Goal: Information Seeking & Learning: Find contact information

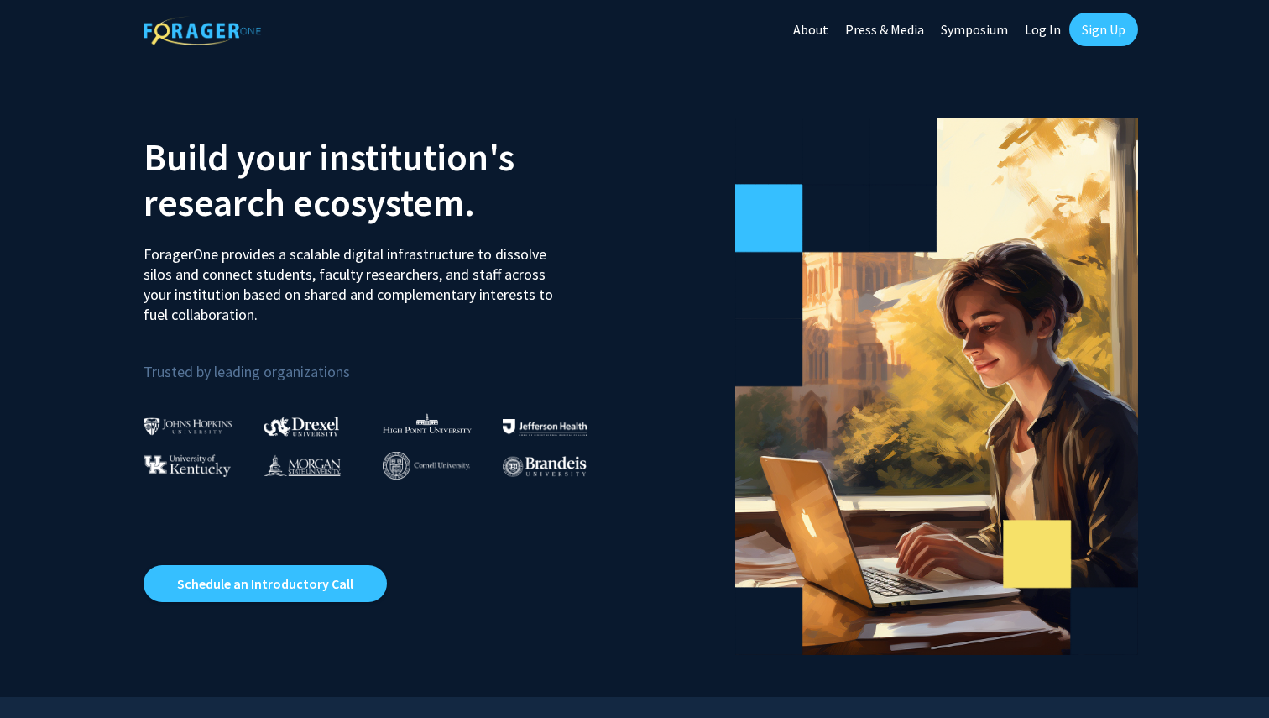
click at [210, 426] on img at bounding box center [188, 426] width 89 height 18
click at [168, 418] on img at bounding box center [188, 426] width 89 height 18
click at [190, 433] on img at bounding box center [188, 426] width 89 height 18
click at [1064, 18] on link "Log In" at bounding box center [1043, 29] width 53 height 59
select select
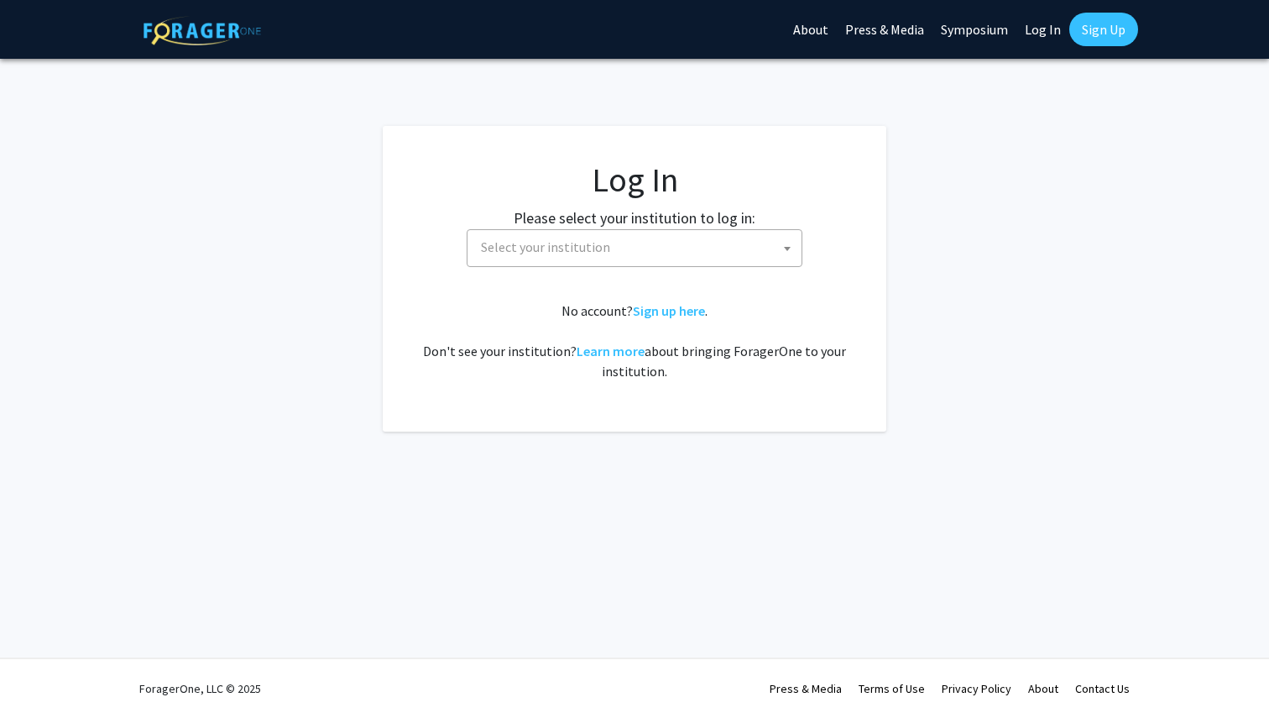
click at [658, 238] on span "Select your institution" at bounding box center [637, 247] width 327 height 34
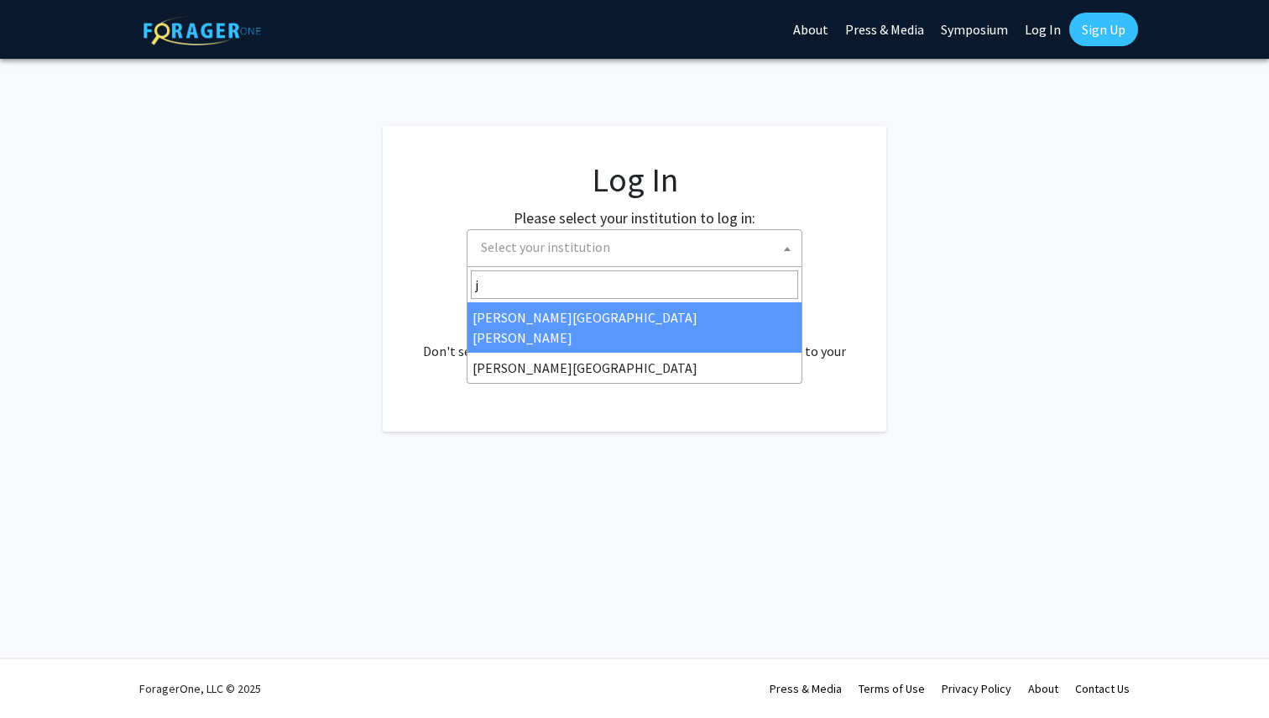
type input "j"
select select "1"
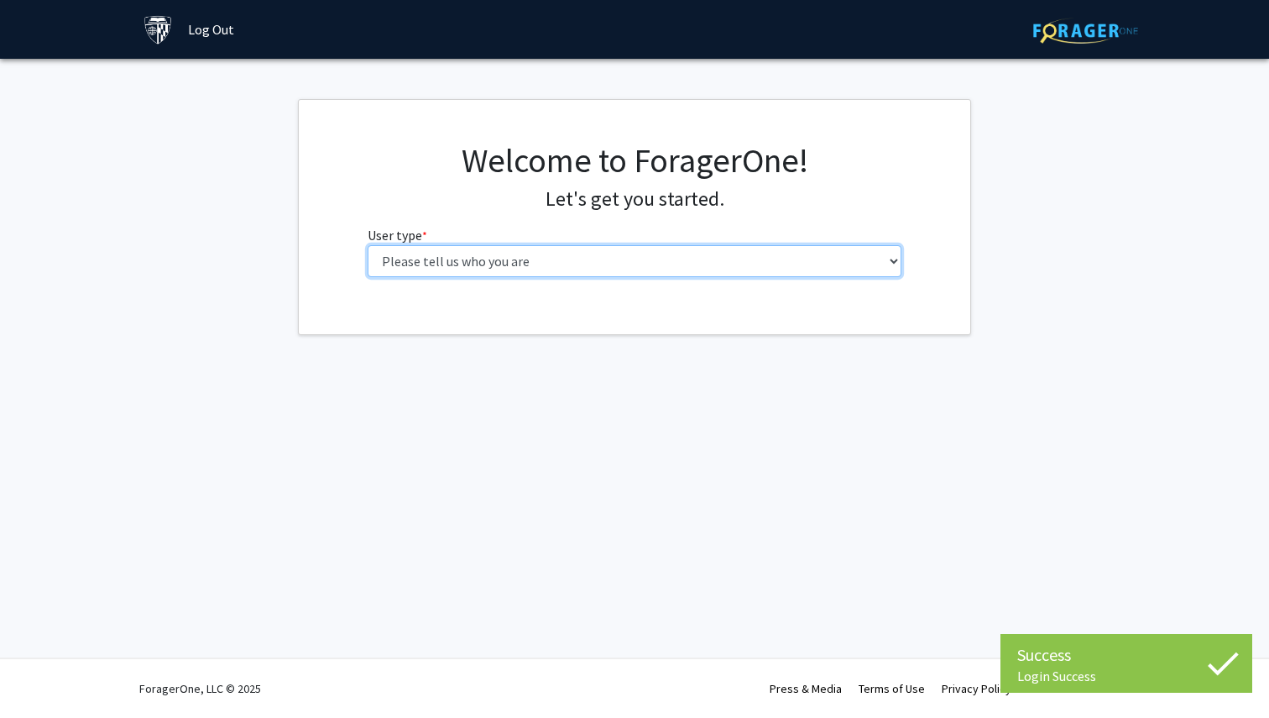
click at [608, 264] on select "Please tell us who you are Undergraduate Student Master's Student Doctoral Cand…" at bounding box center [635, 261] width 535 height 32
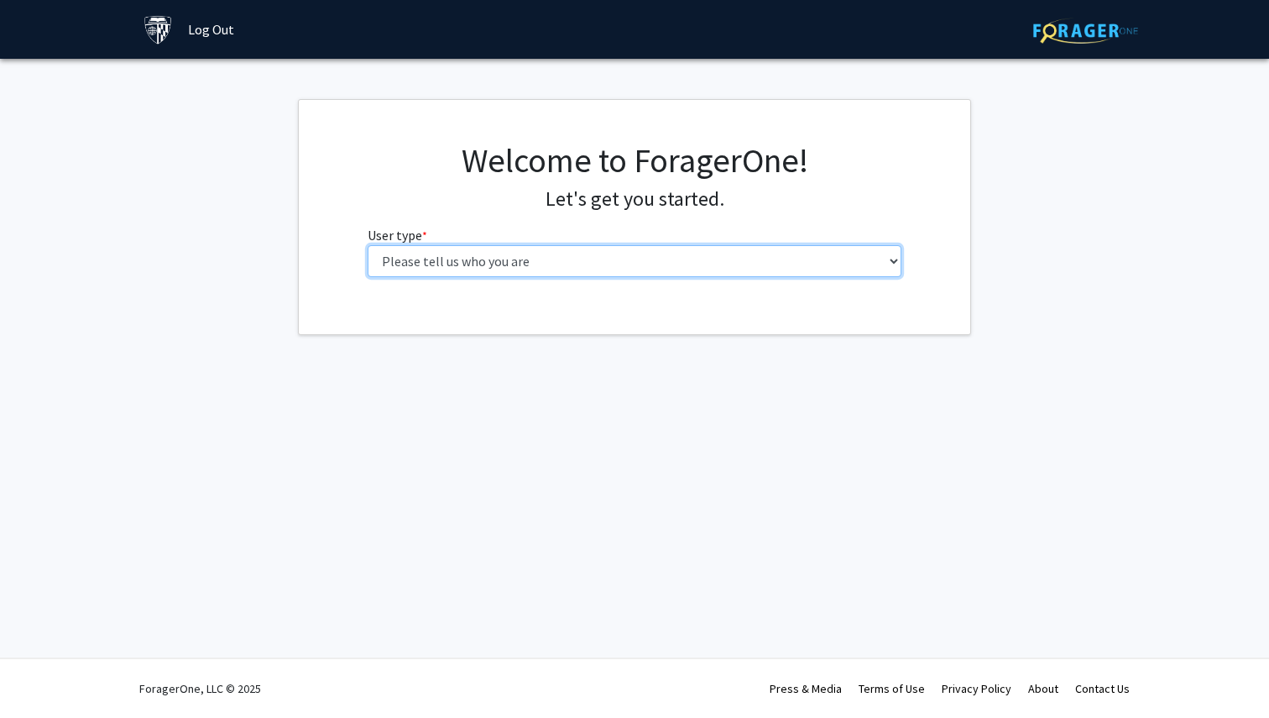
select select "1: undergrad"
click at [368, 245] on select "Please tell us who you are Undergraduate Student Master's Student Doctoral Cand…" at bounding box center [635, 261] width 535 height 32
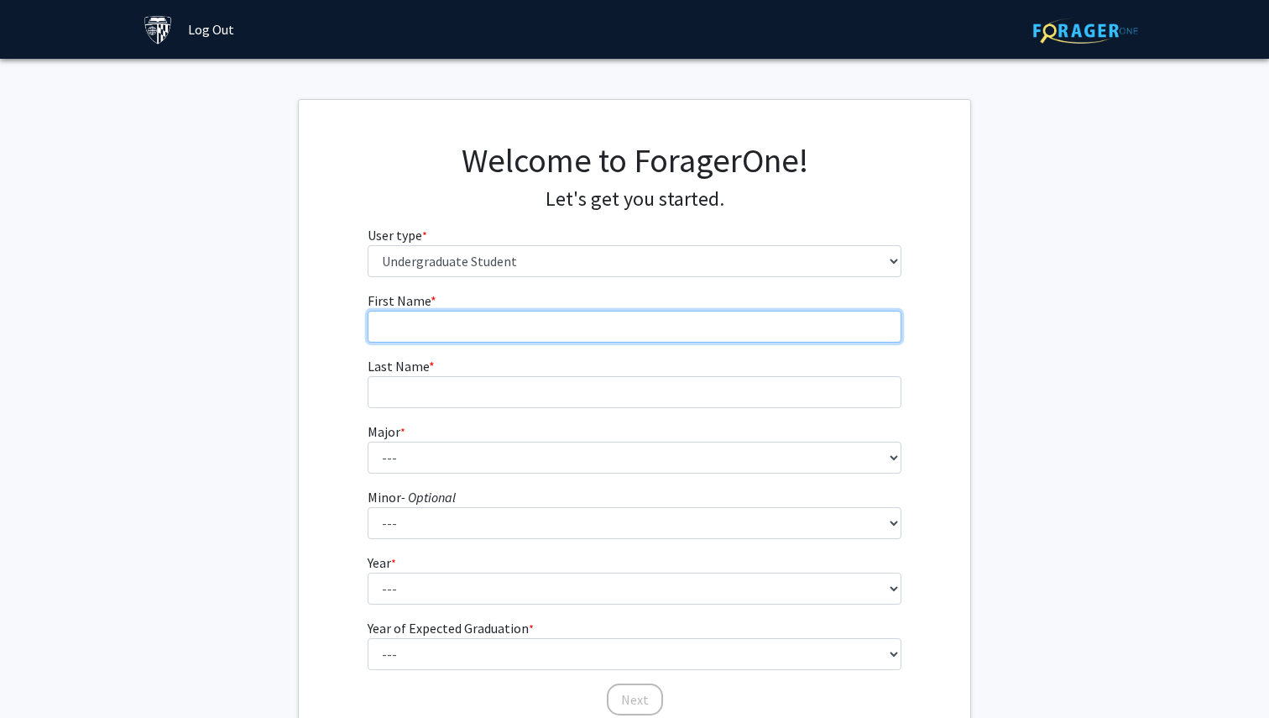
click at [540, 323] on input "First Name * required" at bounding box center [635, 327] width 535 height 32
type input "[PERSON_NAME]"
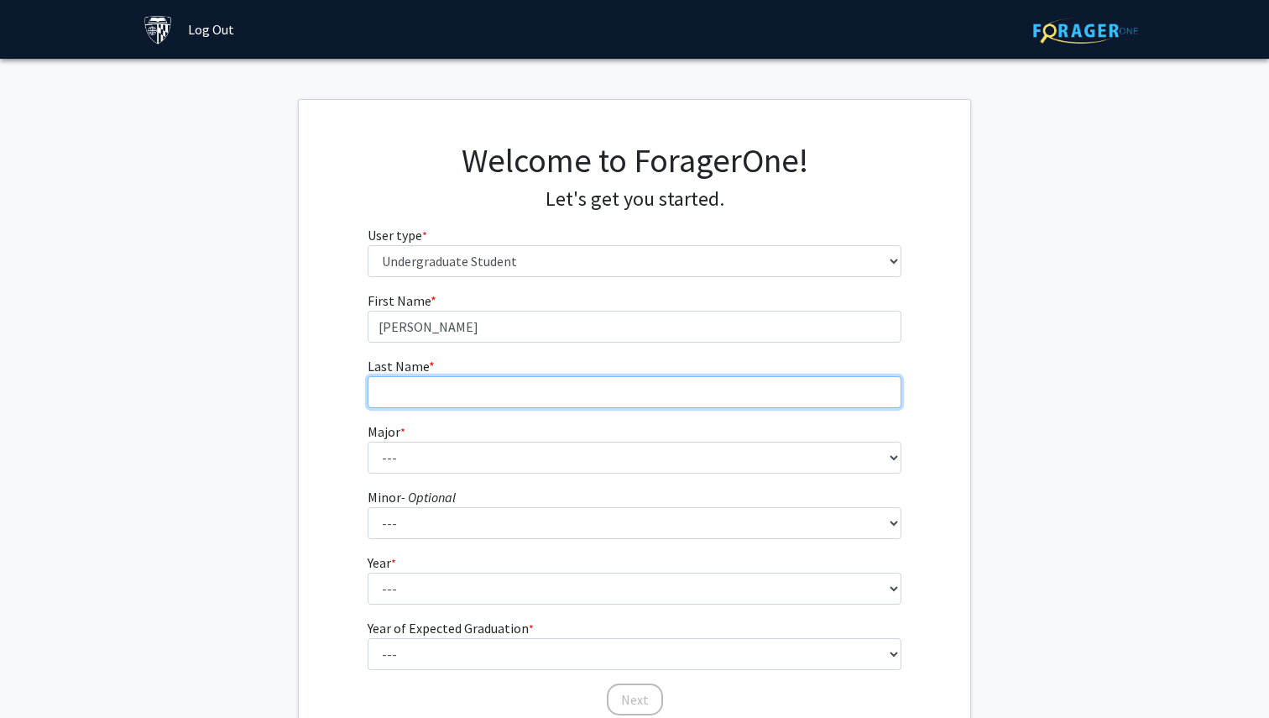
click at [490, 379] on input "Last Name * required" at bounding box center [635, 392] width 535 height 32
type input "Huang"
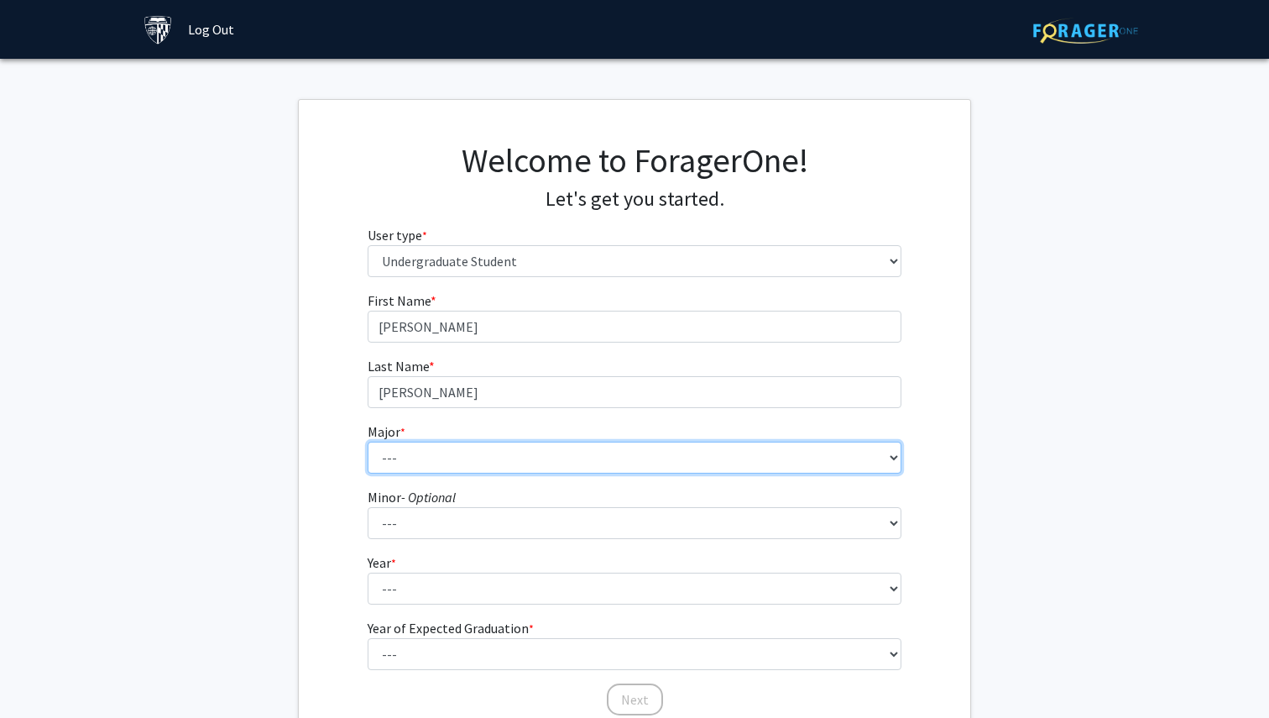
click at [395, 454] on select "--- Africana Studies Anthropology Applied Mathematics & Statistics Archaeology …" at bounding box center [635, 458] width 535 height 32
select select "7: 22"
click at [368, 442] on select "--- Africana Studies Anthropology Applied Mathematics & Statistics Archaeology …" at bounding box center [635, 458] width 535 height 32
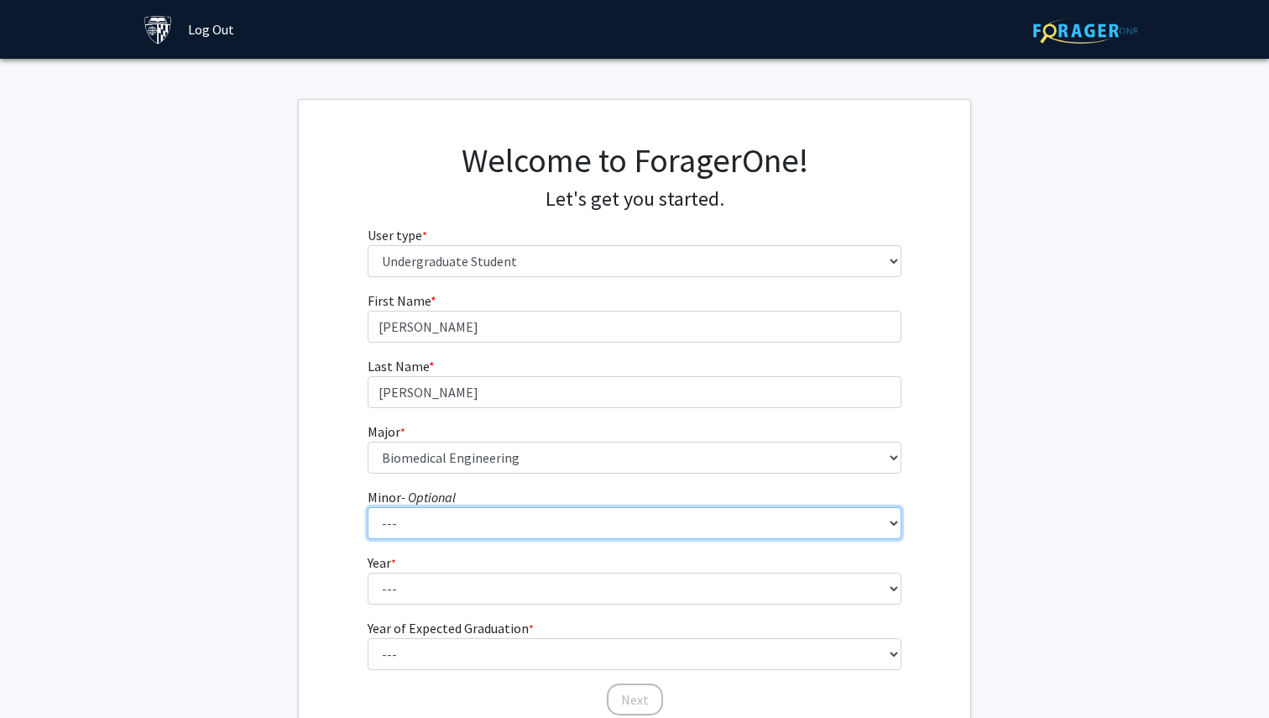
click at [432, 525] on select "--- Accounting and Financial Management Africana Studies Anthropology Applied M…" at bounding box center [635, 523] width 535 height 32
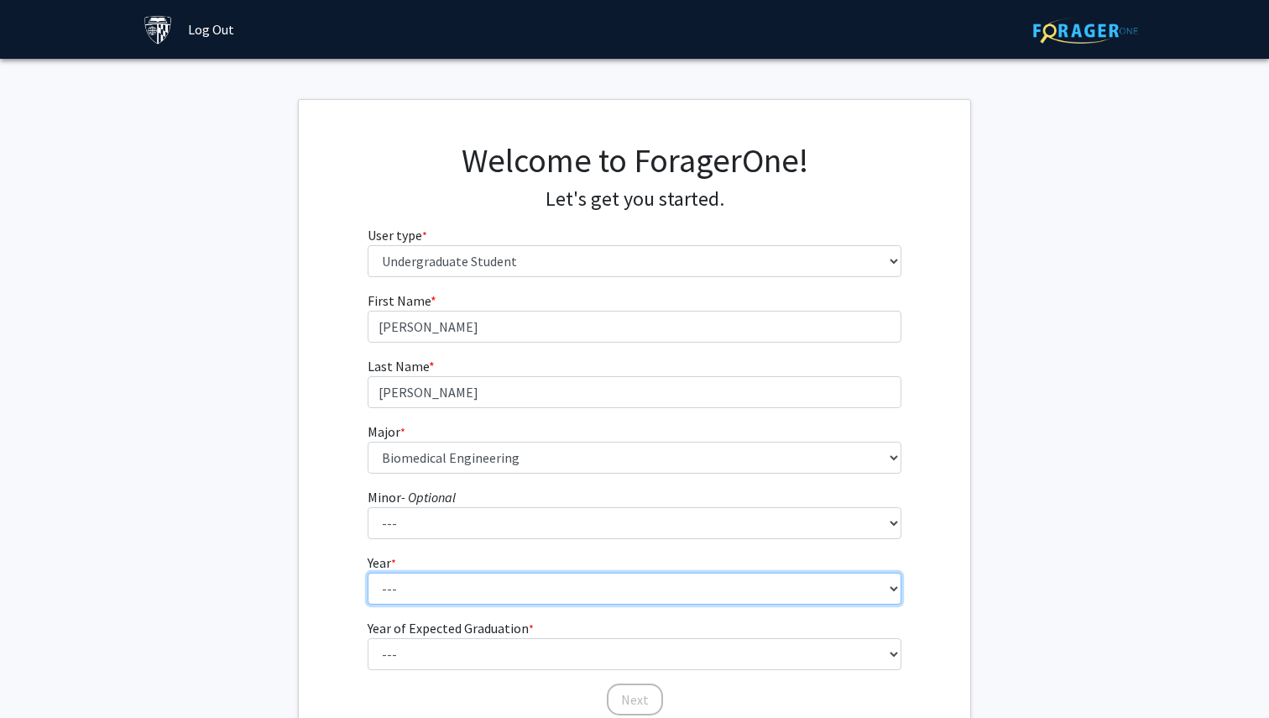
click at [424, 580] on select "--- First-year Sophomore Junior Senior Postbaccalaureate Certificate" at bounding box center [635, 589] width 535 height 32
select select "1: first-year"
click at [368, 573] on select "--- First-year Sophomore Junior Senior Postbaccalaureate Certificate" at bounding box center [635, 589] width 535 height 32
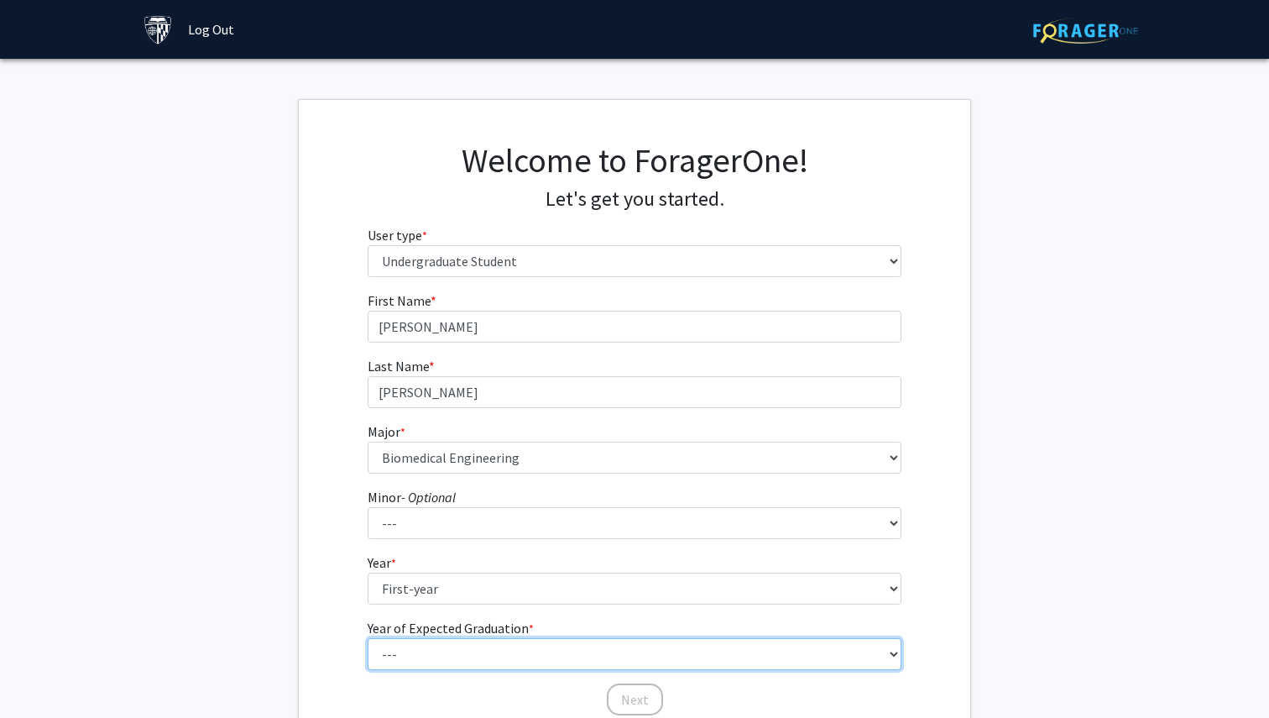
click at [429, 653] on select "--- 2025 2026 2027 2028 2029 2030 2031 2032 2033 2034" at bounding box center [635, 654] width 535 height 32
select select "5: 2029"
click at [368, 638] on select "--- 2025 2026 2027 2028 2029 2030 2031 2032 2033 2034" at bounding box center [635, 654] width 535 height 32
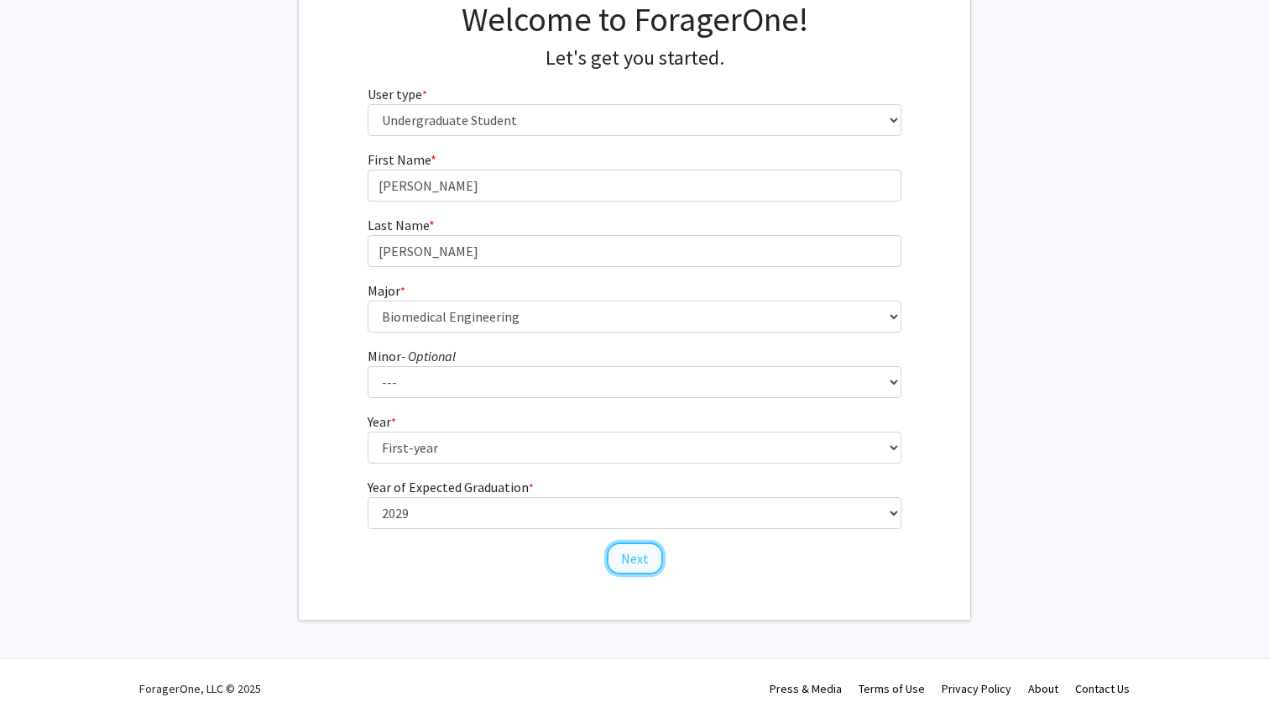
click at [639, 557] on button "Next" at bounding box center [635, 558] width 56 height 32
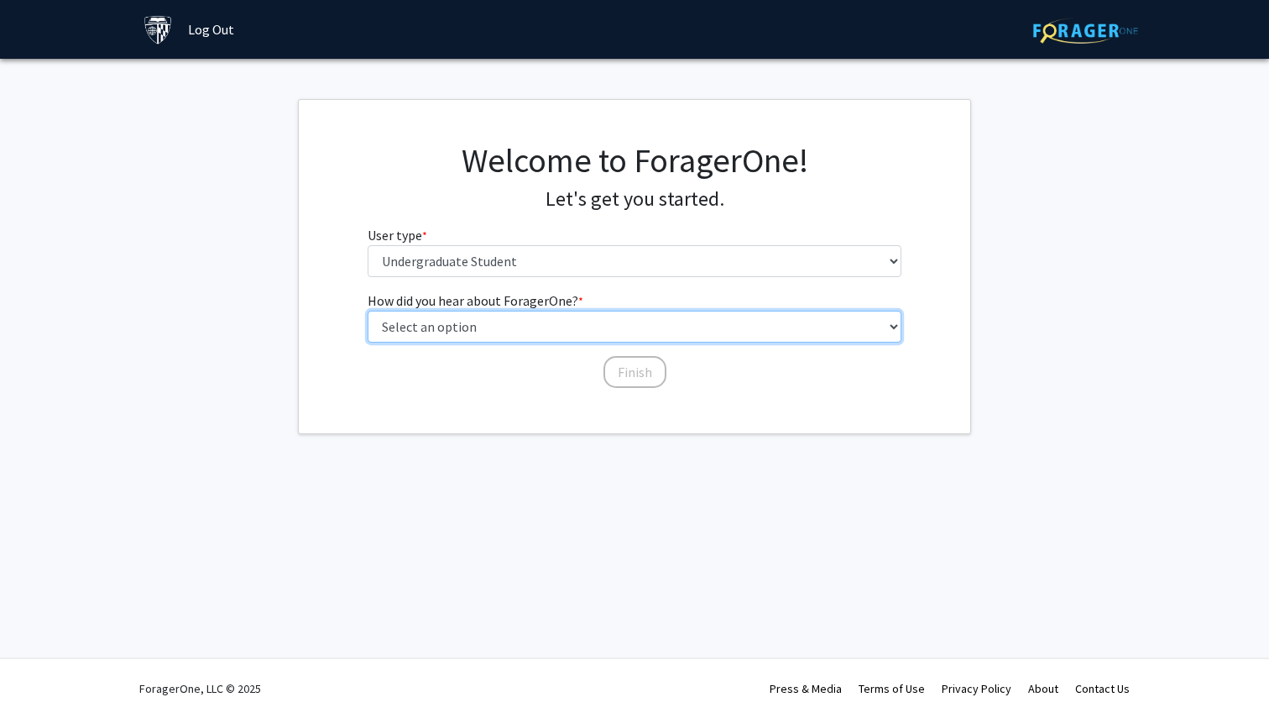
click at [609, 337] on select "Select an option Peer/student recommendation Faculty/staff recommendation Unive…" at bounding box center [635, 327] width 535 height 32
click at [630, 334] on select "Select an option Peer/student recommendation Faculty/staff recommendation Unive…" at bounding box center [635, 327] width 535 height 32
select select "1: peer_recommendation"
click at [368, 311] on select "Select an option Peer/student recommendation Faculty/staff recommendation Unive…" at bounding box center [635, 327] width 535 height 32
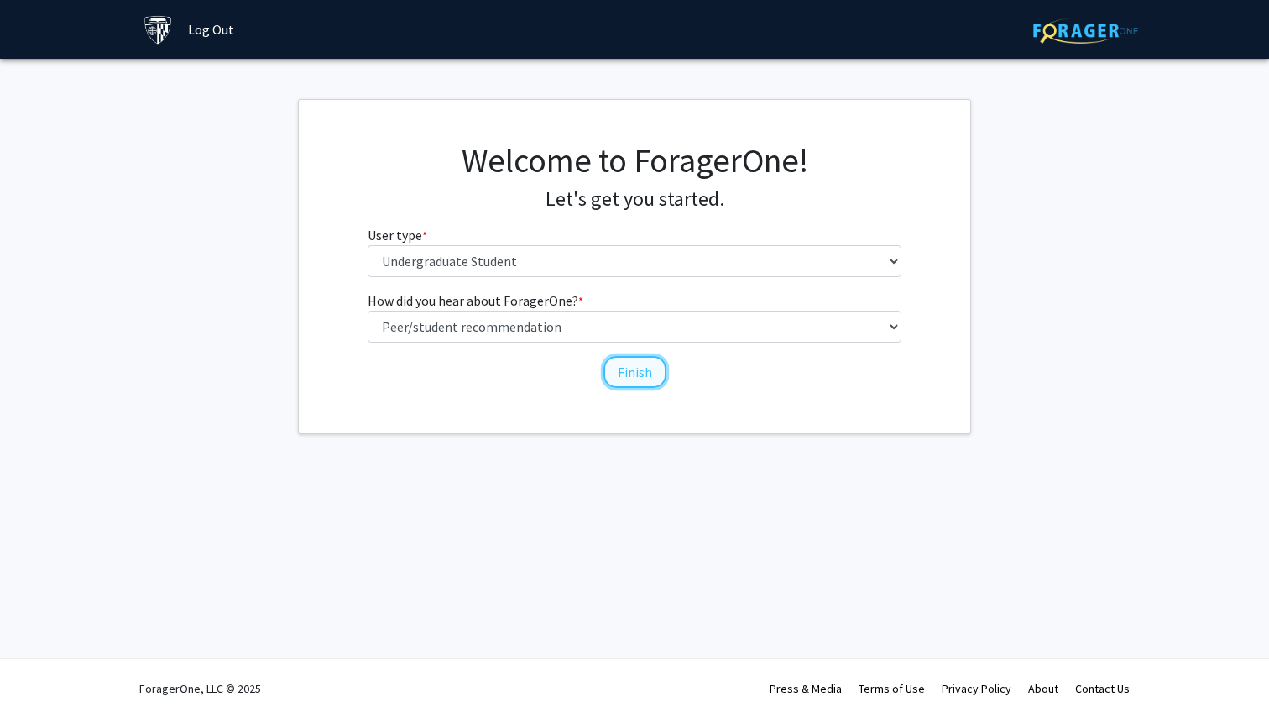
click at [634, 368] on button "Finish" at bounding box center [635, 372] width 63 height 32
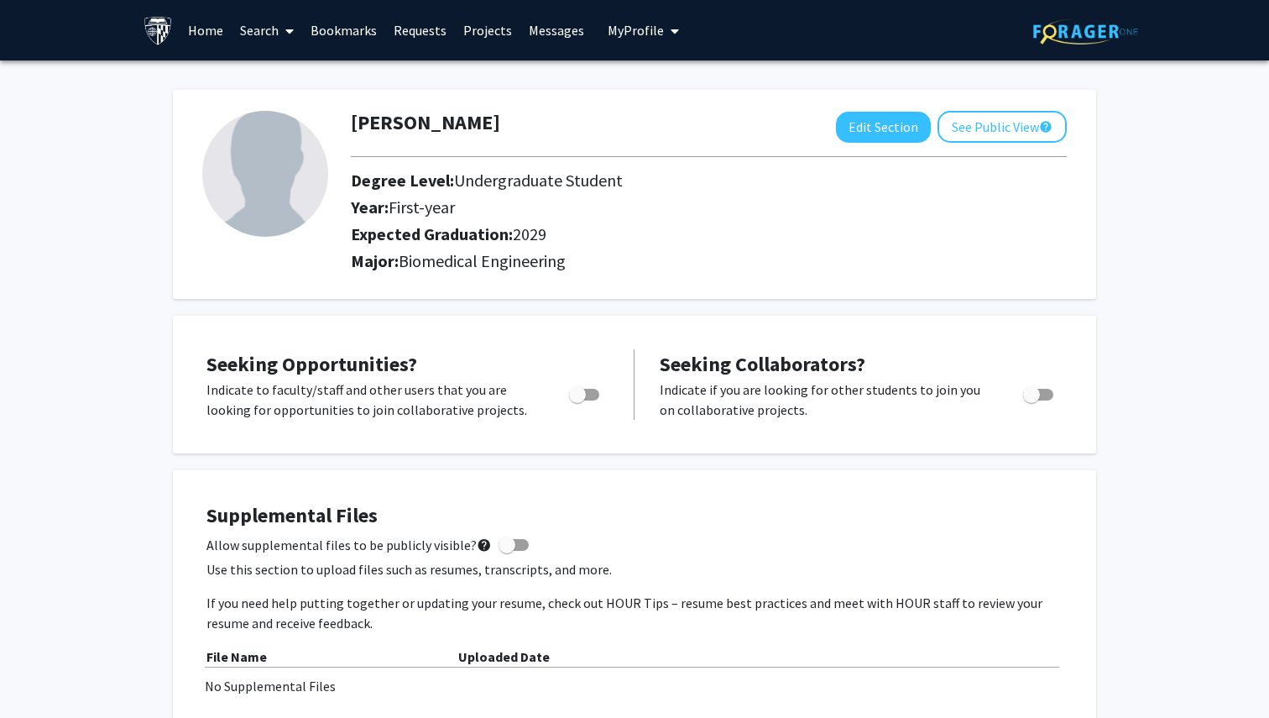
click at [272, 33] on link "Search" at bounding box center [267, 30] width 71 height 59
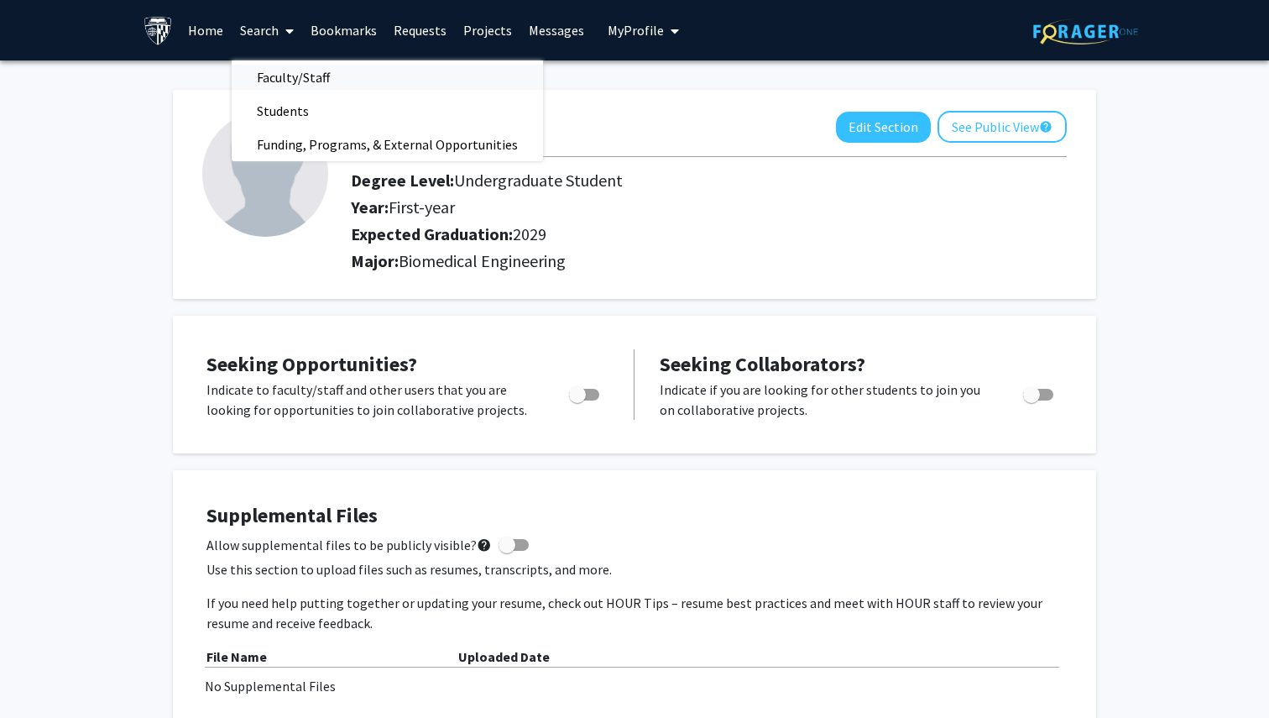
click at [310, 76] on span "Faculty/Staff" at bounding box center [293, 77] width 123 height 34
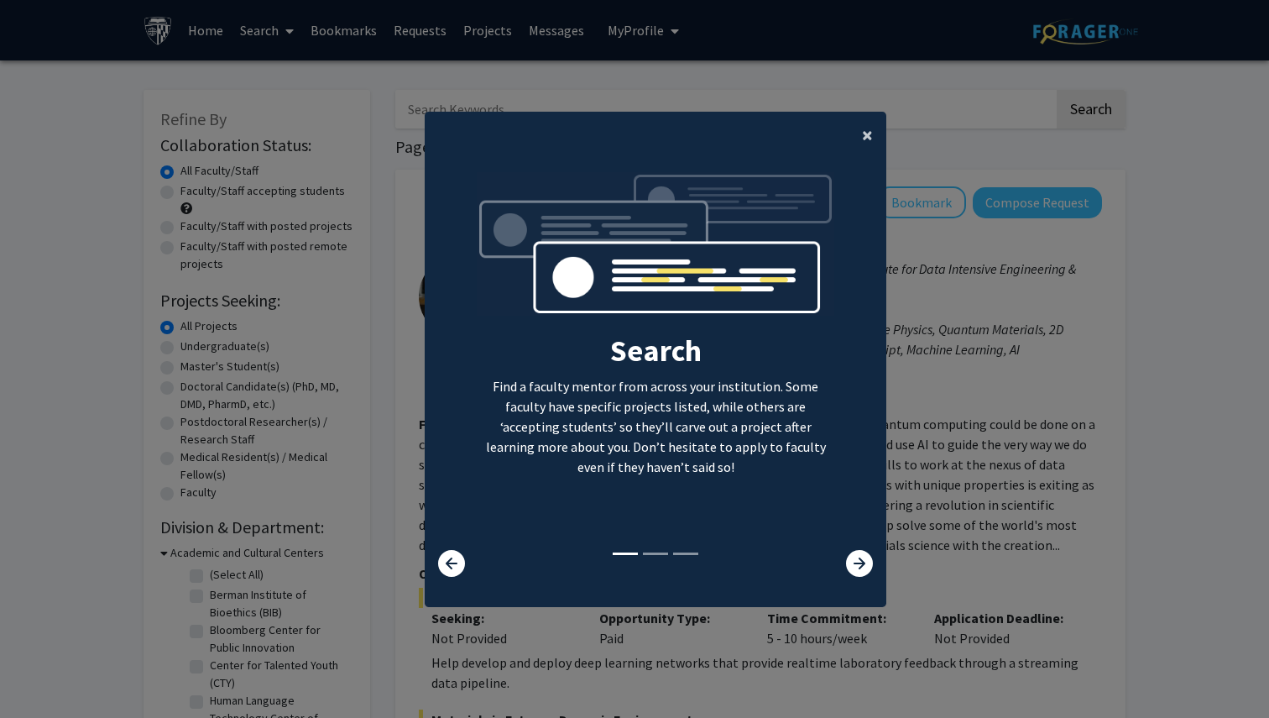
click at [864, 135] on span "×" at bounding box center [867, 135] width 11 height 26
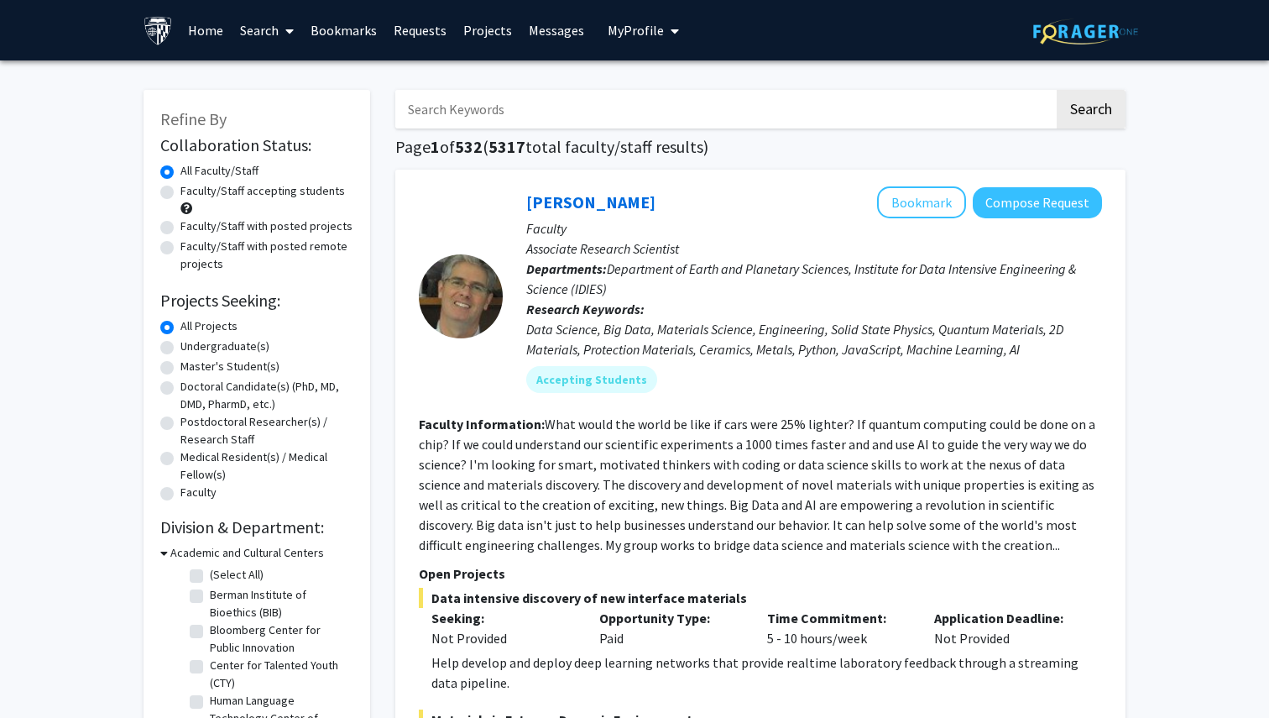
click at [825, 99] on input "Search Keywords" at bounding box center [724, 109] width 659 height 39
paste input "Feinberg"
type input "Feinberg"
click at [1057, 90] on button "Search" at bounding box center [1091, 109] width 69 height 39
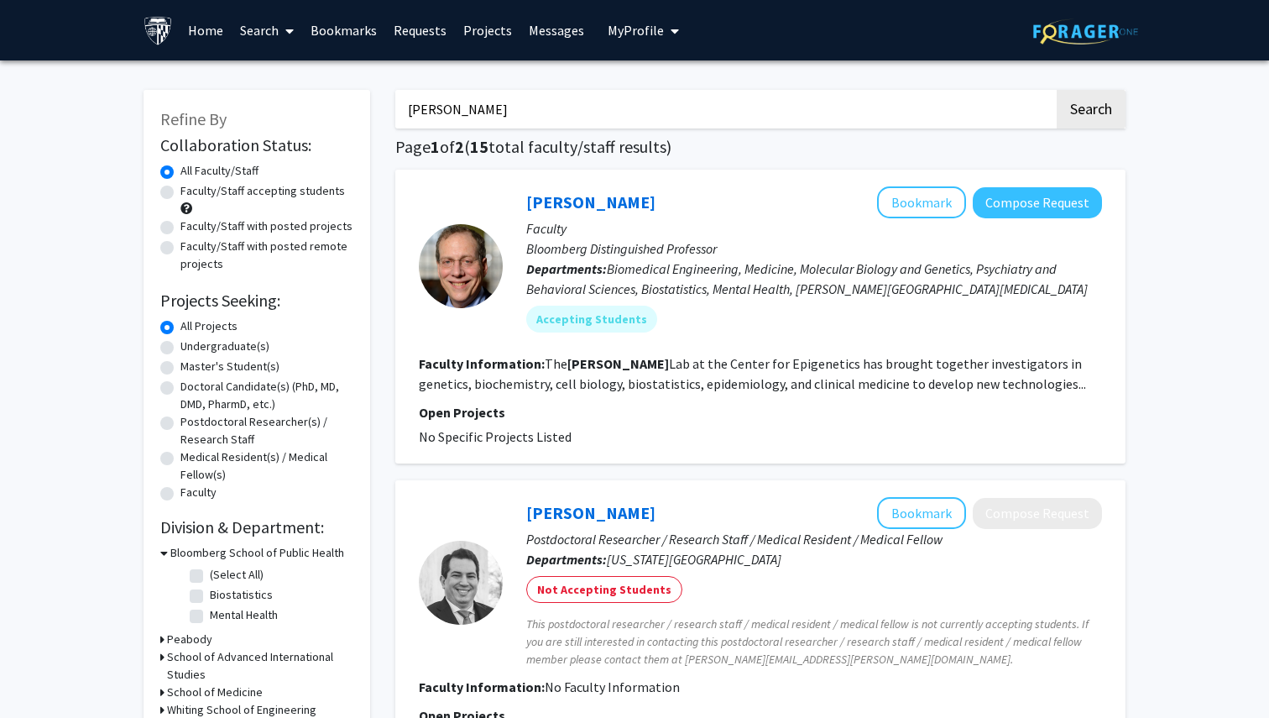
click at [650, 405] on p "Open Projects" at bounding box center [760, 412] width 683 height 20
click at [557, 196] on link "[PERSON_NAME]" at bounding box center [590, 201] width 129 height 21
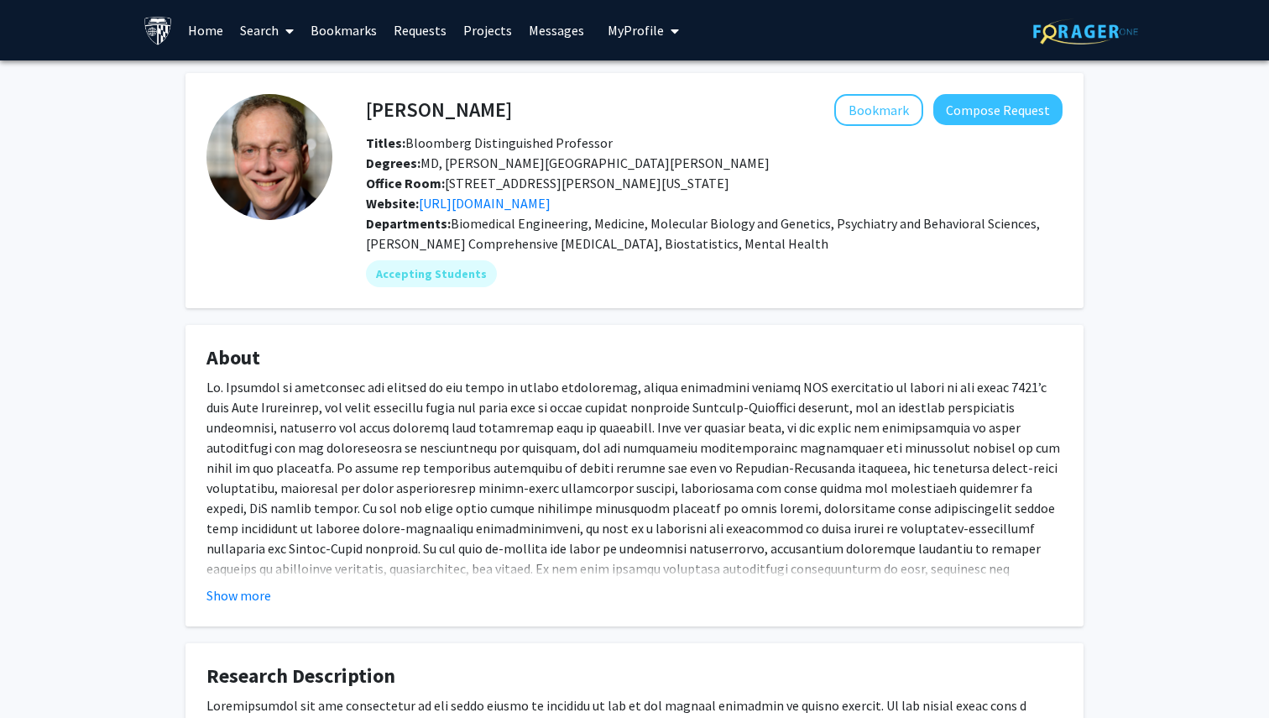
click at [521, 486] on div at bounding box center [635, 508] width 856 height 262
click at [237, 595] on button "Show more" at bounding box center [239, 595] width 65 height 20
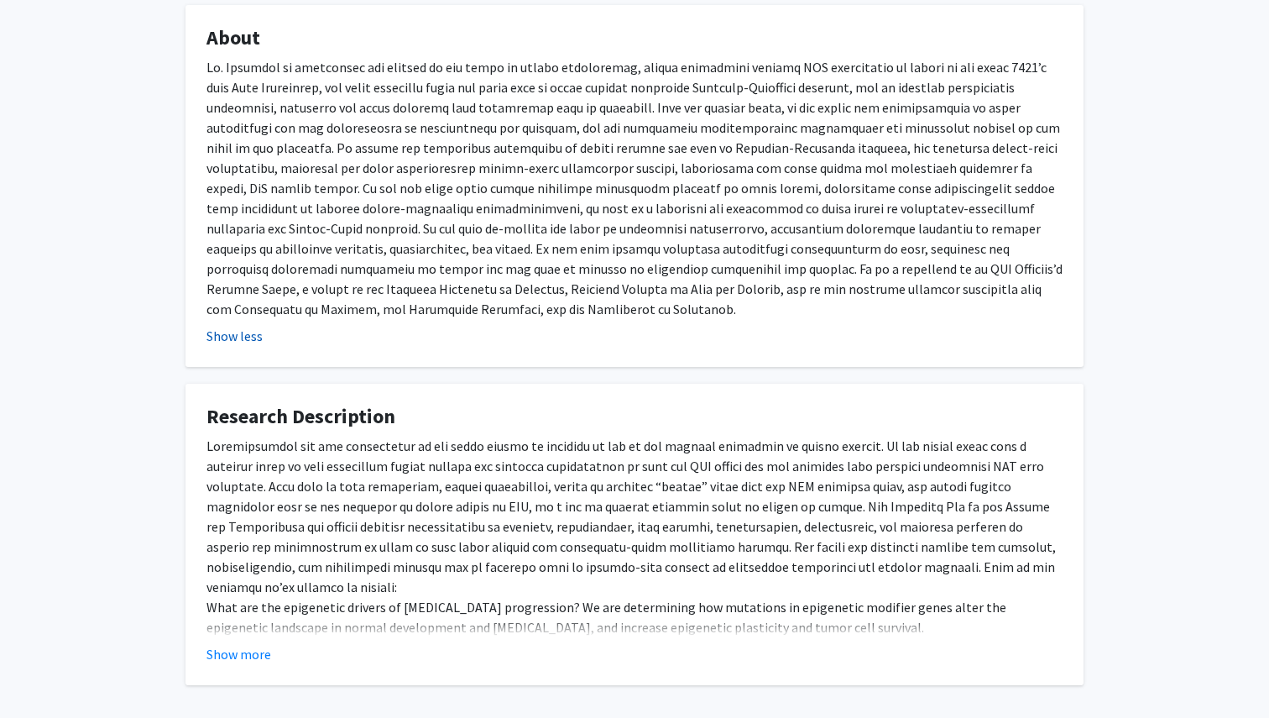
scroll to position [391, 0]
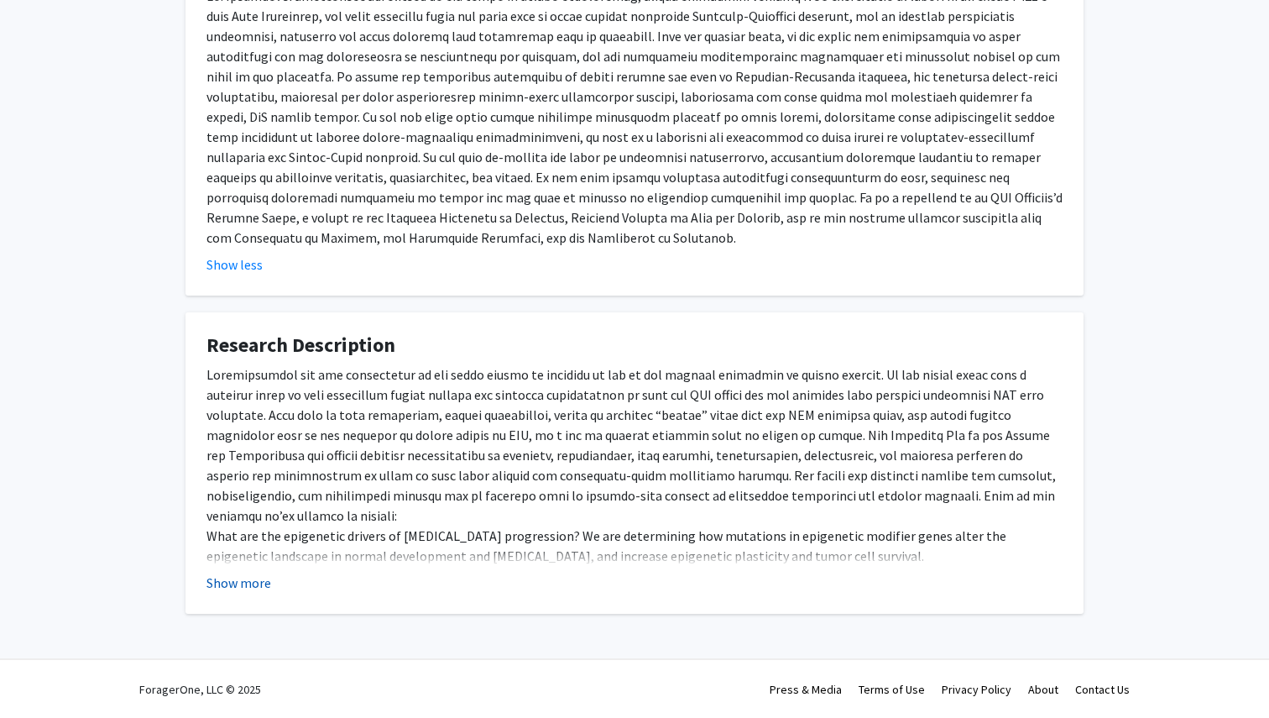
click at [229, 589] on button "Show more" at bounding box center [239, 583] width 65 height 20
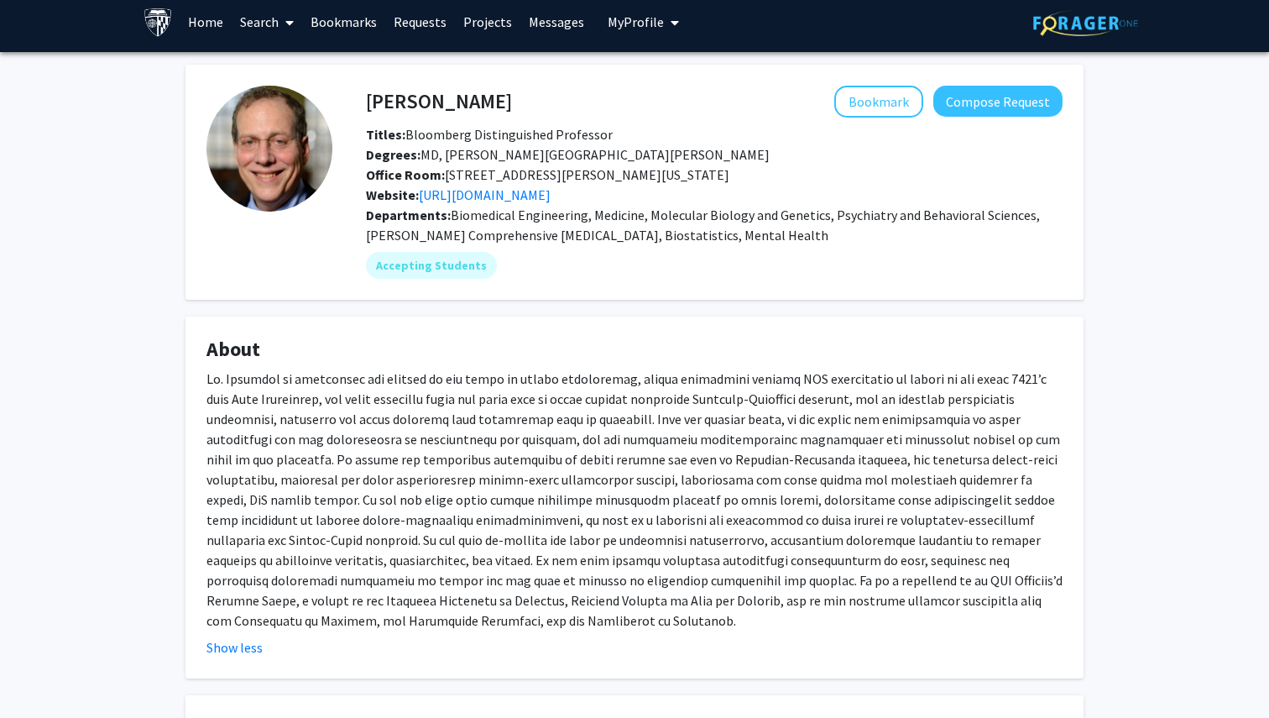
scroll to position [0, 0]
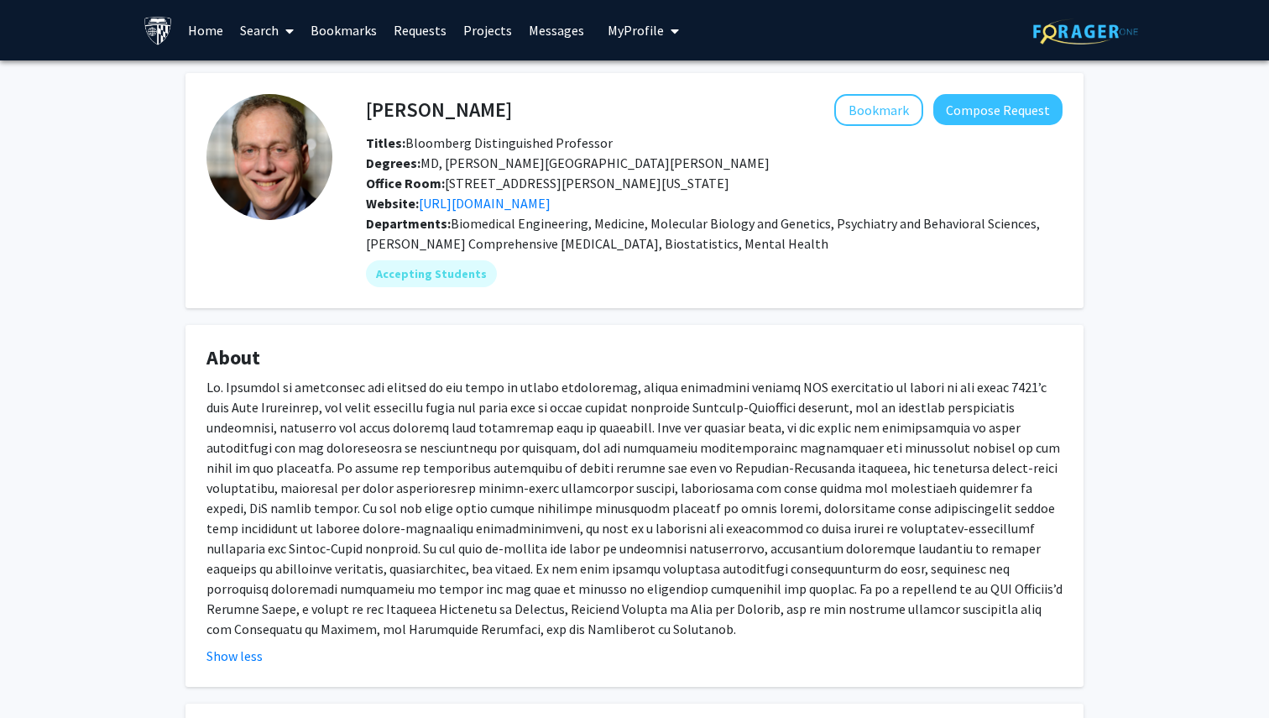
drag, startPoint x: 446, startPoint y: 183, endPoint x: 786, endPoint y: 185, distance: 340.0
click at [786, 185] on div "Office Room: 855 N. Wolfe Street, Rangos 571, Baltimore, Maryland 21205" at bounding box center [714, 183] width 722 height 20
copy span "[STREET_ADDRESS][PERSON_NAME][US_STATE]"
click at [786, 185] on div "Office Room: 855 N. Wolfe Street, Rangos 571, Baltimore, Maryland 21205" at bounding box center [714, 183] width 722 height 20
click at [266, 35] on link "Search" at bounding box center [267, 30] width 71 height 59
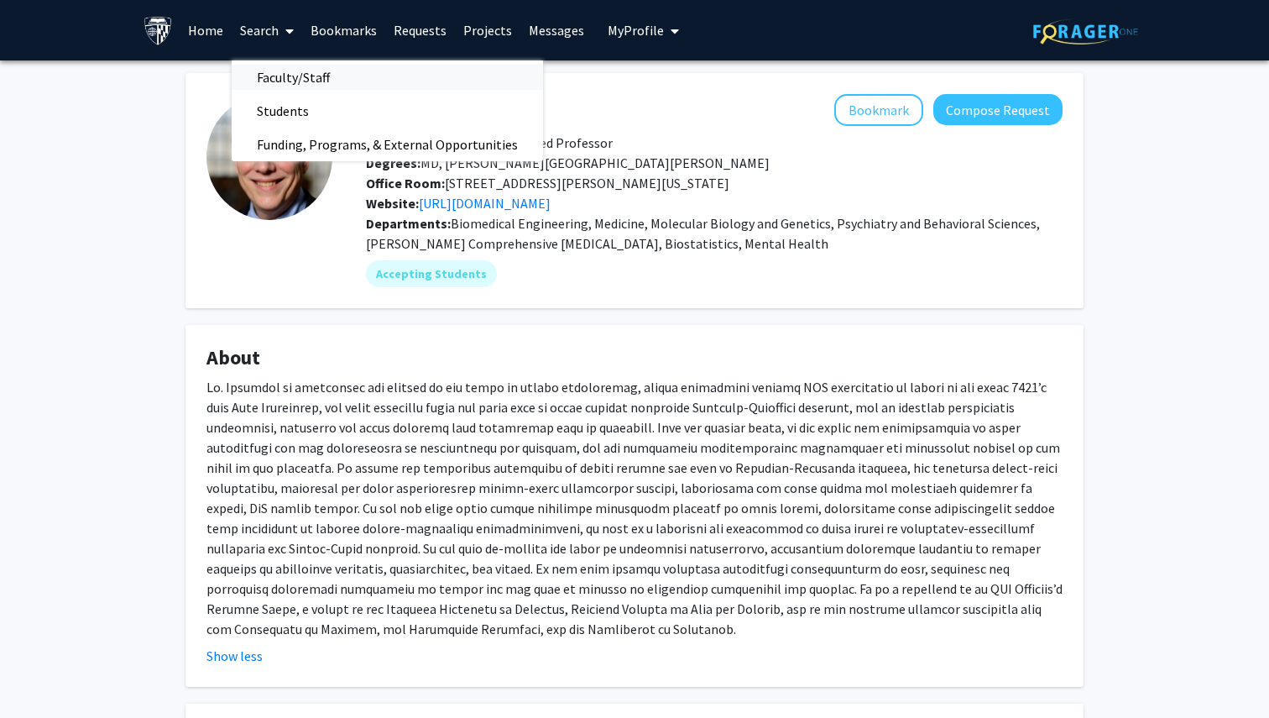
click at [297, 79] on span "Faculty/Staff" at bounding box center [293, 77] width 123 height 34
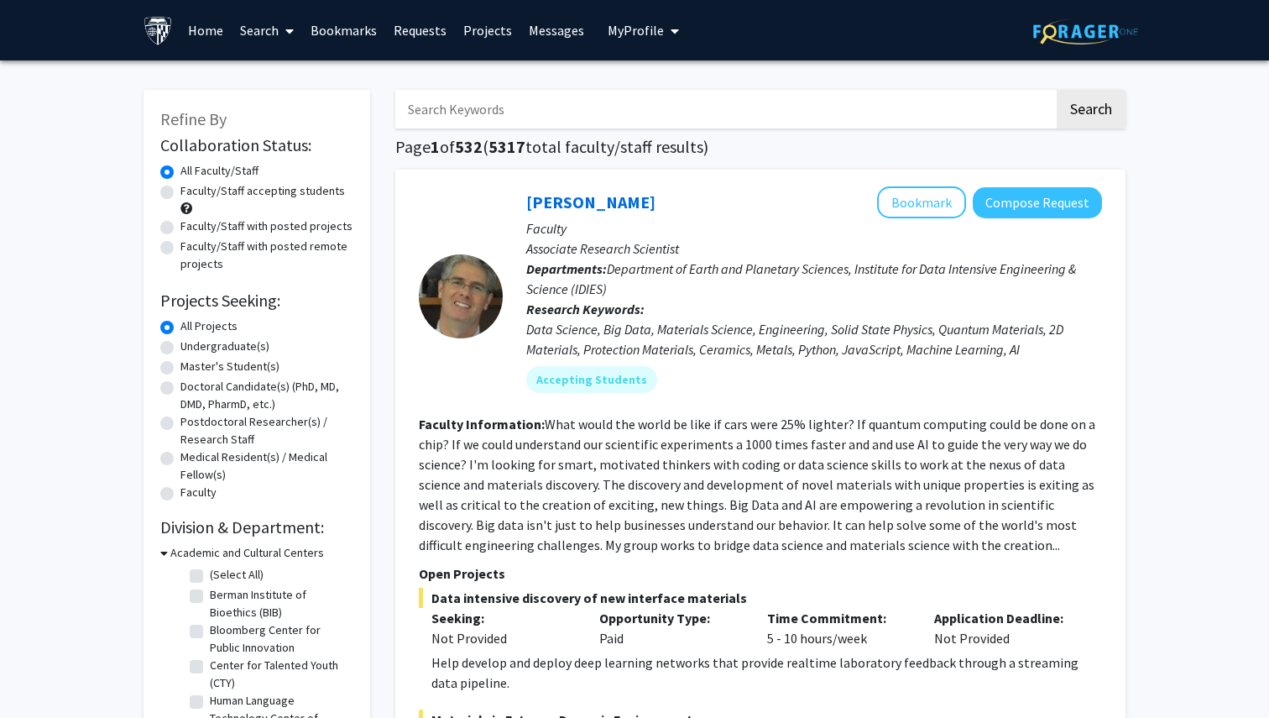
click at [470, 104] on input "Search Keywords" at bounding box center [724, 109] width 659 height 39
type input "robin kimiko avery"
click at [1057, 90] on button "Search" at bounding box center [1091, 109] width 69 height 39
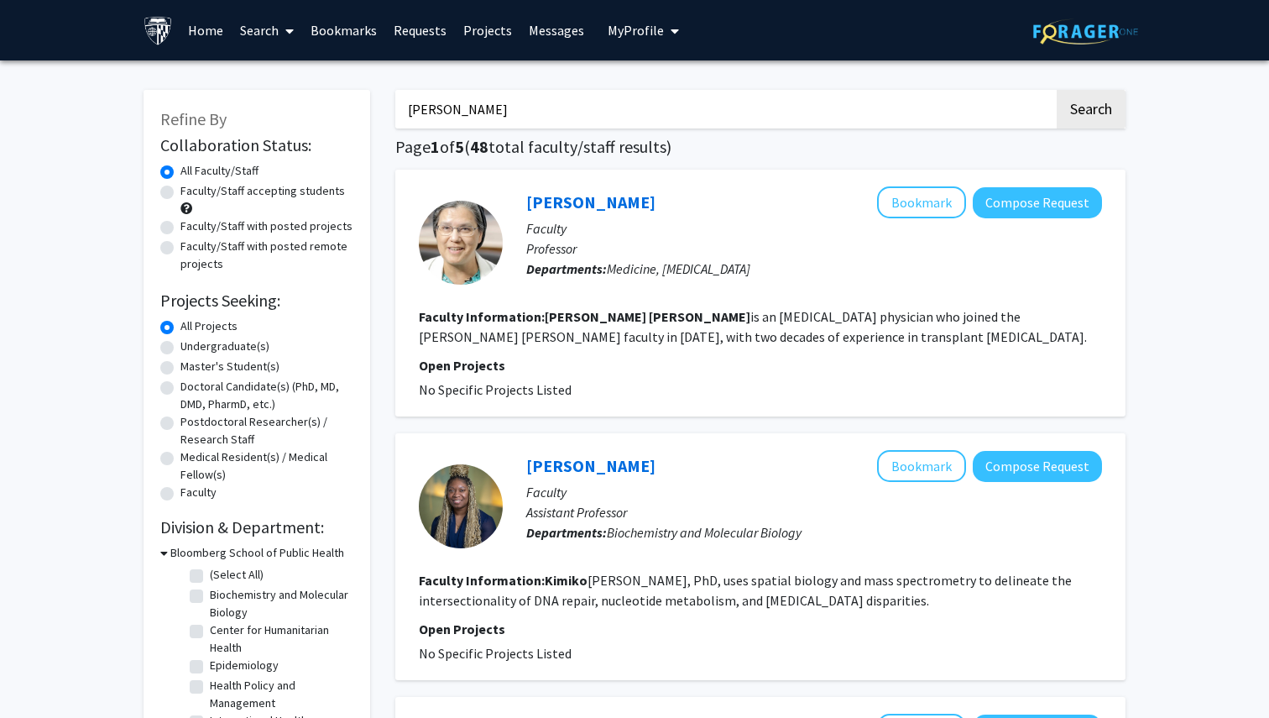
click at [739, 232] on p "Faculty" at bounding box center [814, 228] width 576 height 20
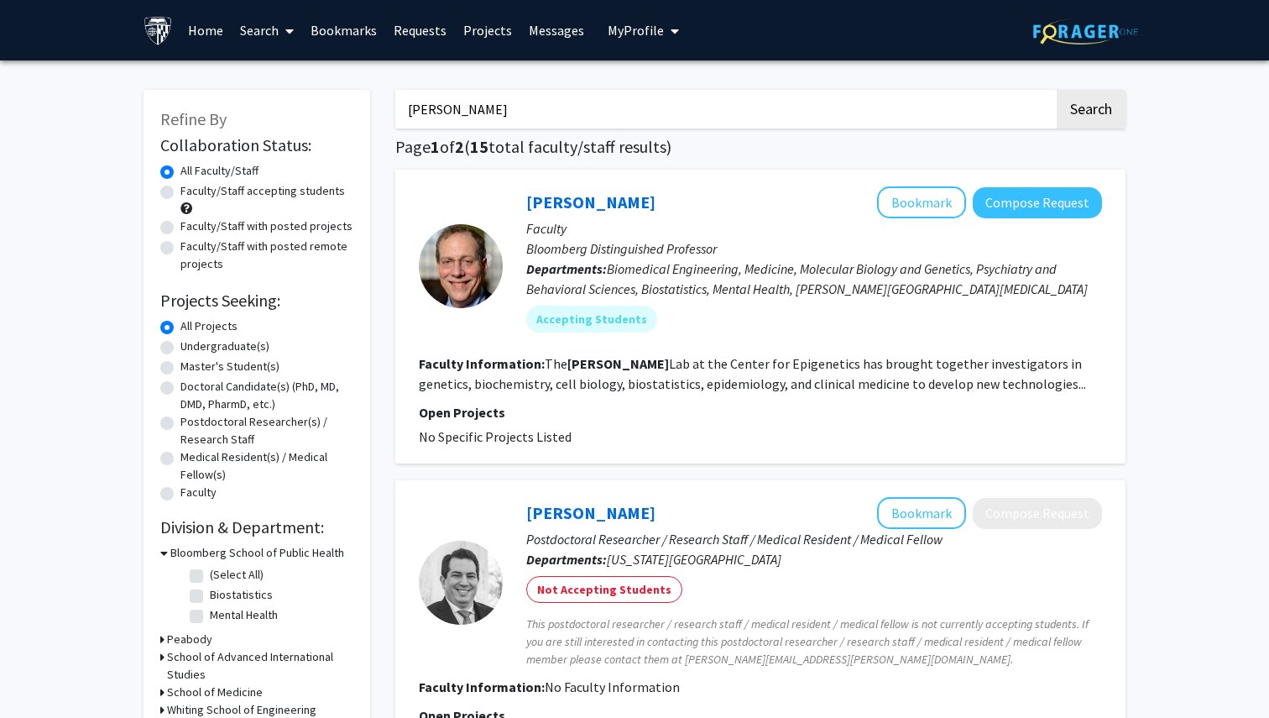
click at [567, 109] on input "Feinberg" at bounding box center [724, 109] width 659 height 39
paste input "Justin Bailey,"
type input "Justin Bailey"
click at [1057, 90] on button "Search" at bounding box center [1091, 109] width 69 height 39
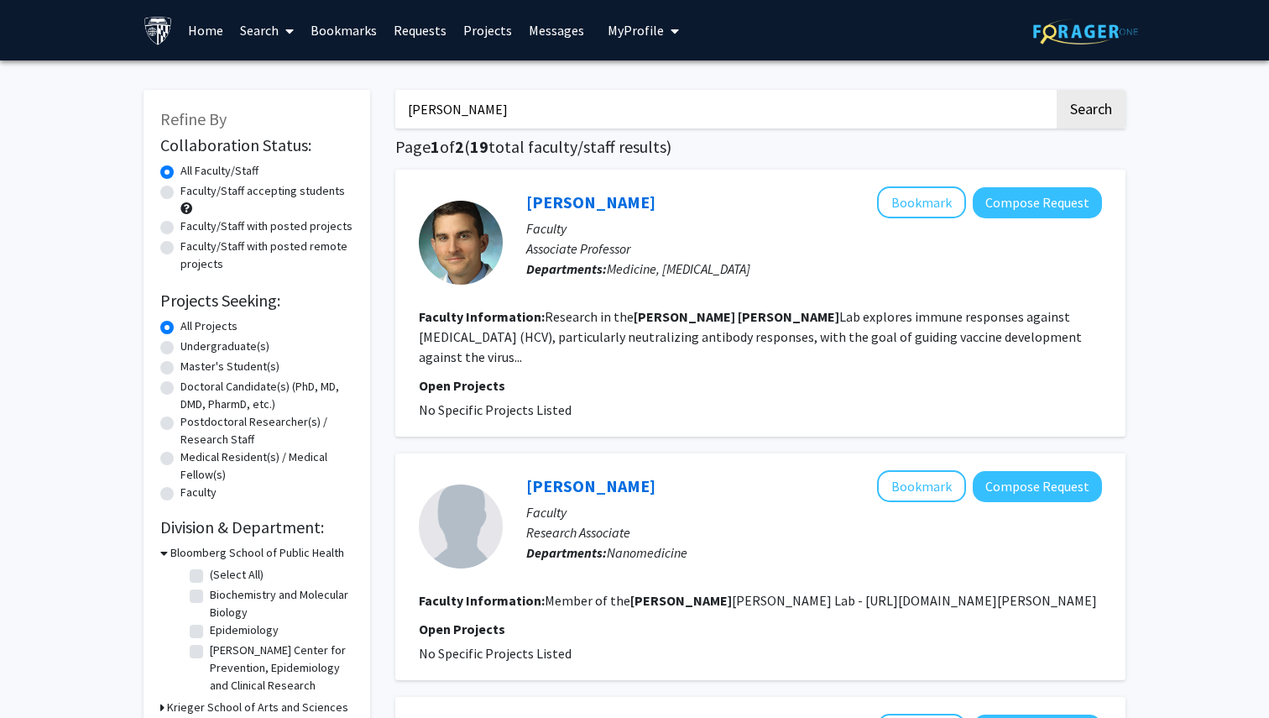
click at [841, 181] on div "Justin Bailey Bookmark Compose Request Faculty Associate Professor Departments:…" at bounding box center [760, 303] width 730 height 267
click at [961, 127] on input "Justin Bailey" at bounding box center [724, 109] width 659 height 39
paste input "Andrea Cox"
type input "Andrea Cox"
click at [1057, 90] on button "Search" at bounding box center [1091, 109] width 69 height 39
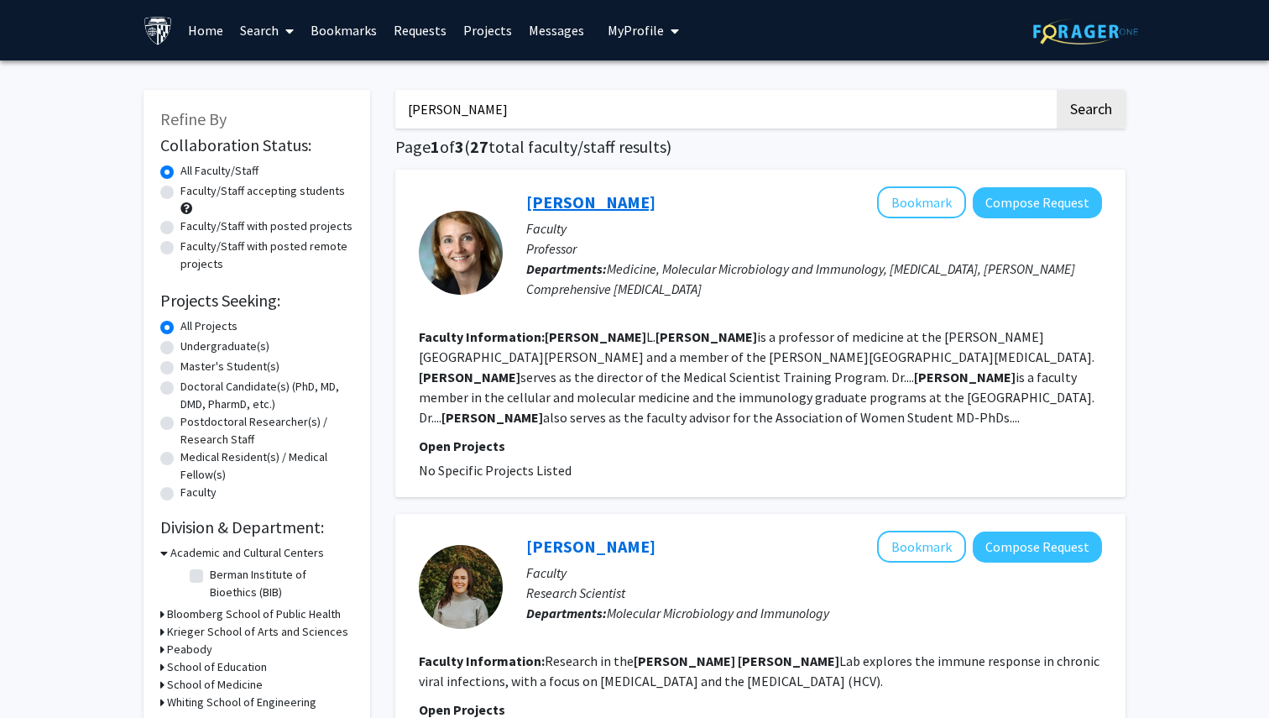
click at [583, 198] on link "Andrea Cox" at bounding box center [590, 201] width 129 height 21
click at [577, 110] on input "Andrea Cox" at bounding box center [724, 109] width 659 height 39
paste input "Eellan Sivanesan"
type input "Eellan Sivanesan"
click at [1057, 90] on button "Search" at bounding box center [1091, 109] width 69 height 39
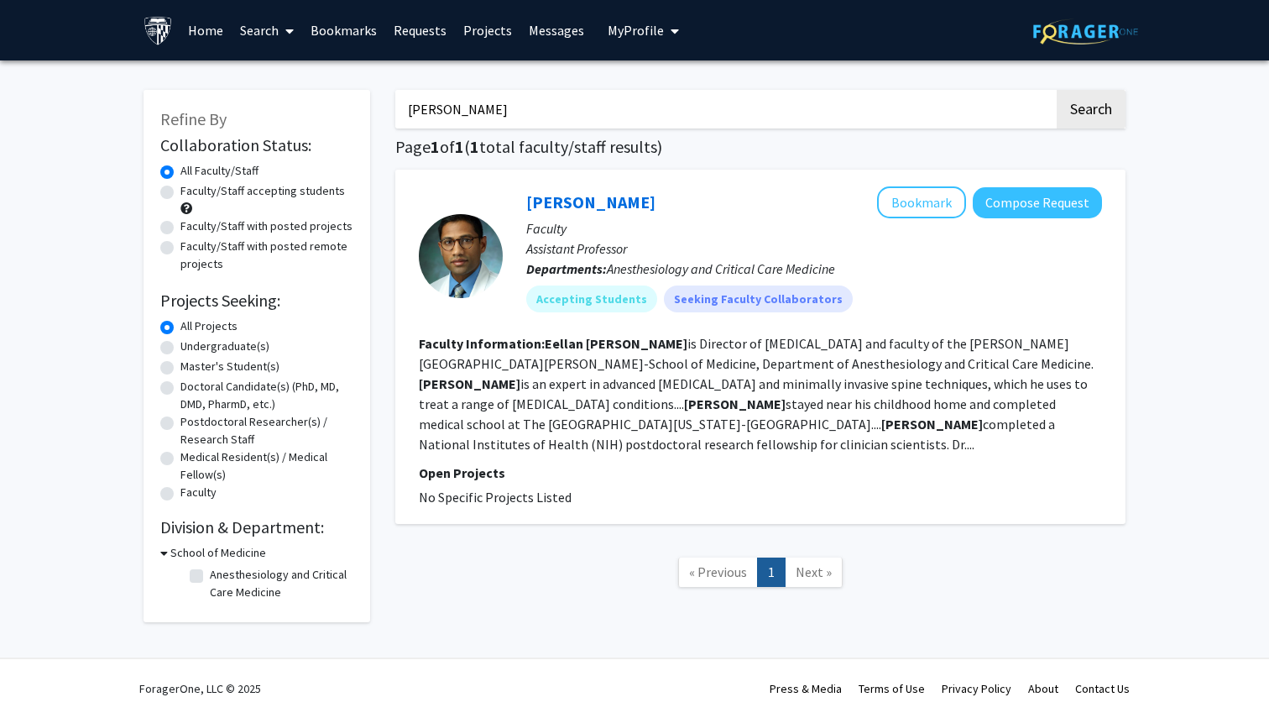
click at [822, 152] on h1 "Page 1 of 1 ( 1 total faculty/staff results)" at bounding box center [760, 147] width 730 height 20
click at [909, 112] on input "Eellan Sivanesan" at bounding box center [724, 109] width 659 height 39
paste input "Lakshmi Santhanam"
type input "Lakshmi Santhanam"
click at [1057, 90] on button "Search" at bounding box center [1091, 109] width 69 height 39
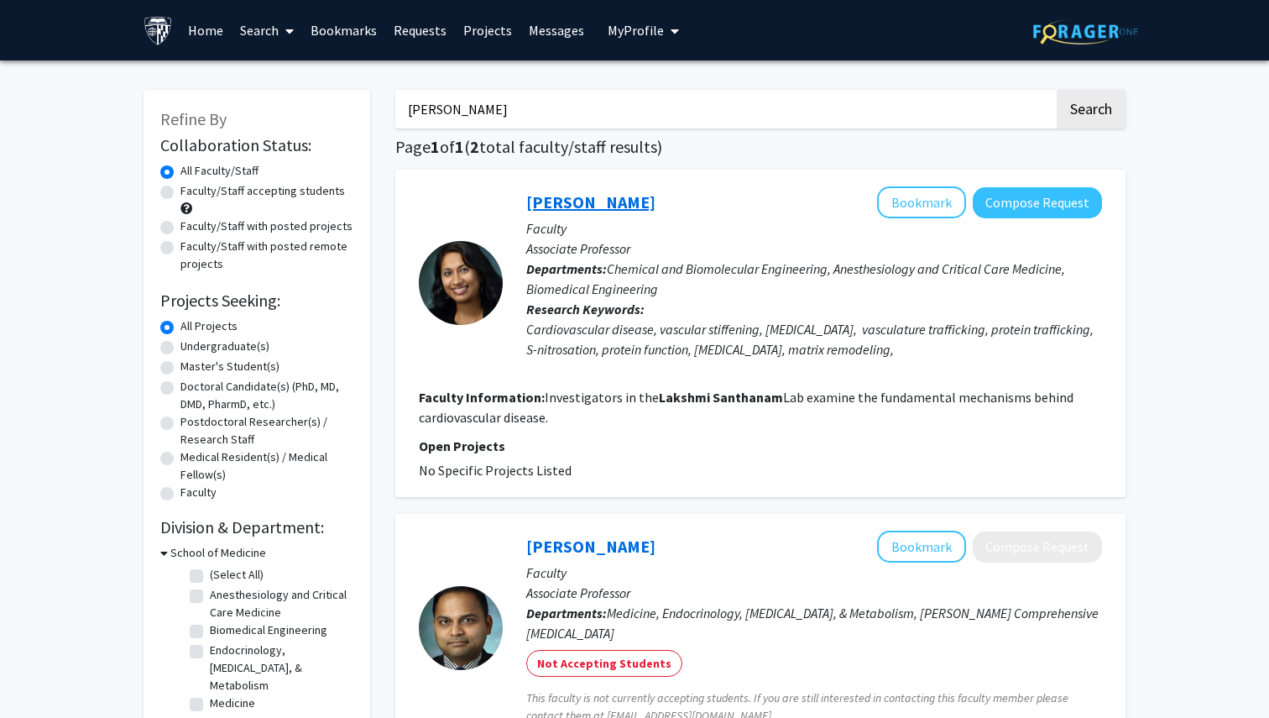
click at [649, 205] on link "Lakshmi Santhanam" at bounding box center [590, 201] width 129 height 21
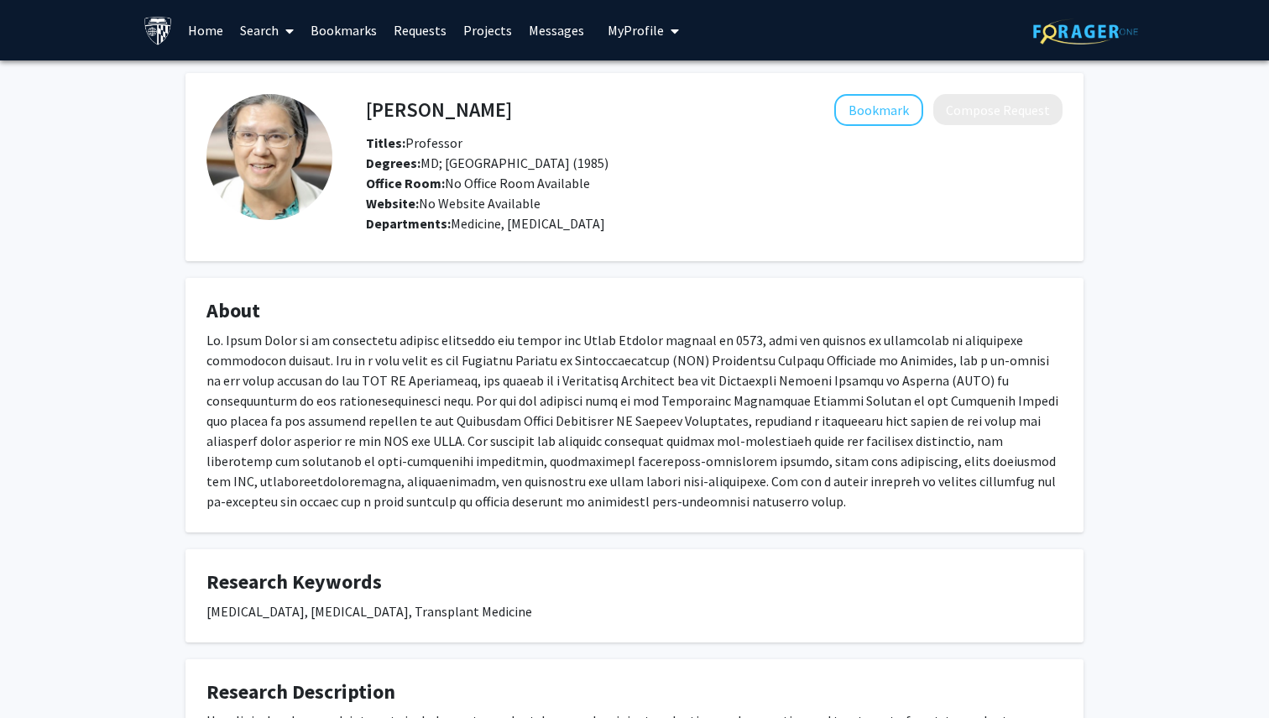
click at [250, 31] on link "Search" at bounding box center [267, 30] width 71 height 59
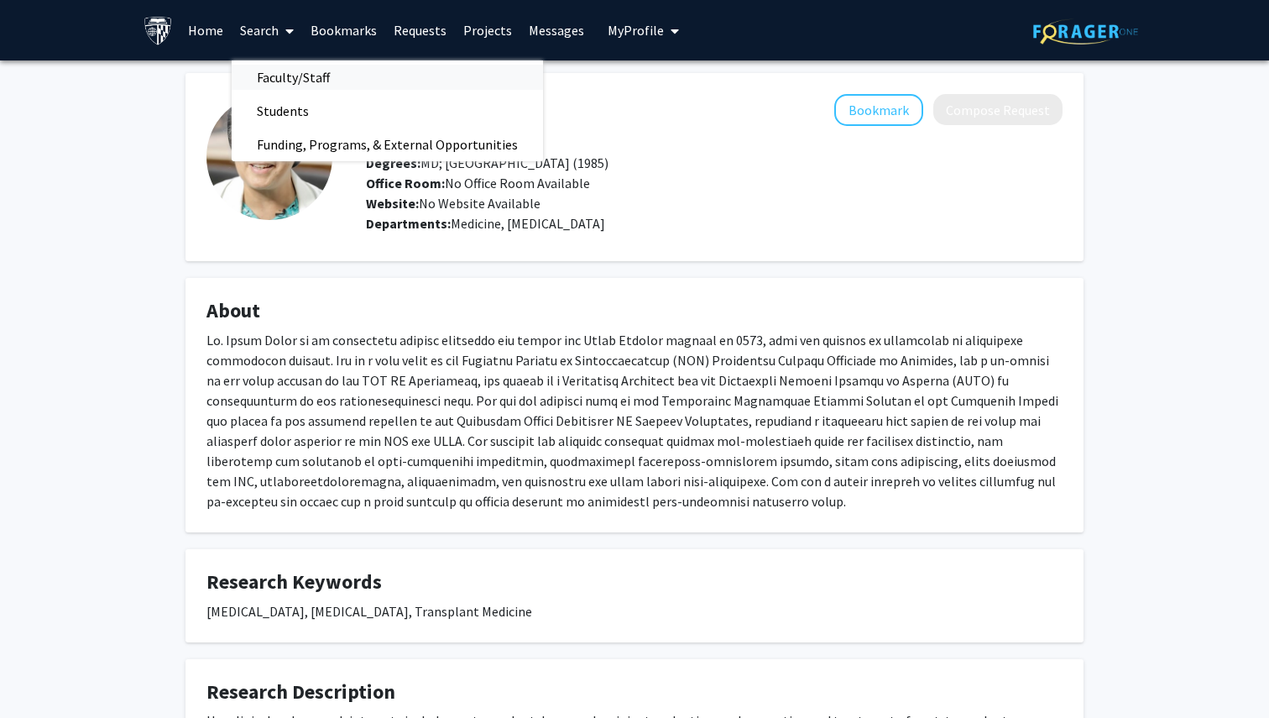
click at [359, 78] on link "Faculty/Staff" at bounding box center [387, 77] width 311 height 25
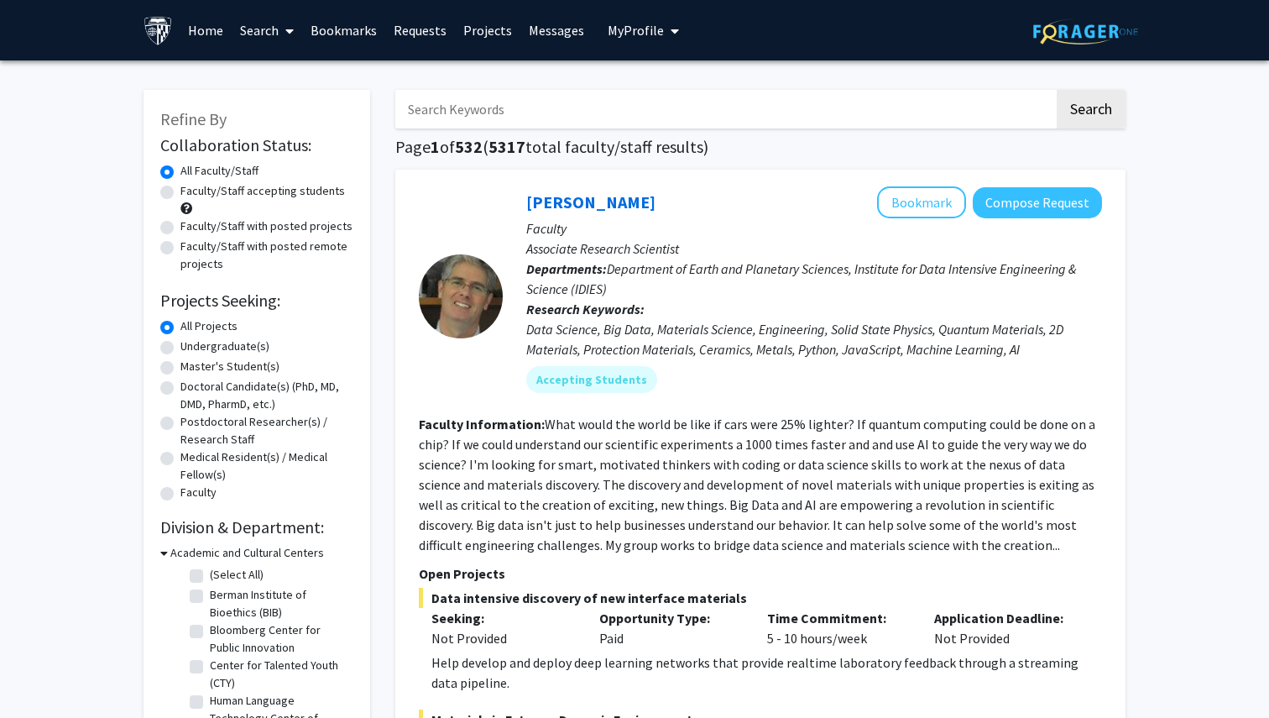
click at [516, 112] on input "Search Keywords" at bounding box center [724, 109] width 659 height 39
paste input "John W. Baddley"
type input "John W. Baddley"
click at [1057, 90] on button "Search" at bounding box center [1091, 109] width 69 height 39
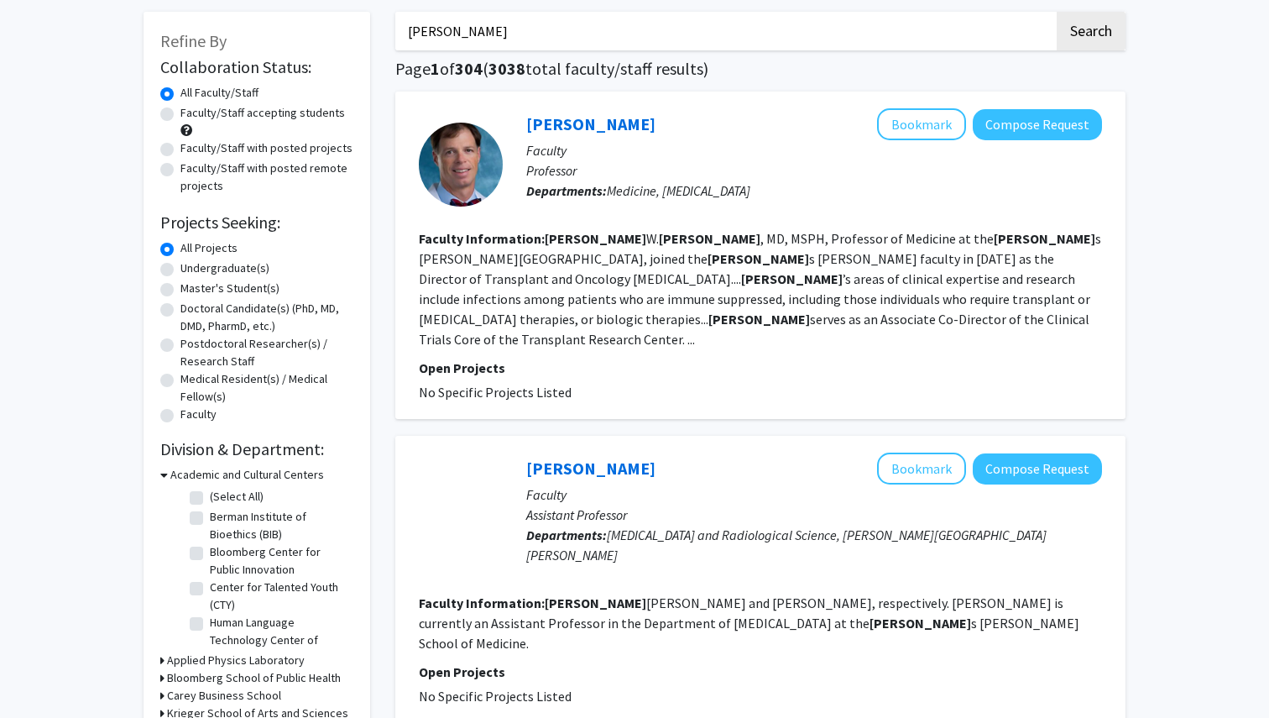
scroll to position [30, 0]
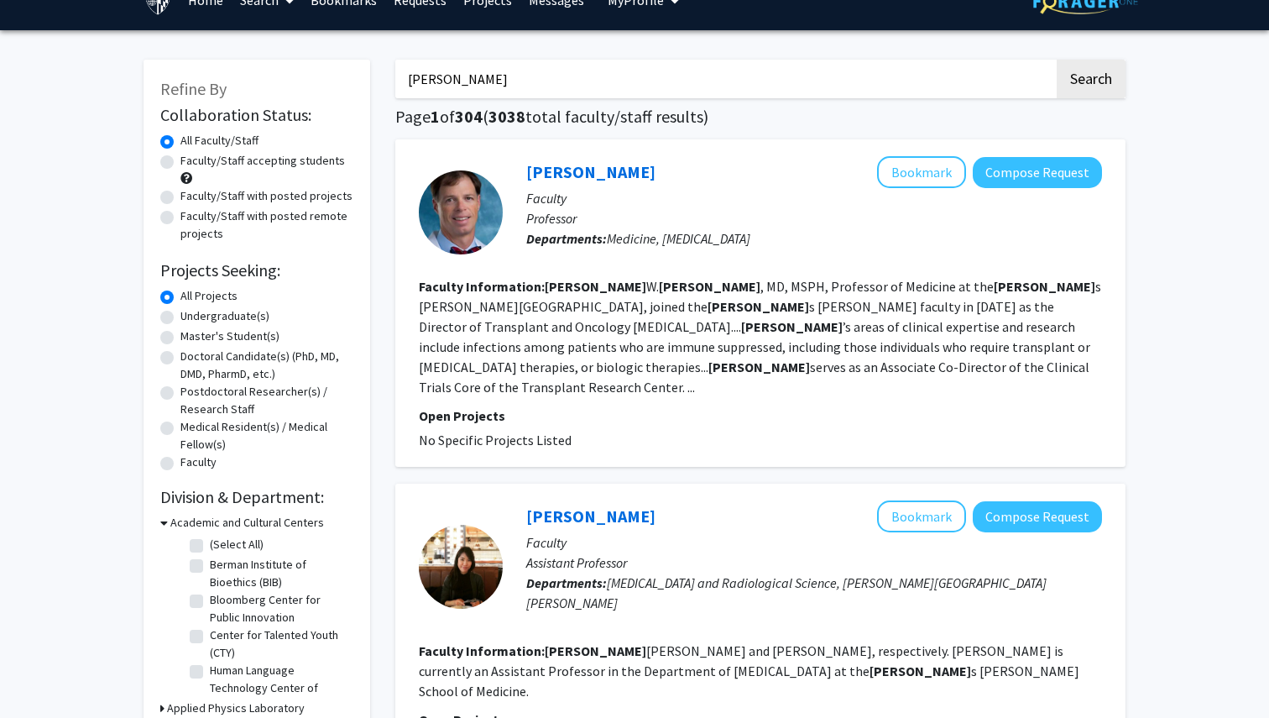
click at [672, 363] on fg-read-more "John W. Baddley , MD, MSPH, Professor of Medicine at the John s Hopkins Univers…" at bounding box center [760, 337] width 683 height 118
click at [608, 174] on link "John Baddley" at bounding box center [590, 171] width 129 height 21
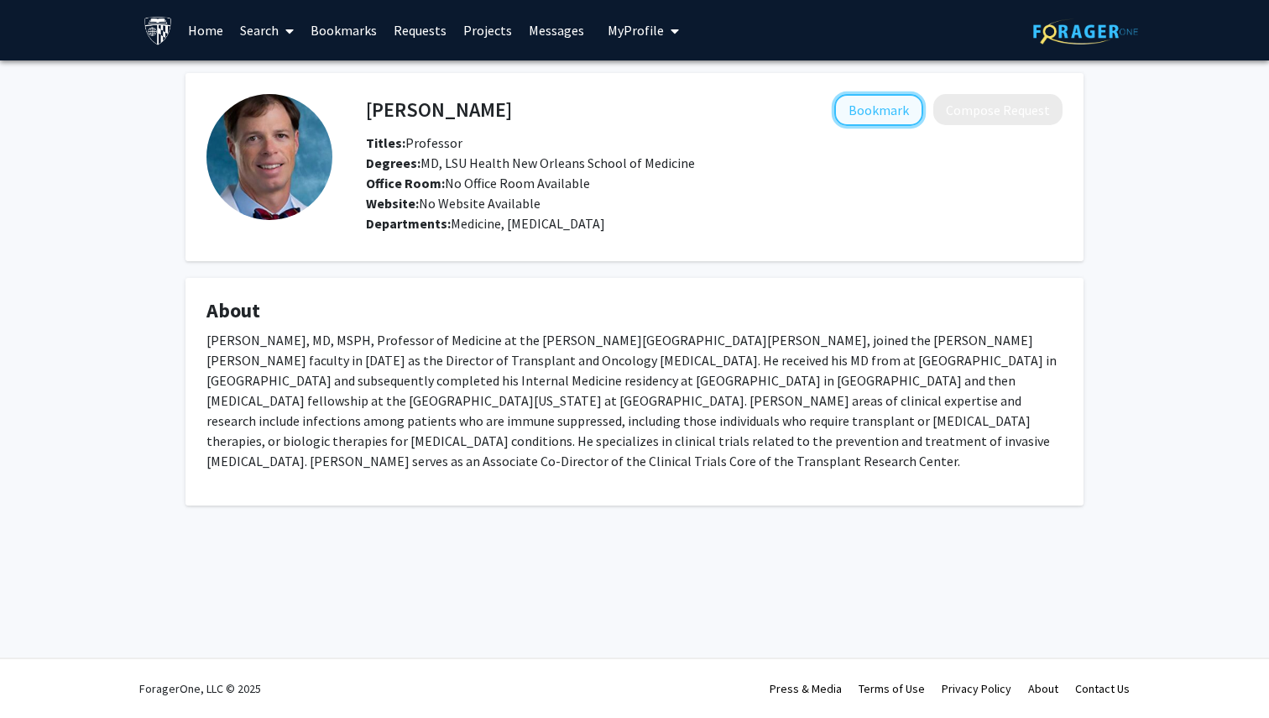
click at [879, 116] on button "Bookmark" at bounding box center [878, 110] width 89 height 32
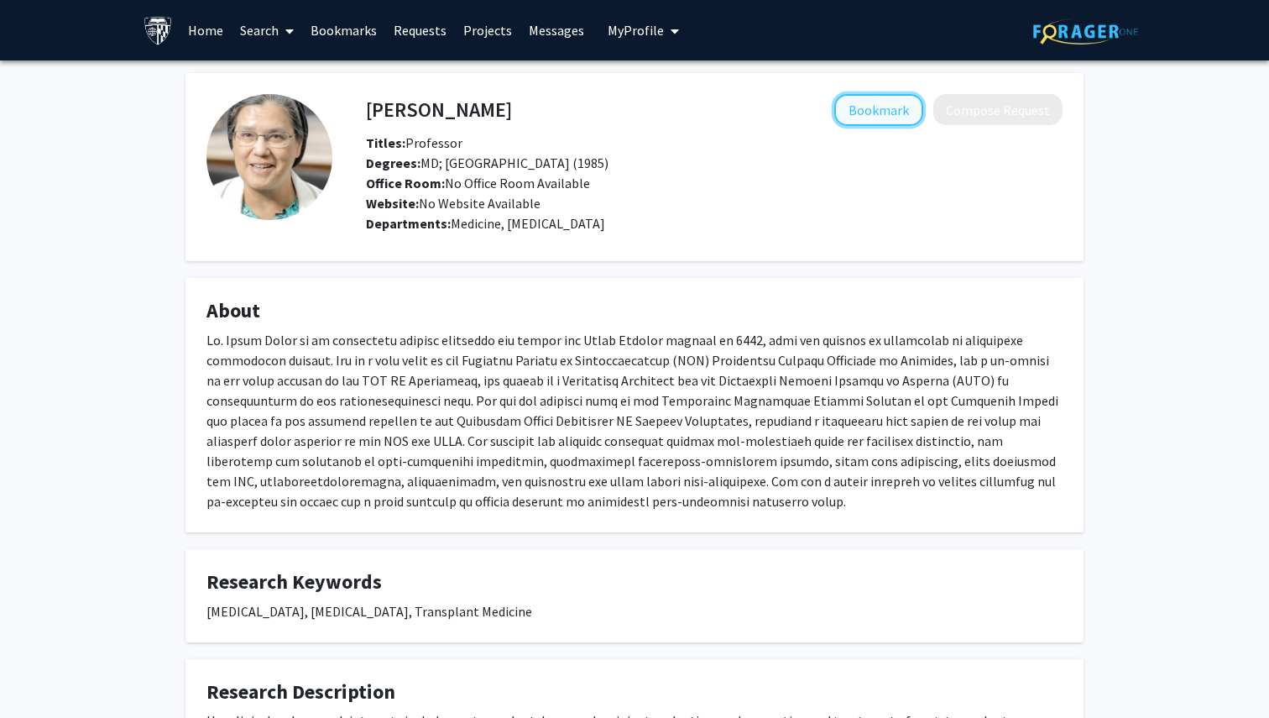
click at [876, 110] on button "Bookmark" at bounding box center [878, 110] width 89 height 32
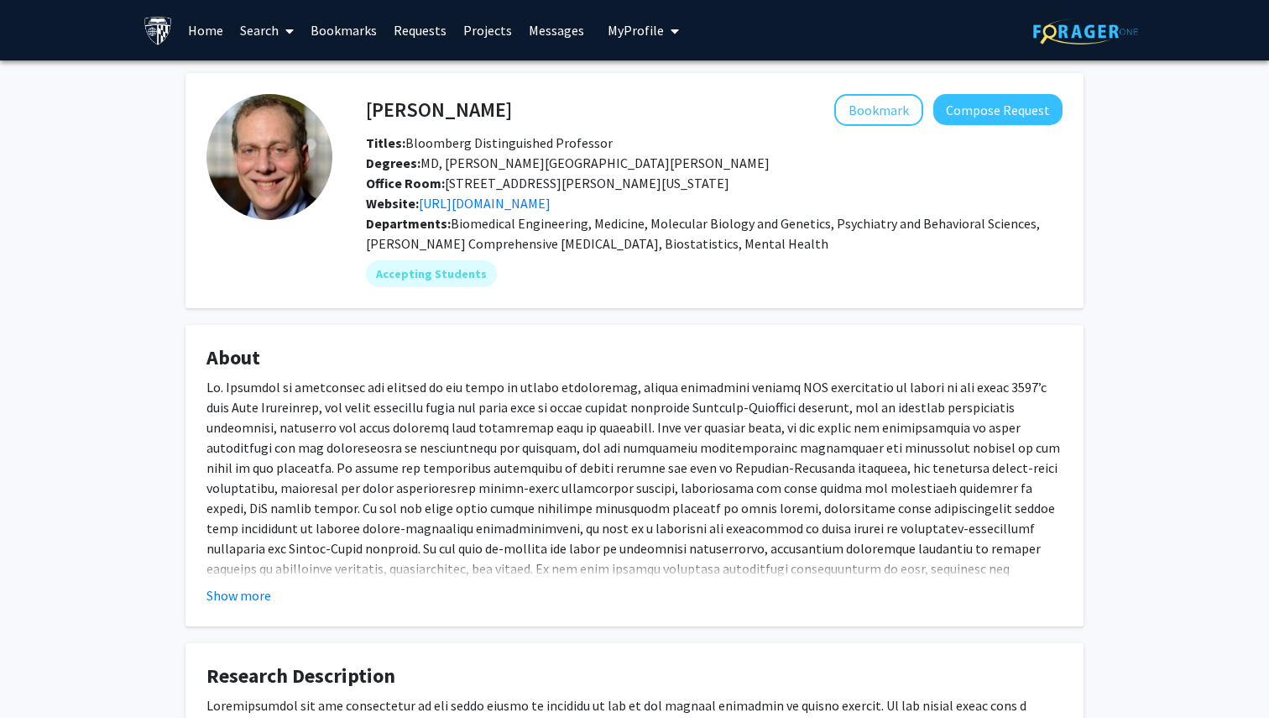
click at [890, 92] on fg-card "[PERSON_NAME] Bookmark Compose Request Titles: Bloomberg Distinguished Professo…" at bounding box center [635, 190] width 898 height 235
click at [890, 110] on button "Bookmark" at bounding box center [878, 110] width 89 height 32
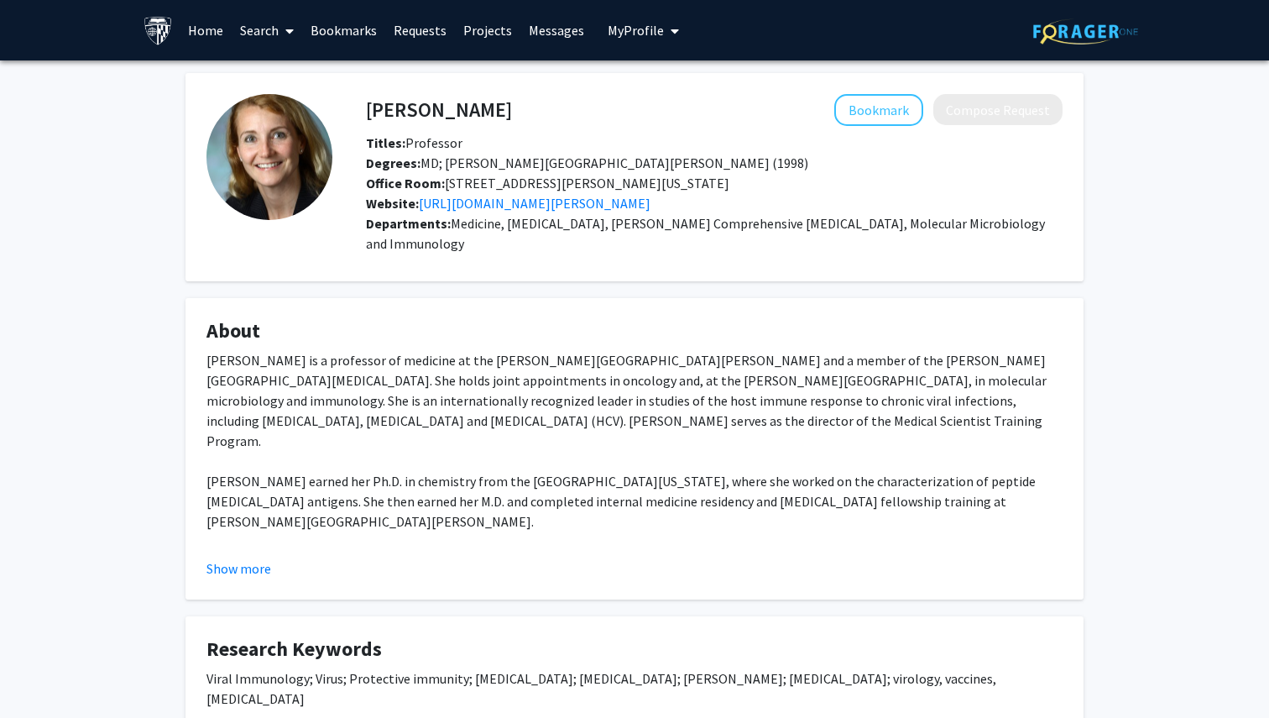
scroll to position [39, 0]
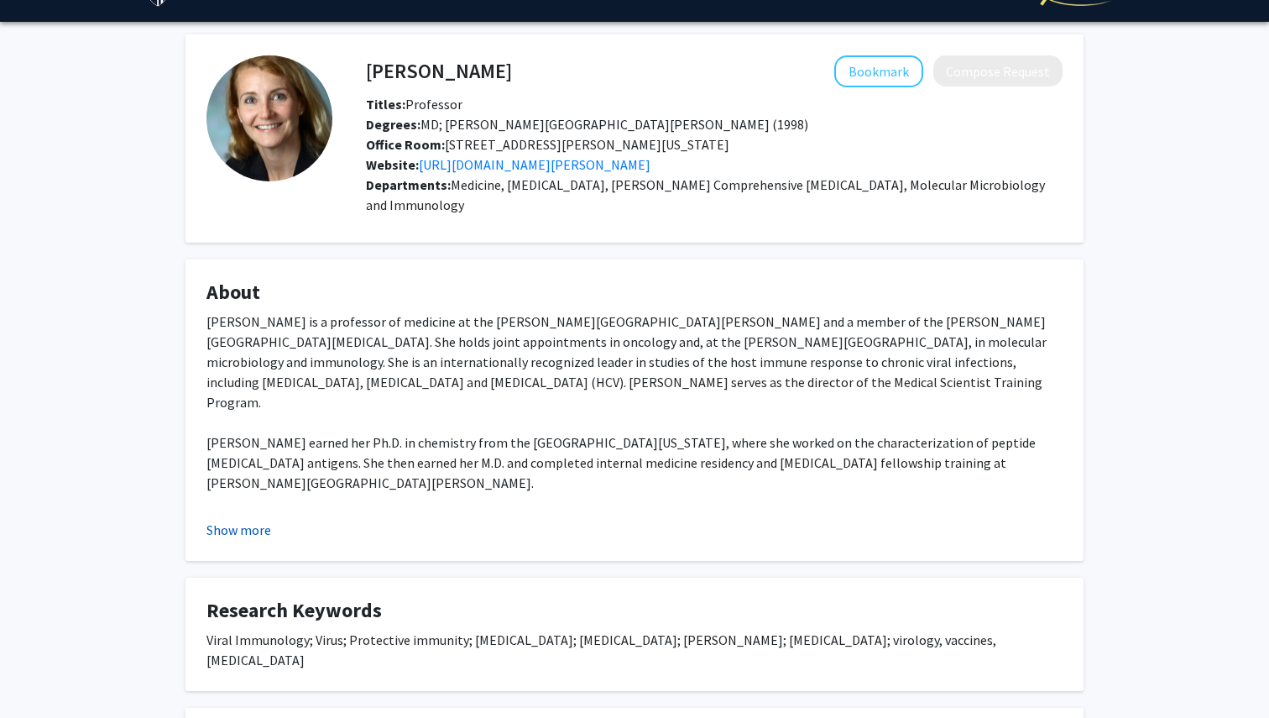
click at [253, 536] on button "Show more" at bounding box center [239, 530] width 65 height 20
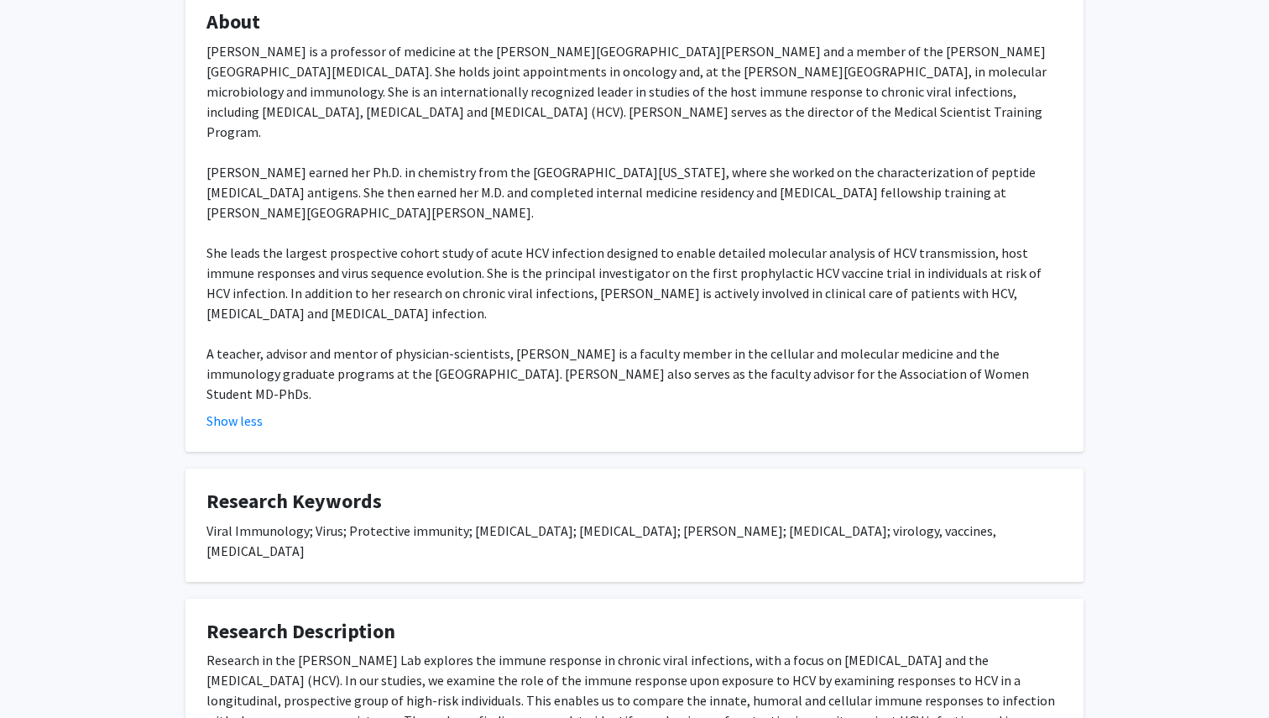
scroll to position [347, 0]
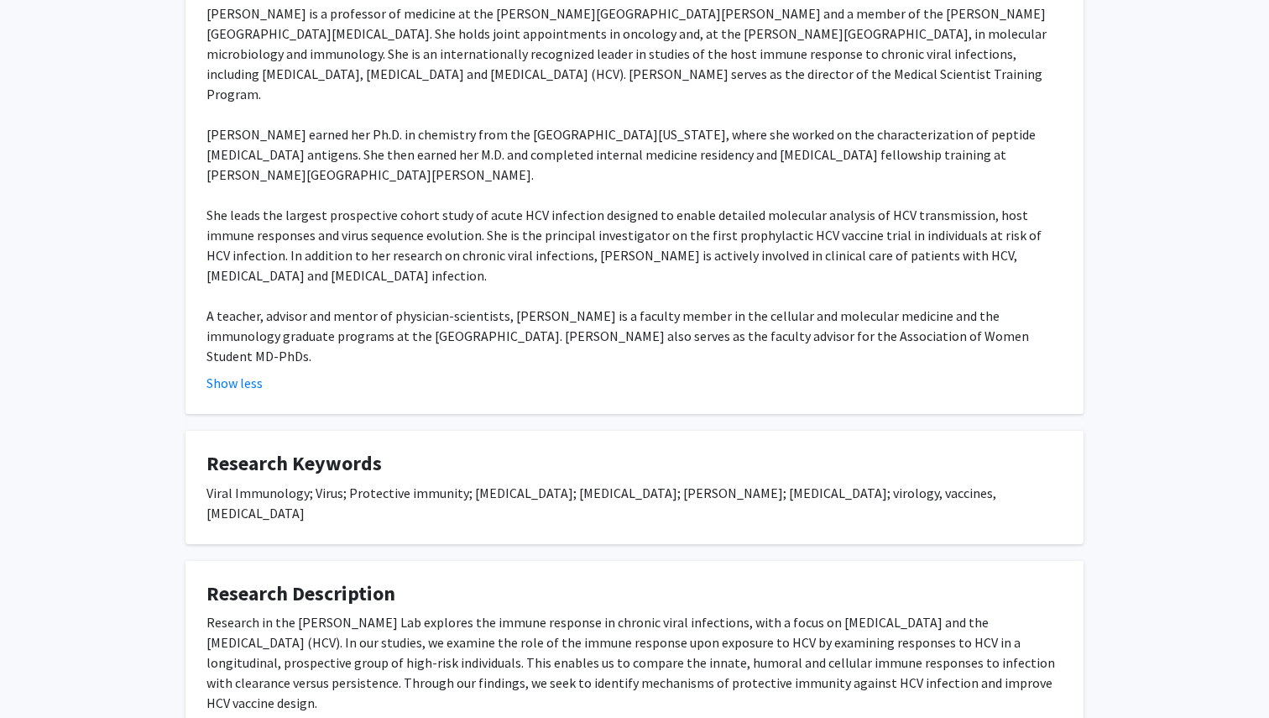
click at [534, 612] on div "Research in the [PERSON_NAME] Lab explores the immune response in chronic viral…" at bounding box center [635, 662] width 856 height 101
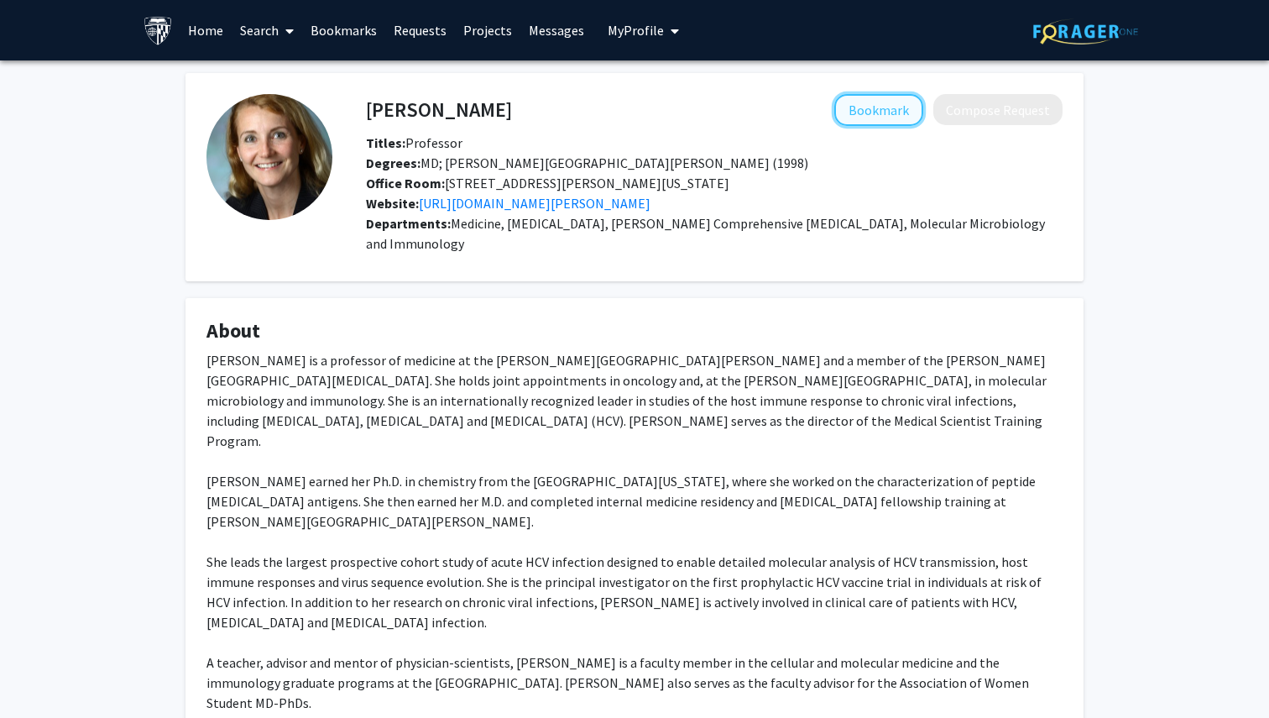
click at [896, 109] on button "Bookmark" at bounding box center [878, 110] width 89 height 32
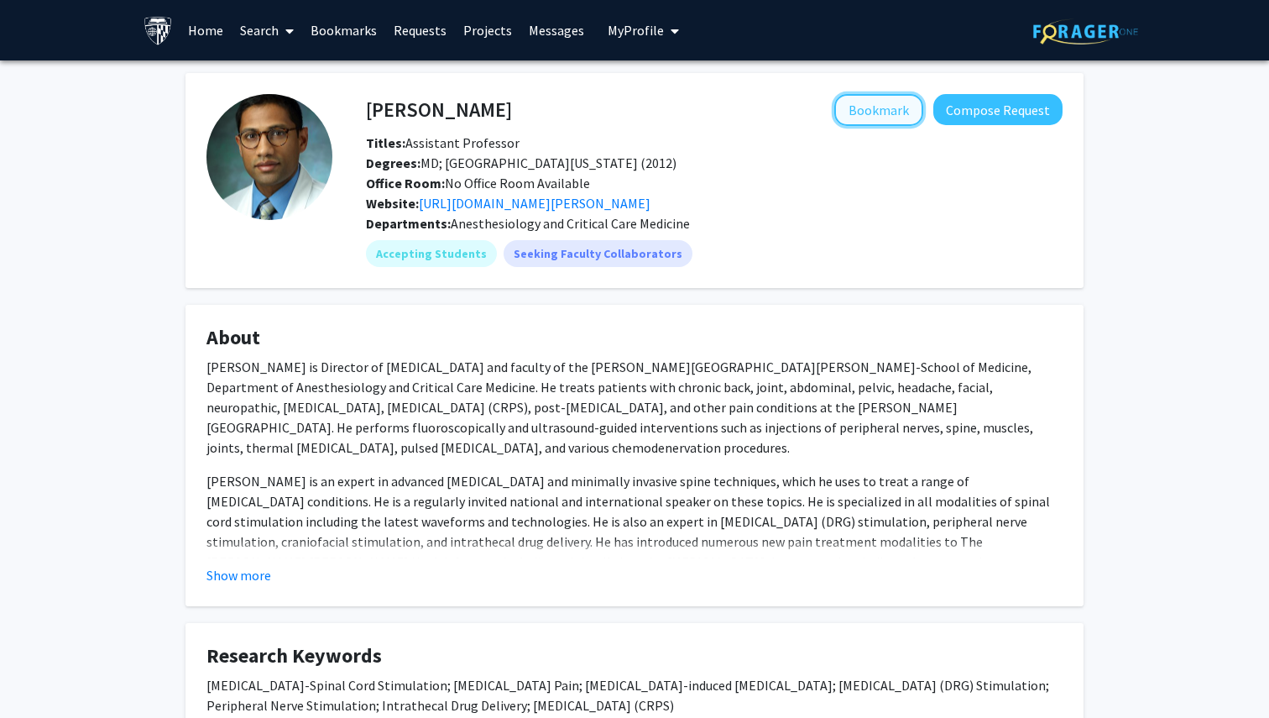
click at [887, 102] on button "Bookmark" at bounding box center [878, 110] width 89 height 32
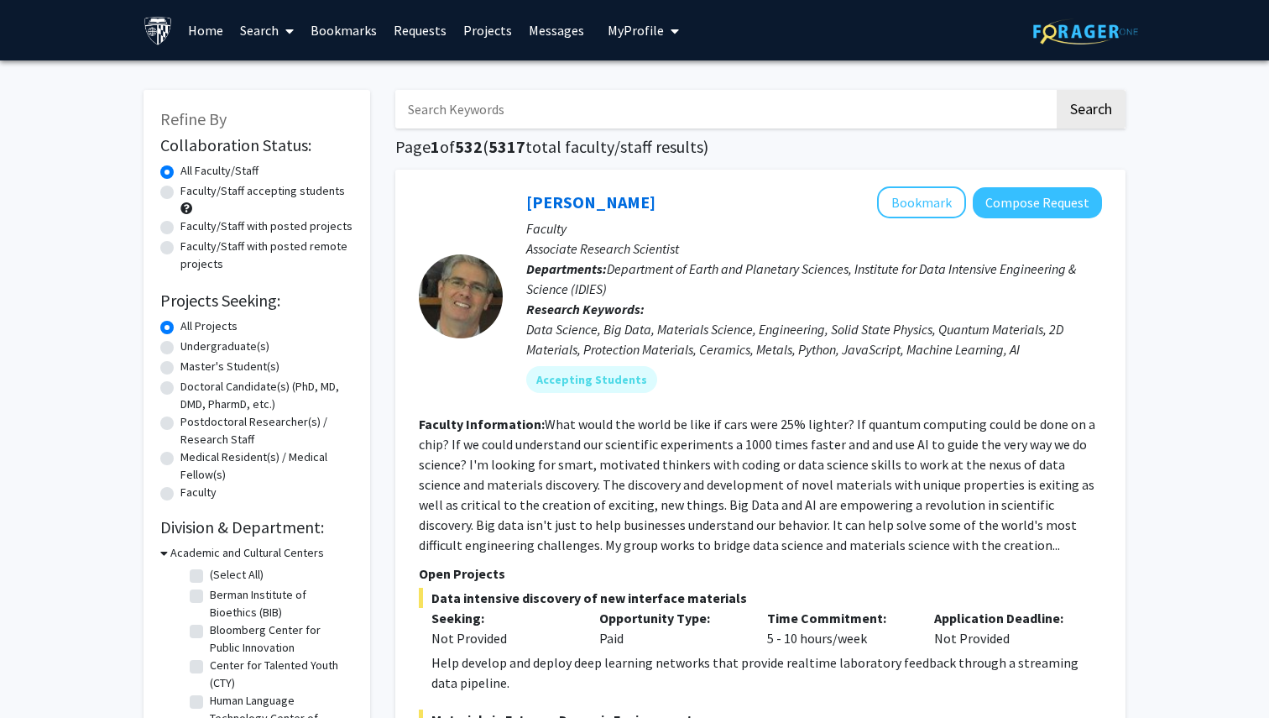
click at [557, 118] on input "Search Keywords" at bounding box center [724, 109] width 659 height 39
paste input "Baumgarth"
click at [1057, 90] on button "Search" at bounding box center [1091, 109] width 69 height 39
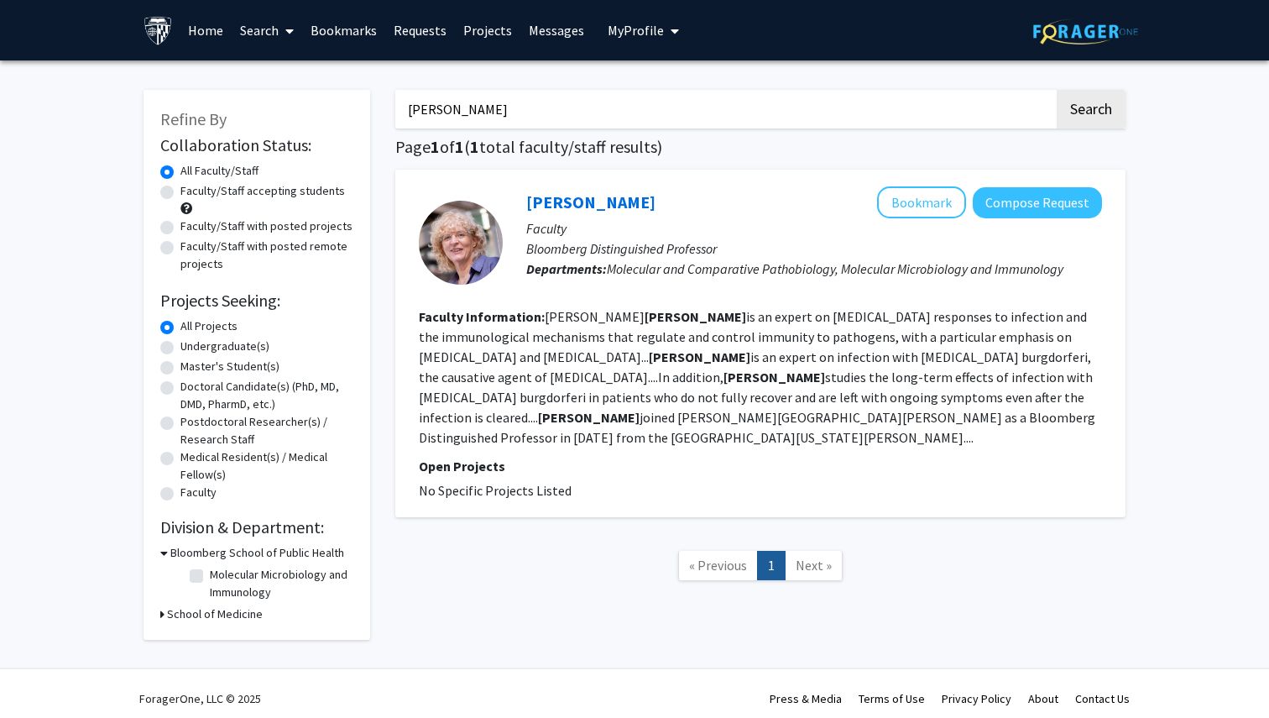
click at [640, 409] on b "Baumgarth" at bounding box center [589, 417] width 102 height 17
click at [538, 123] on input "Baumgarth" at bounding box center [724, 109] width 659 height 39
paste input "Jay Bream's"
click at [1057, 90] on button "Search" at bounding box center [1091, 109] width 69 height 39
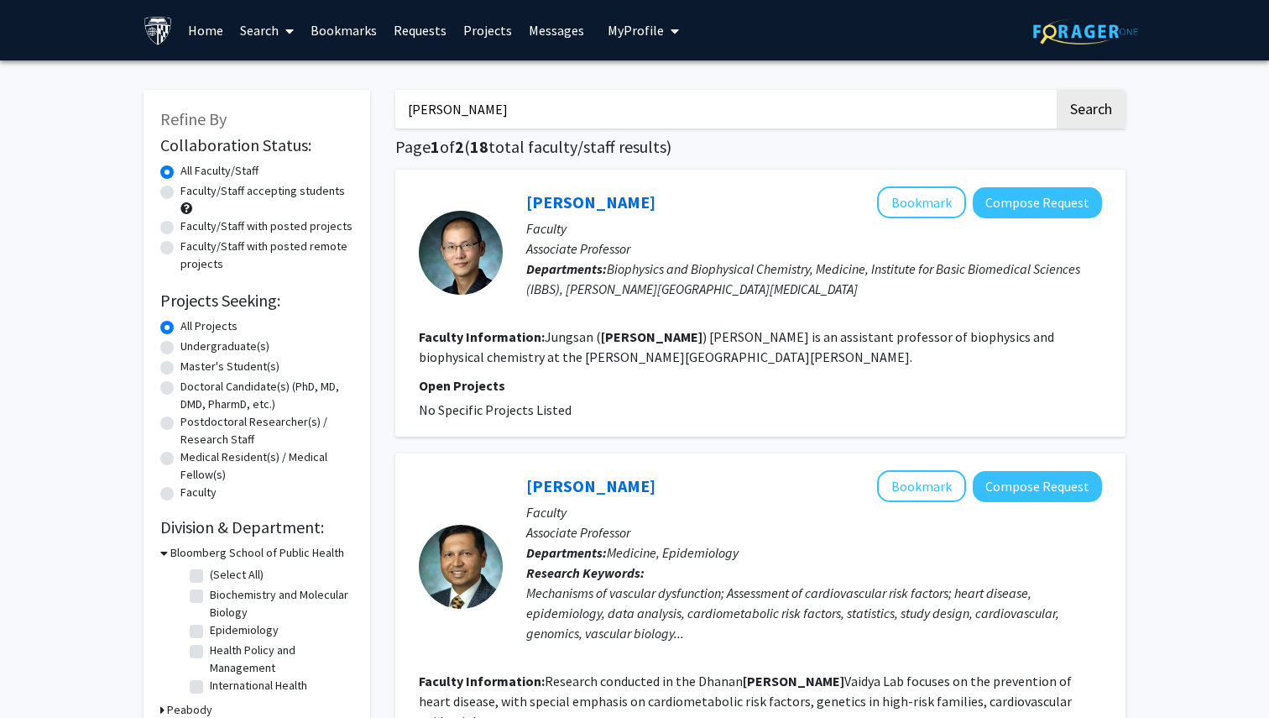
click at [1057, 90] on button "Search" at bounding box center [1091, 109] width 69 height 39
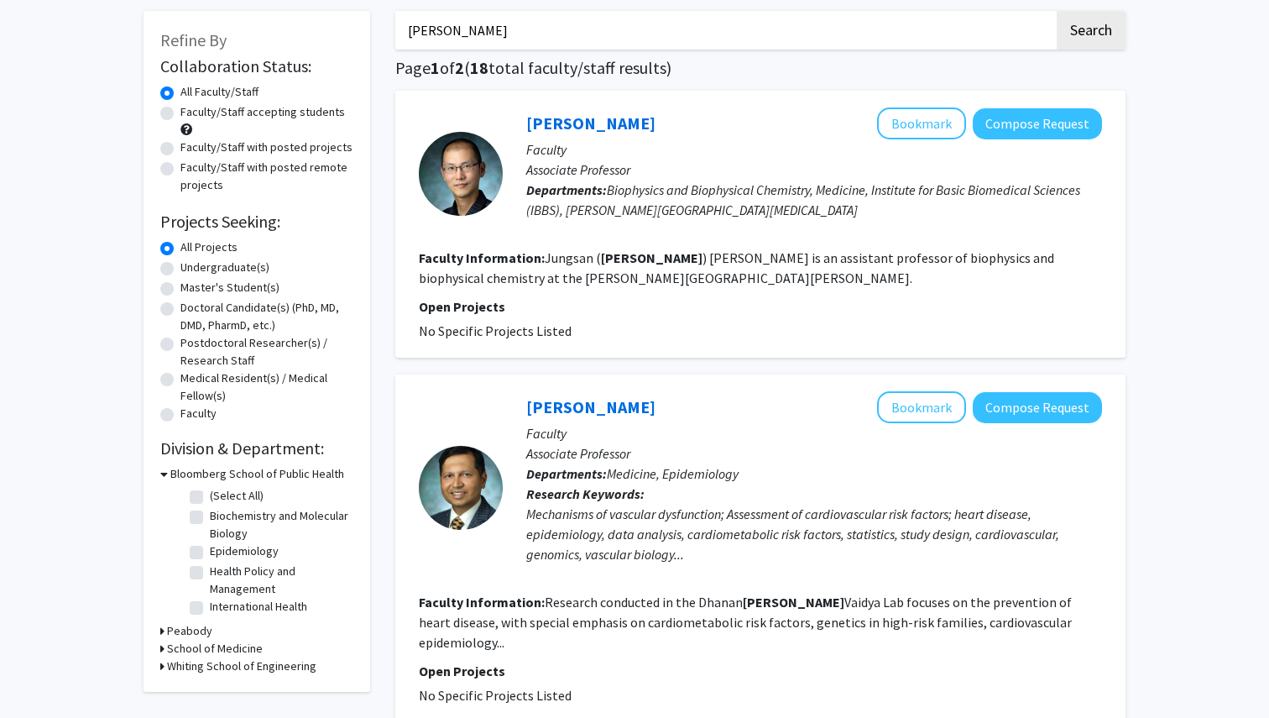
scroll to position [35, 0]
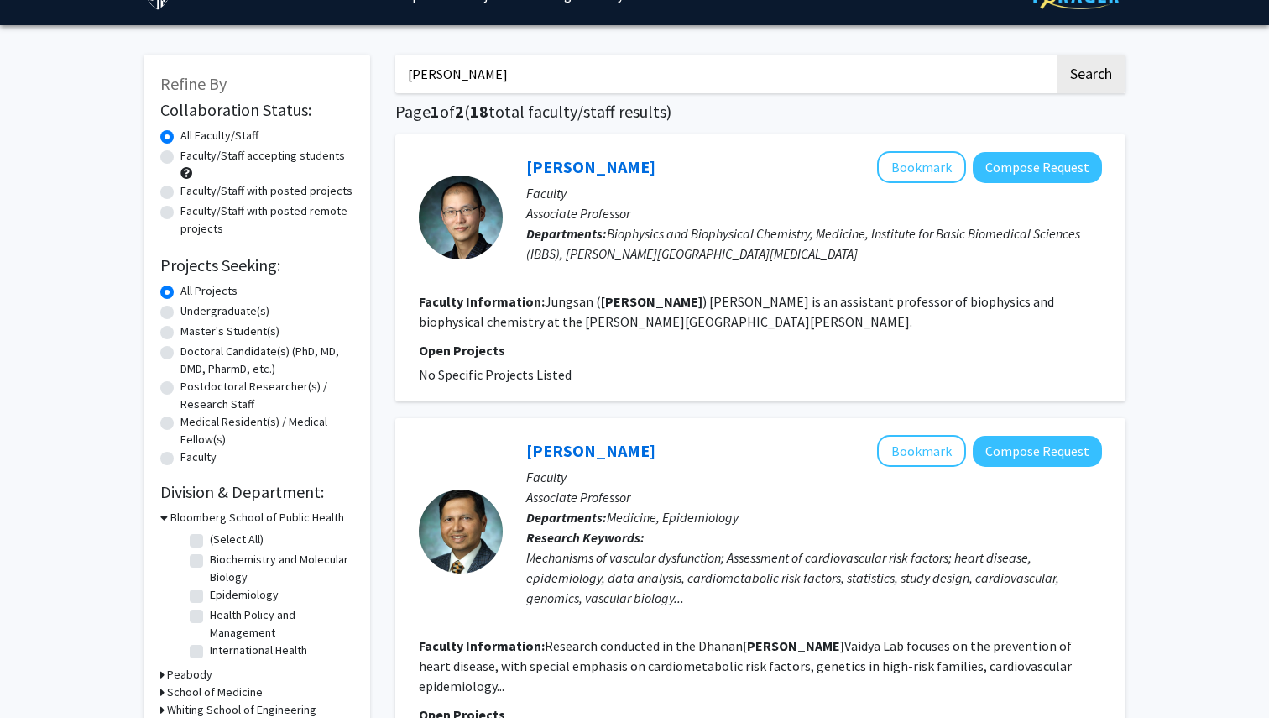
click at [1057, 55] on button "Search" at bounding box center [1091, 74] width 69 height 39
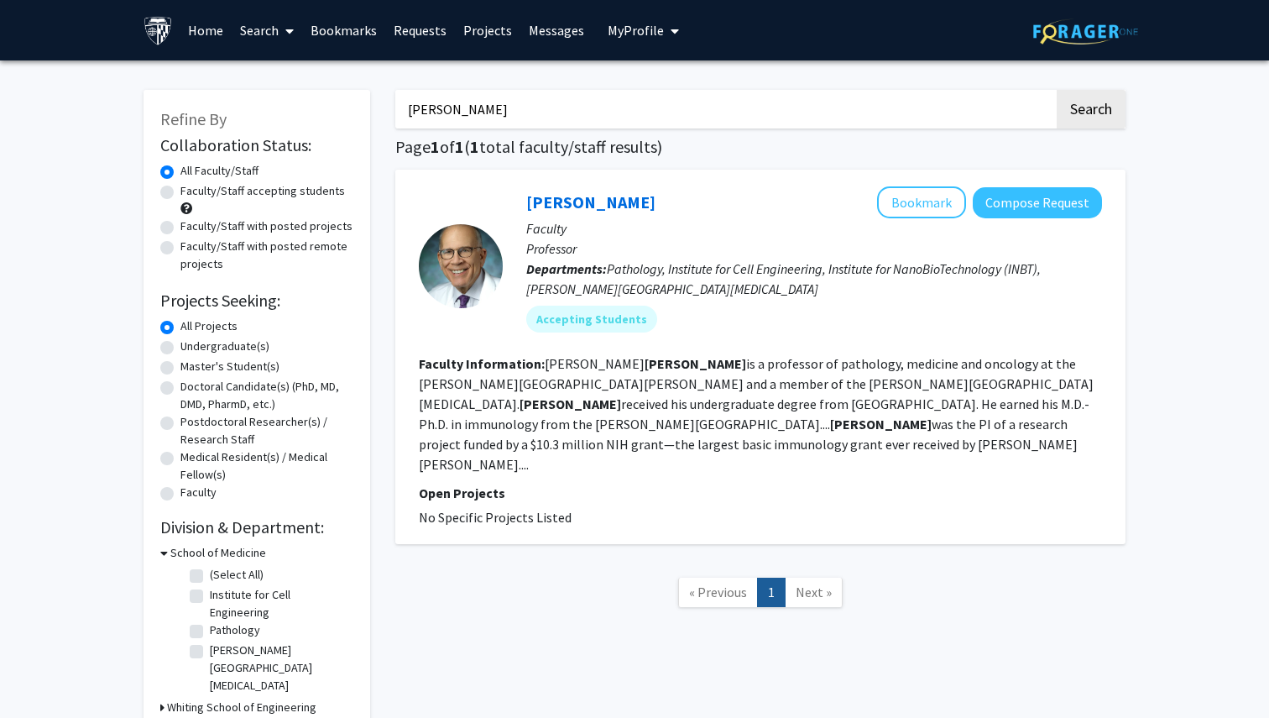
scroll to position [35, 0]
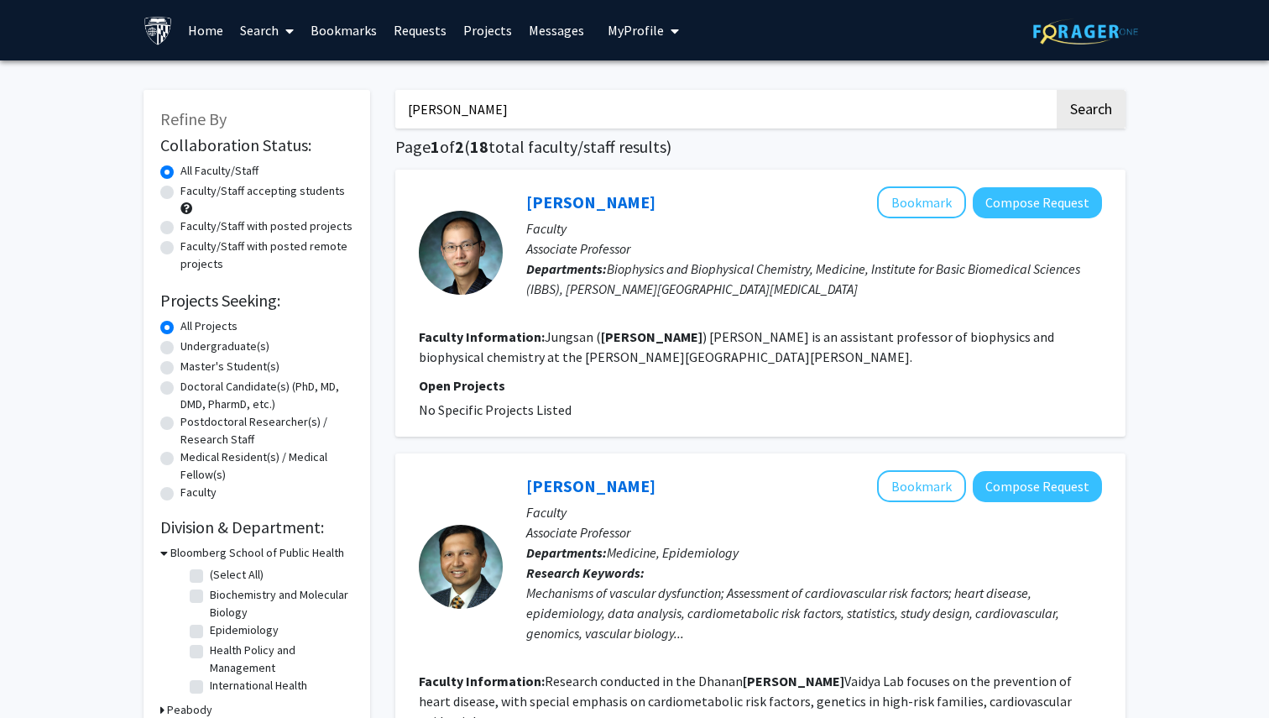
type input "Jay Bream'sxa"
click at [1057, 90] on button "Search" at bounding box center [1091, 109] width 69 height 39
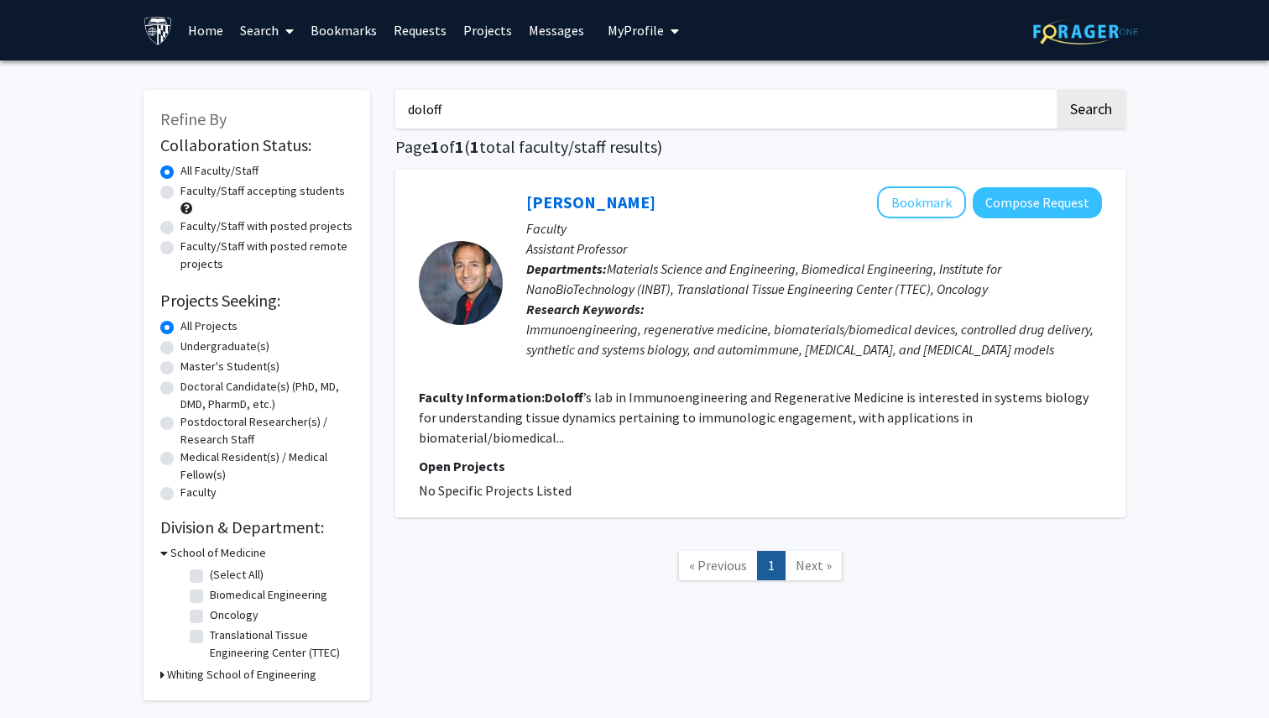
click at [473, 104] on input "doloff" at bounding box center [724, 109] width 659 height 39
click at [1057, 90] on button "Search" at bounding box center [1091, 109] width 69 height 39
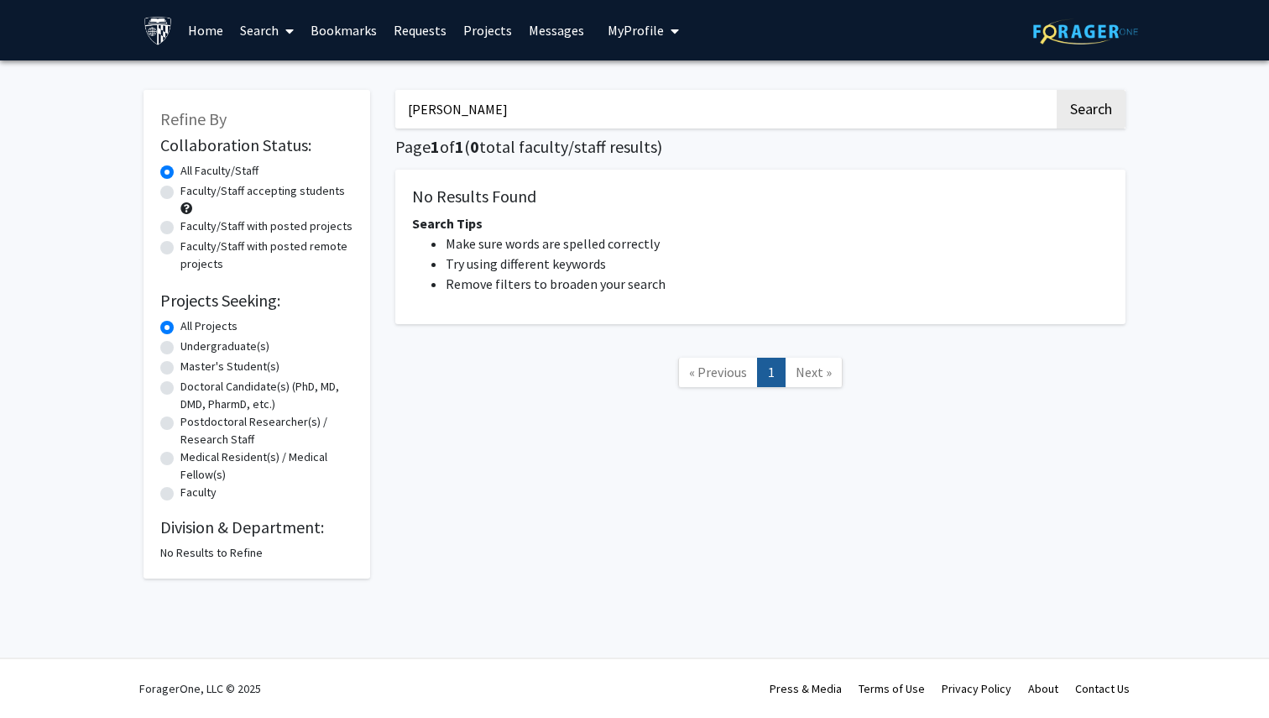
type input "yarema"
click at [1057, 90] on button "Search" at bounding box center [1091, 109] width 69 height 39
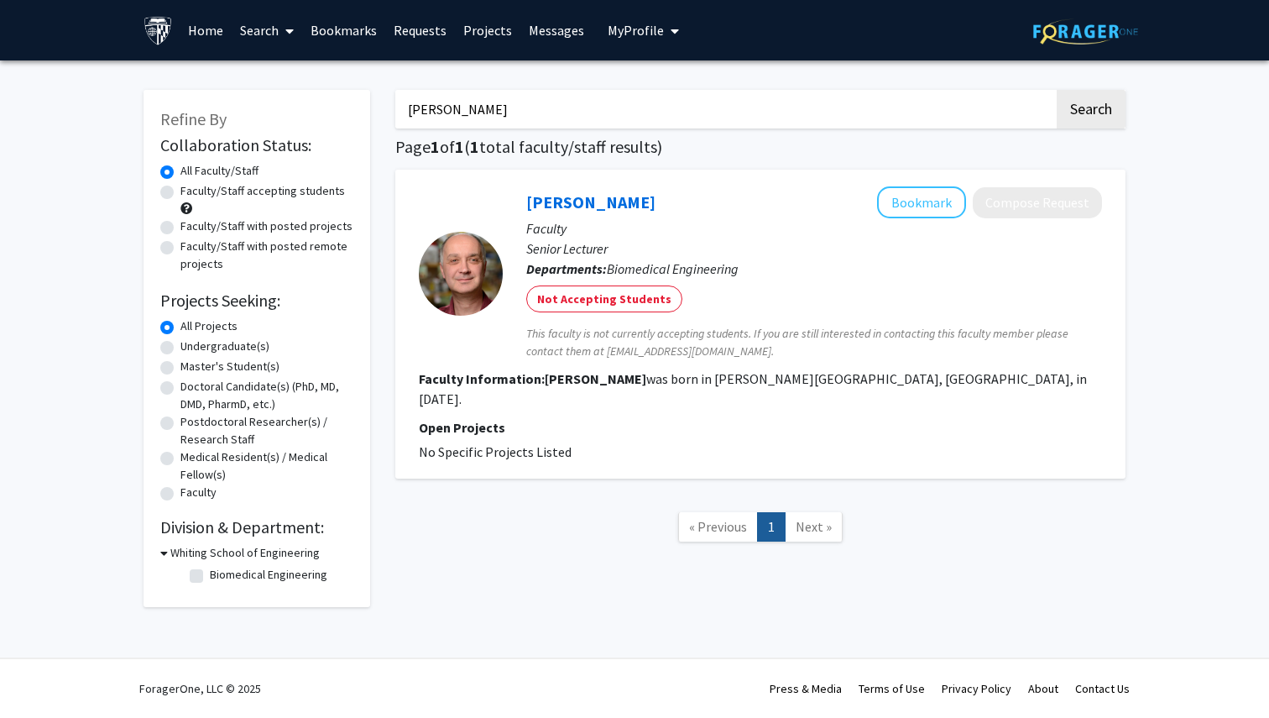
click at [690, 122] on input "yarema" at bounding box center [724, 109] width 659 height 39
click at [1057, 90] on button "Search" at bounding box center [1091, 109] width 69 height 39
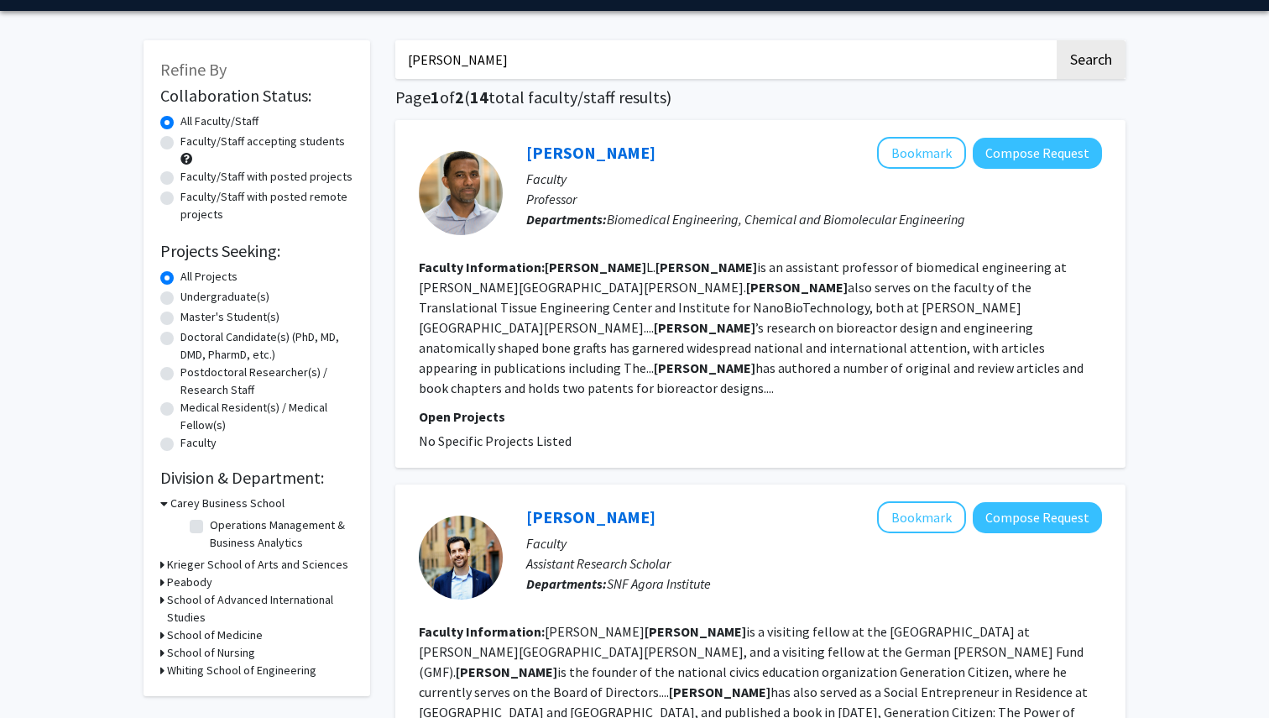
scroll to position [39, 0]
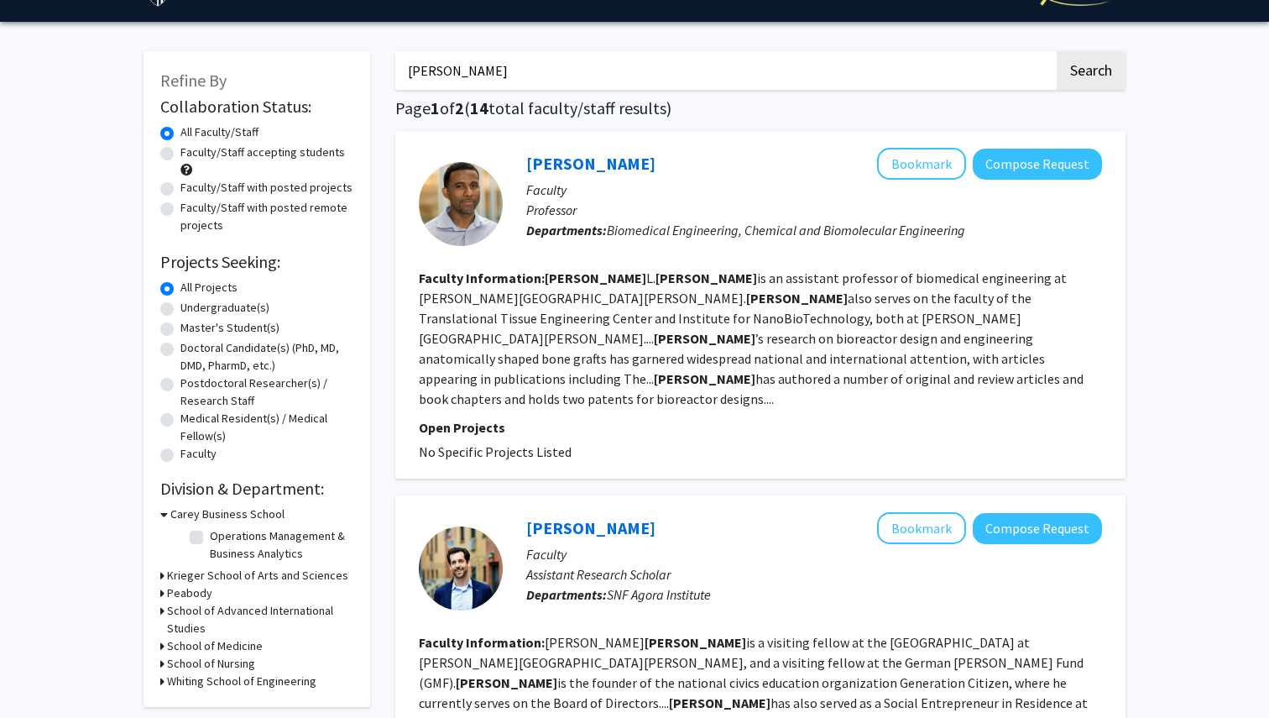
click at [525, 65] on input "warren grayson" at bounding box center [724, 70] width 659 height 39
type input "spangler"
click at [1057, 51] on button "Search" at bounding box center [1091, 70] width 69 height 39
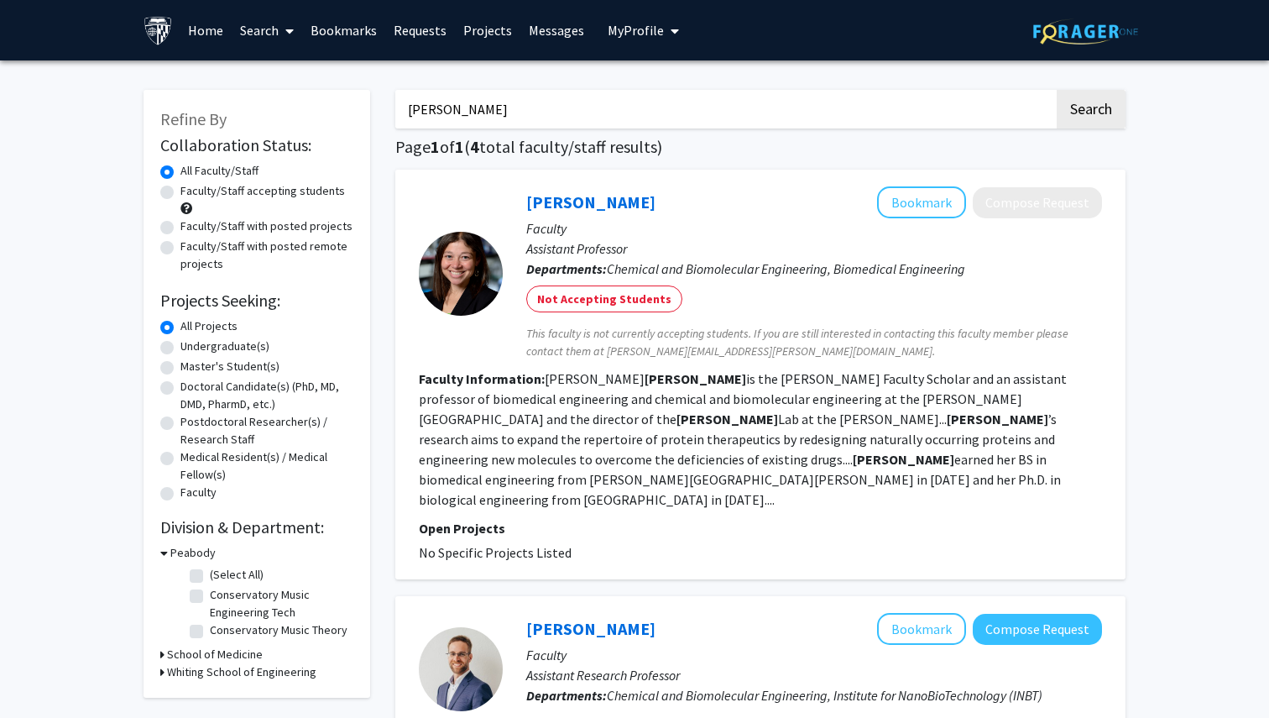
click at [581, 119] on input "spangler" at bounding box center [724, 109] width 659 height 39
click at [1057, 90] on button "Search" at bounding box center [1091, 109] width 69 height 39
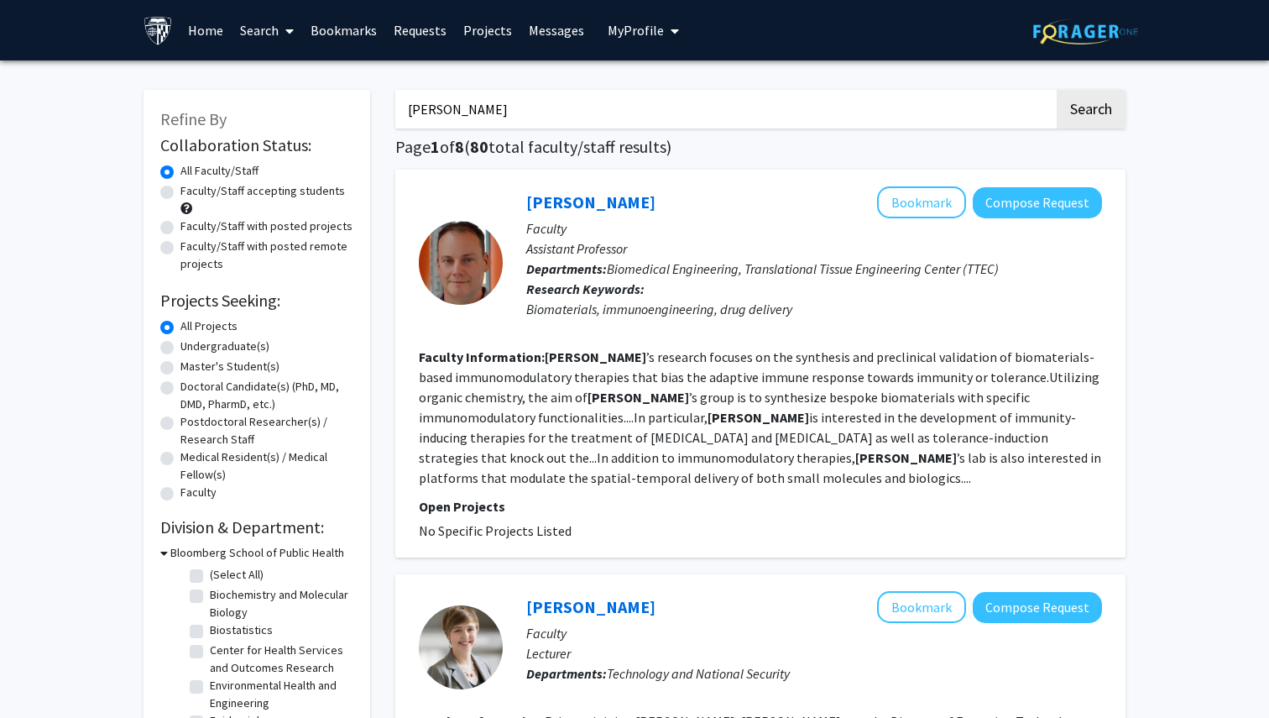
click at [500, 116] on input "scott wilson" at bounding box center [724, 109] width 659 height 39
click at [1057, 90] on button "Search" at bounding box center [1091, 109] width 69 height 39
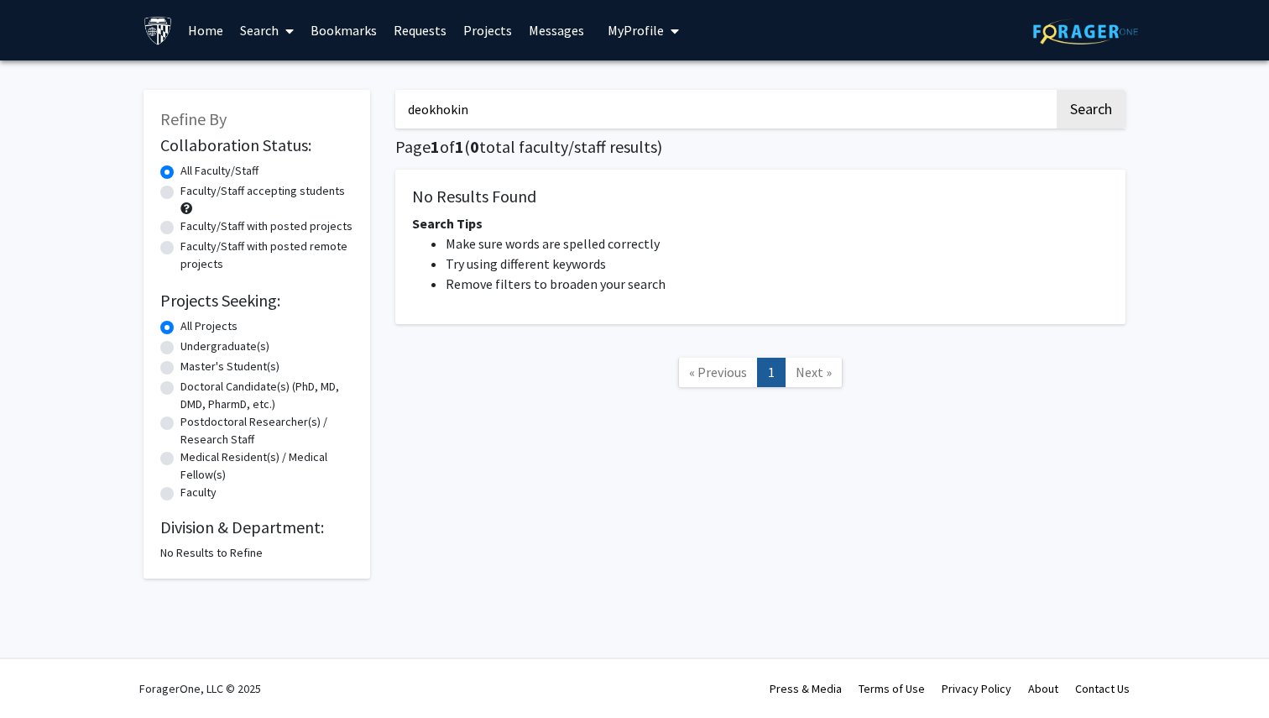
click at [457, 111] on input "deokhokin" at bounding box center [724, 109] width 659 height 39
click at [451, 104] on input "deokhokin" at bounding box center [724, 109] width 659 height 39
type input "deokho kin"
click at [1057, 90] on button "Search" at bounding box center [1091, 109] width 69 height 39
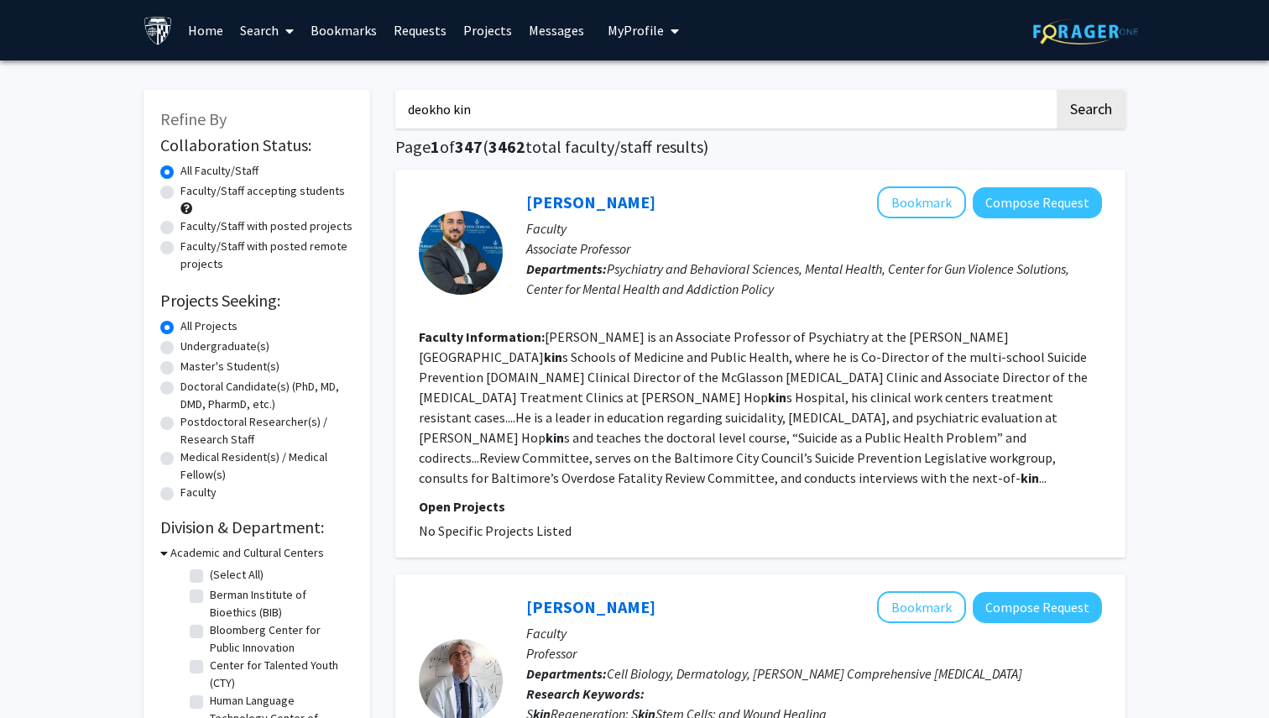
click at [474, 112] on input "deokho kin" at bounding box center [724, 109] width 659 height 39
click at [463, 117] on input "Jennifer" at bounding box center [724, 109] width 659 height 39
type input "Jennifer elisieeff"
click at [1057, 90] on button "Search" at bounding box center [1091, 109] width 69 height 39
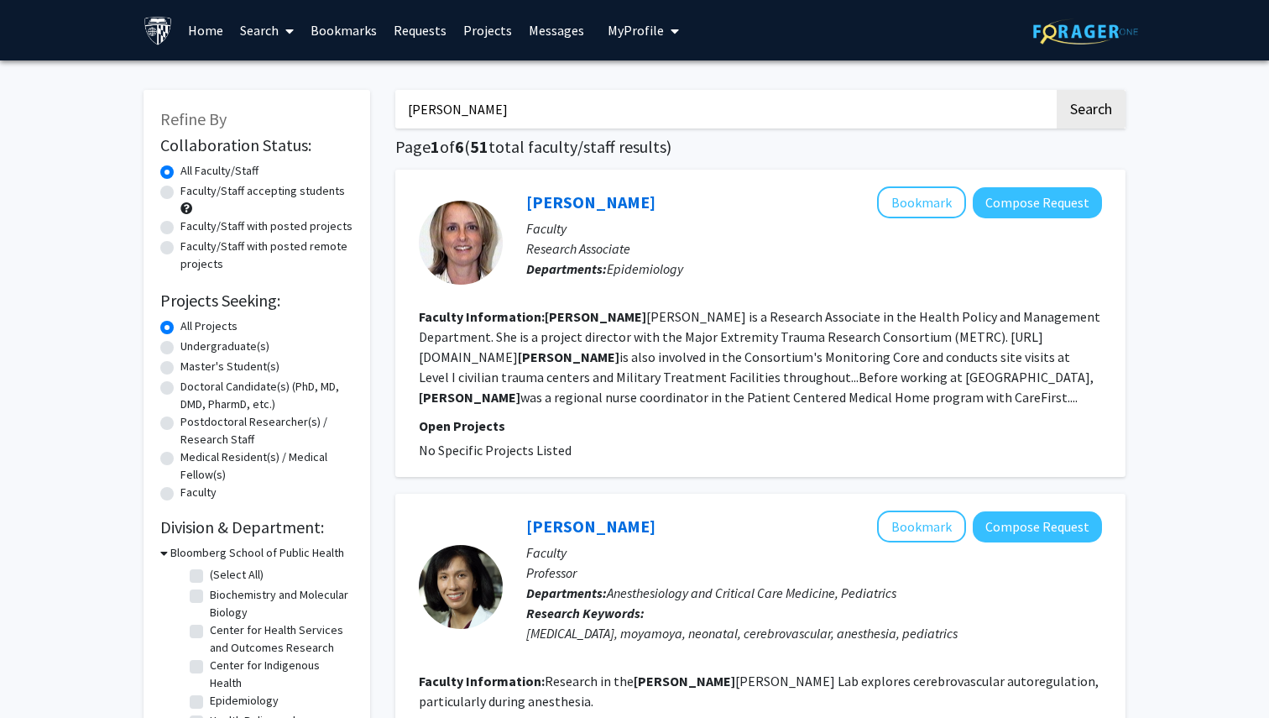
drag, startPoint x: 588, startPoint y: 101, endPoint x: 384, endPoint y: 100, distance: 204.0
type input "schneck"
click at [1057, 90] on button "Search" at bounding box center [1091, 109] width 69 height 39
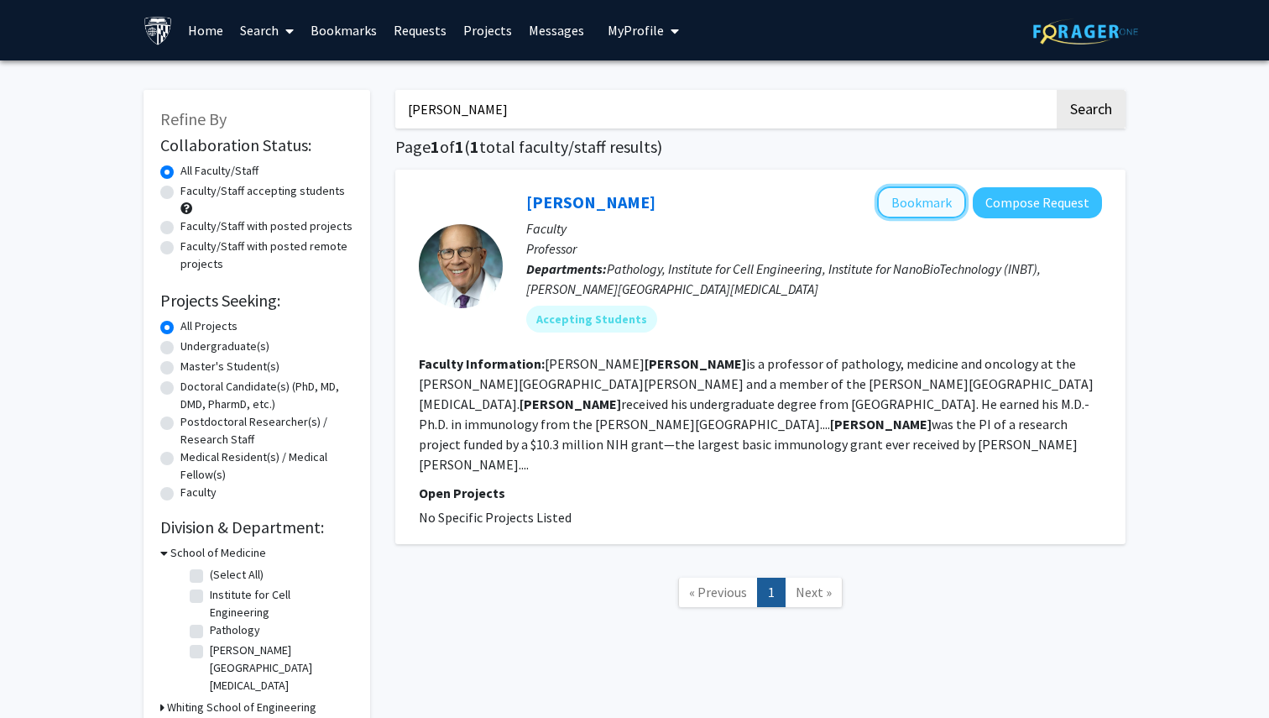
click at [913, 207] on button "Bookmark" at bounding box center [921, 202] width 89 height 32
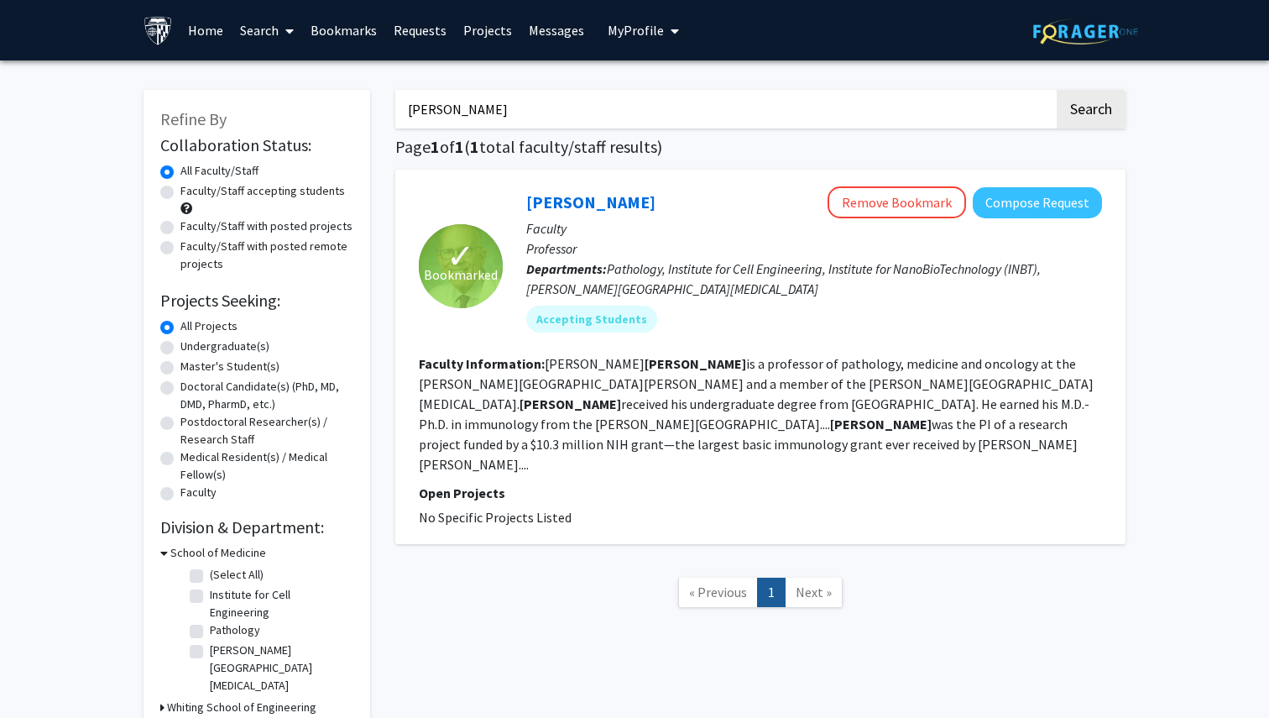
click at [733, 431] on fg-read-more "Jonathan Schneck is a professor of pathology, medicine and oncology at the John…" at bounding box center [756, 414] width 675 height 118
click at [646, 23] on span "My Profile" at bounding box center [636, 30] width 56 height 17
click at [342, 30] on link "Bookmarks" at bounding box center [343, 30] width 83 height 59
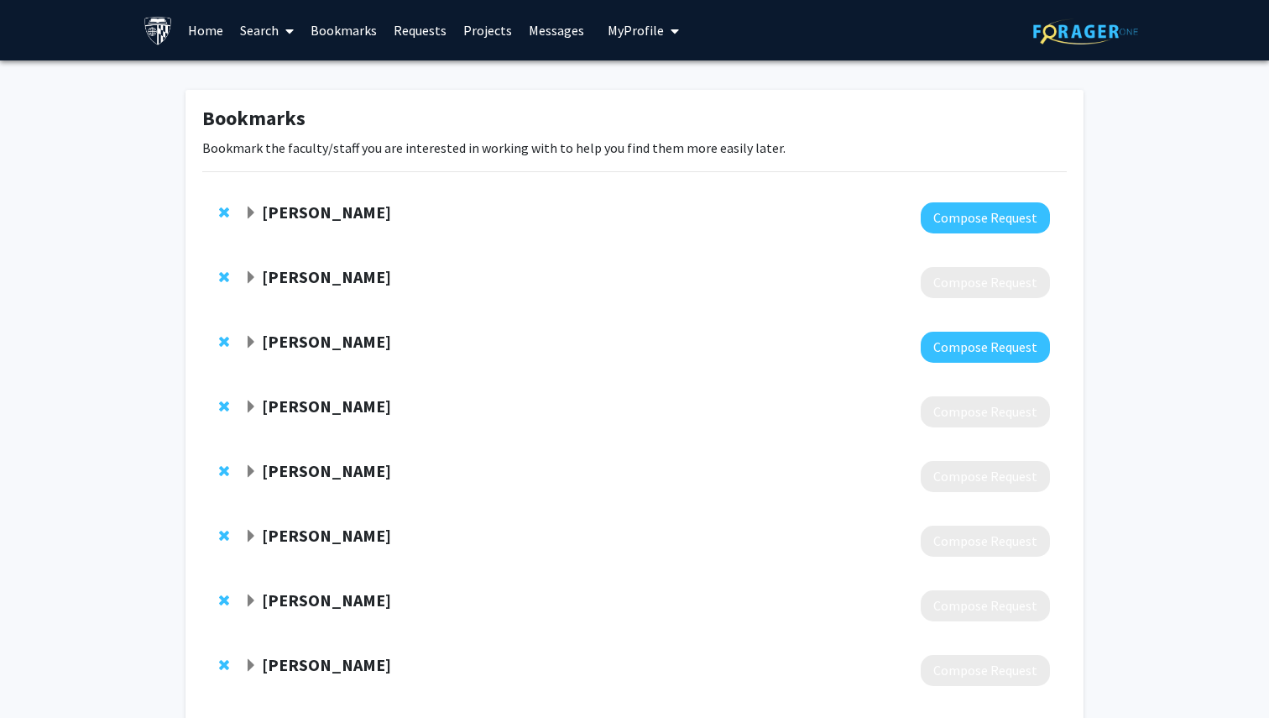
click at [273, 27] on link "Search" at bounding box center [267, 30] width 71 height 59
click at [296, 69] on span "Faculty/Staff" at bounding box center [293, 77] width 123 height 34
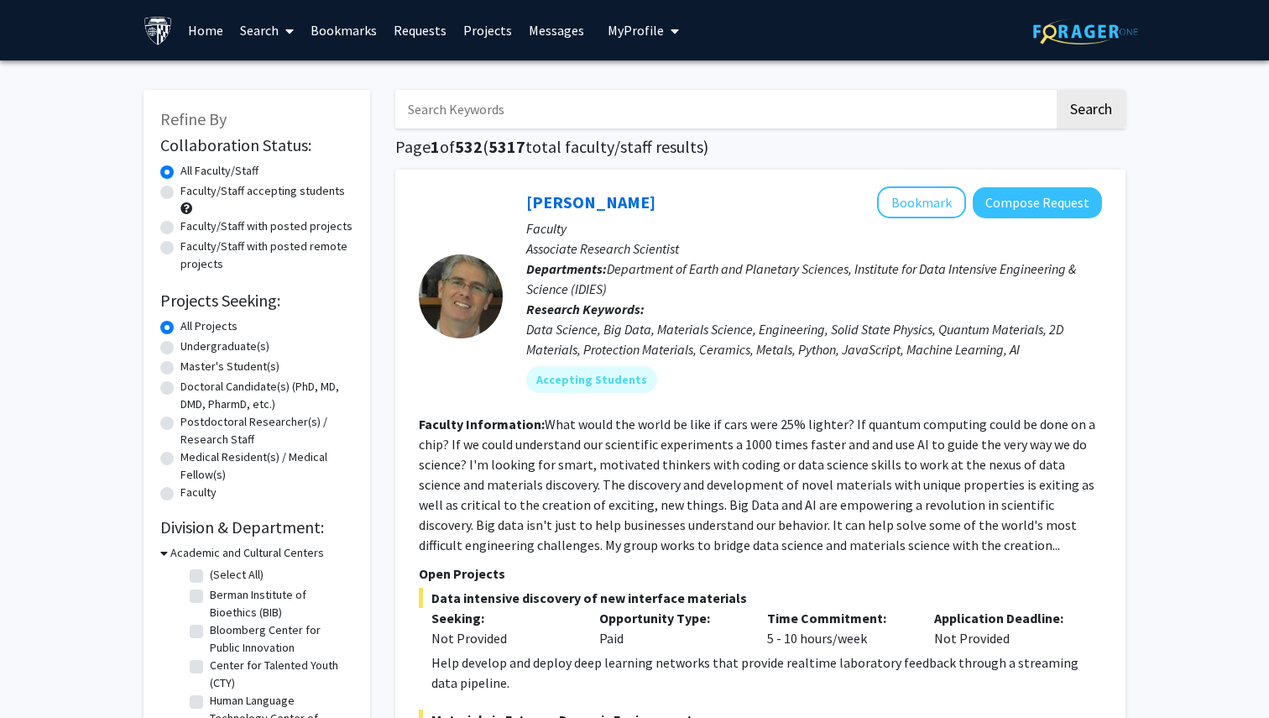
click at [525, 106] on input "Search Keywords" at bounding box center [724, 109] width 659 height 39
type input "S"
click at [1057, 90] on button "Search" at bounding box center [1091, 109] width 69 height 39
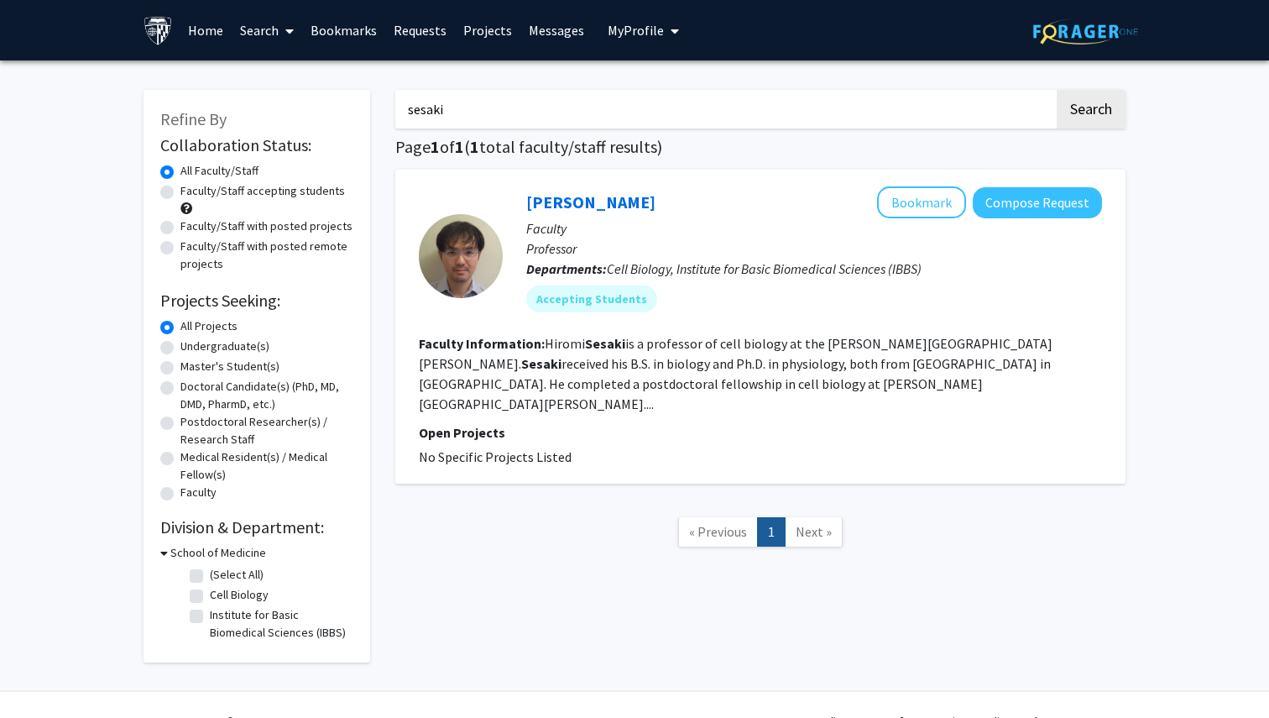
click at [696, 397] on fg-search-faculty "Hiromi Sesaki Bookmark Compose Request Faculty Professor Departments: Cell Biol…" at bounding box center [760, 326] width 683 height 280
click at [600, 112] on input "sesaki" at bounding box center [724, 109] width 659 height 39
paste input "Raymond C. Koehler"
paste input "Search Keywords"
type input "Raymond C. Koehler"
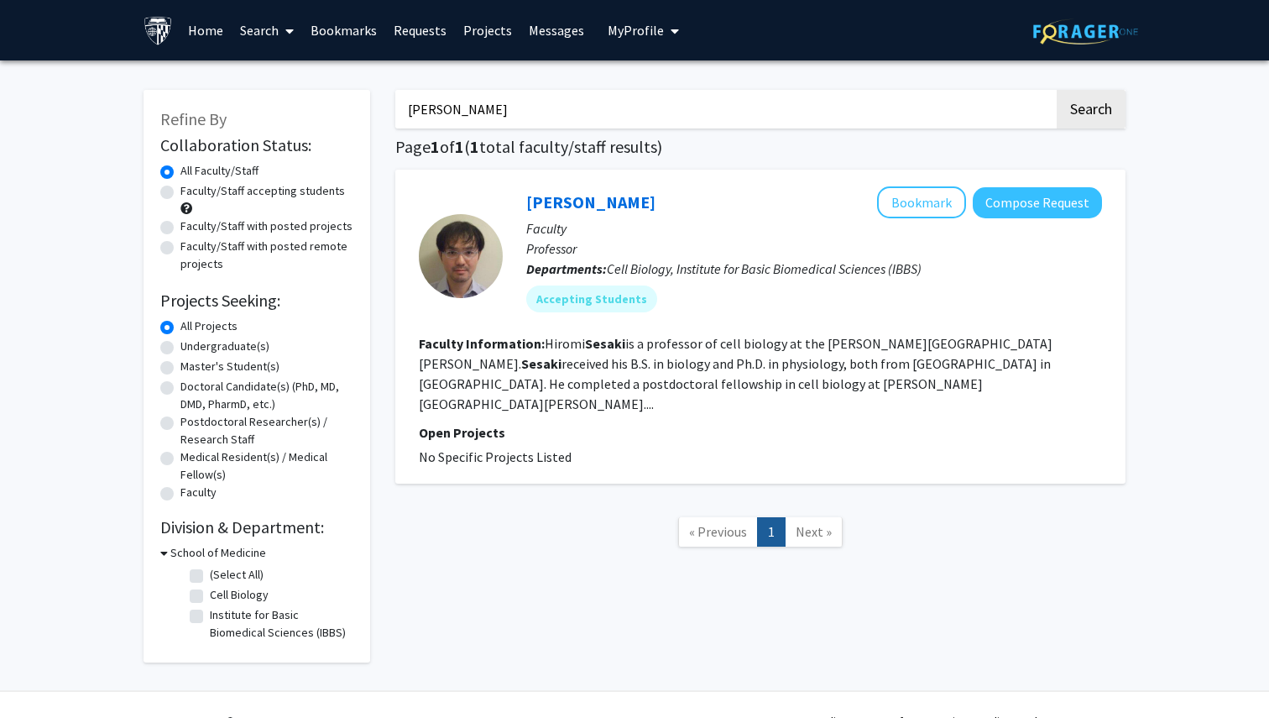
click at [1057, 90] on button "Search" at bounding box center [1091, 109] width 69 height 39
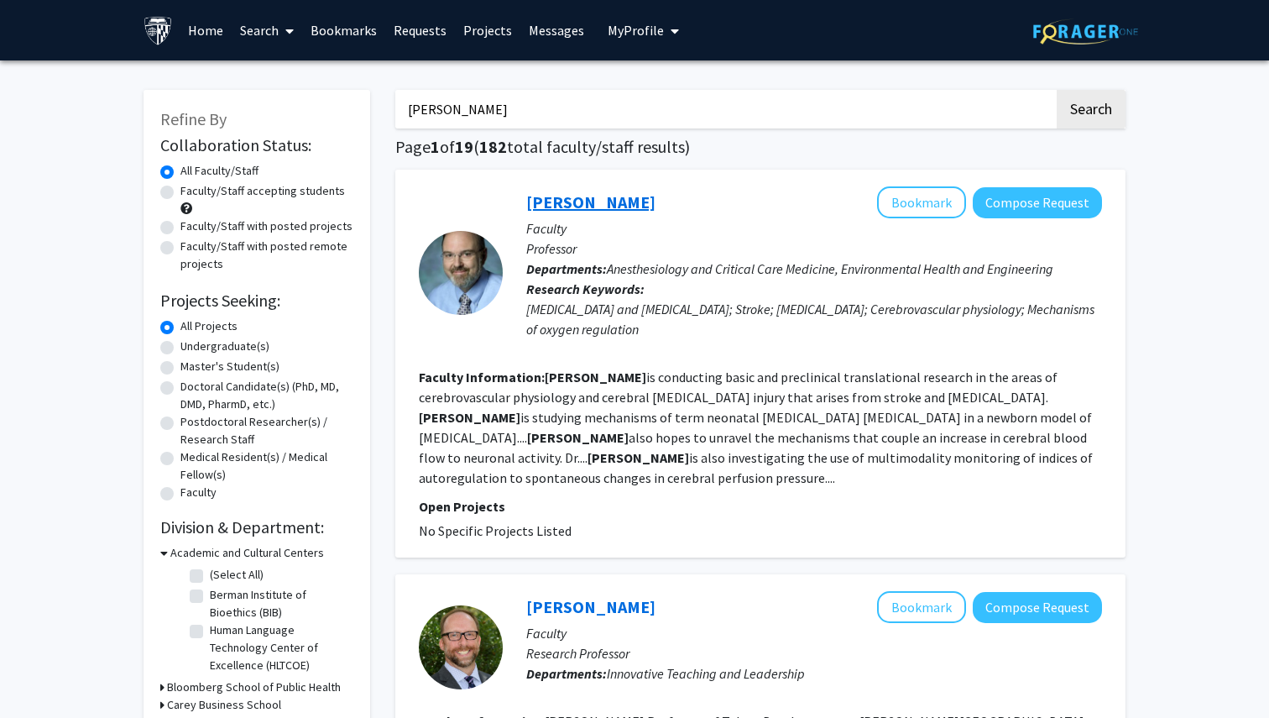
click at [575, 211] on link "Raymond Koehler" at bounding box center [590, 201] width 129 height 21
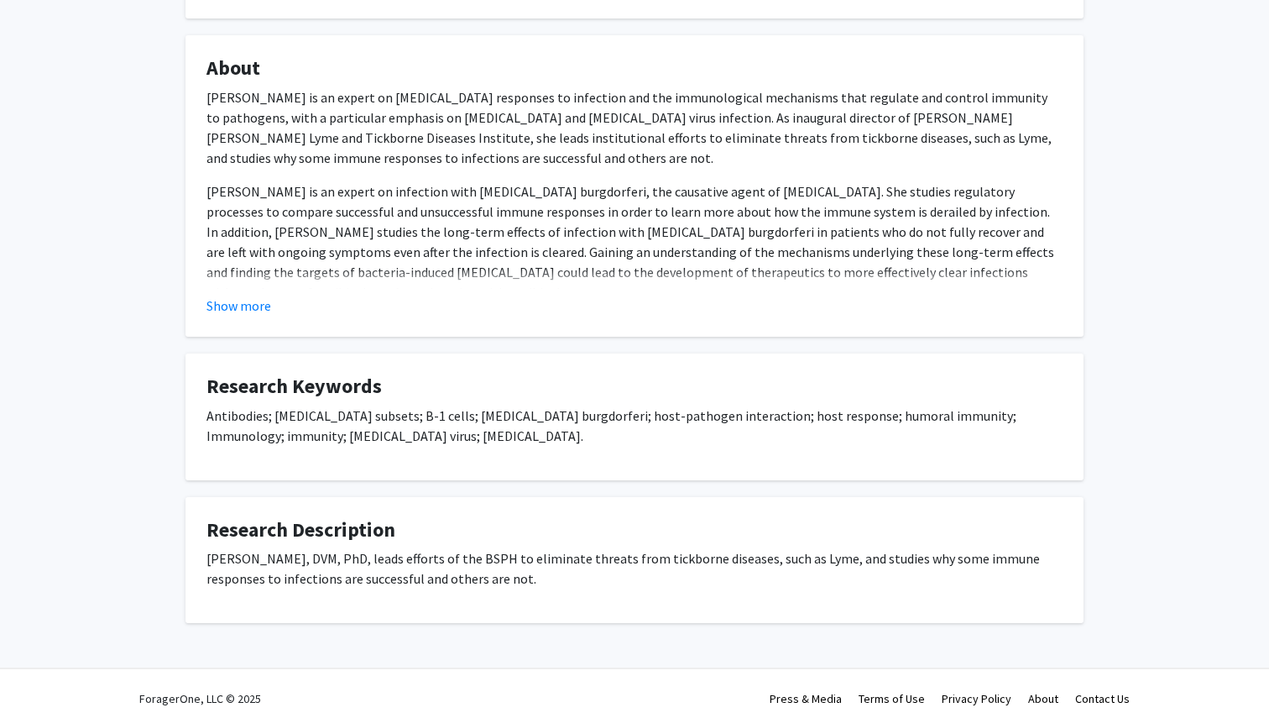
scroll to position [245, 0]
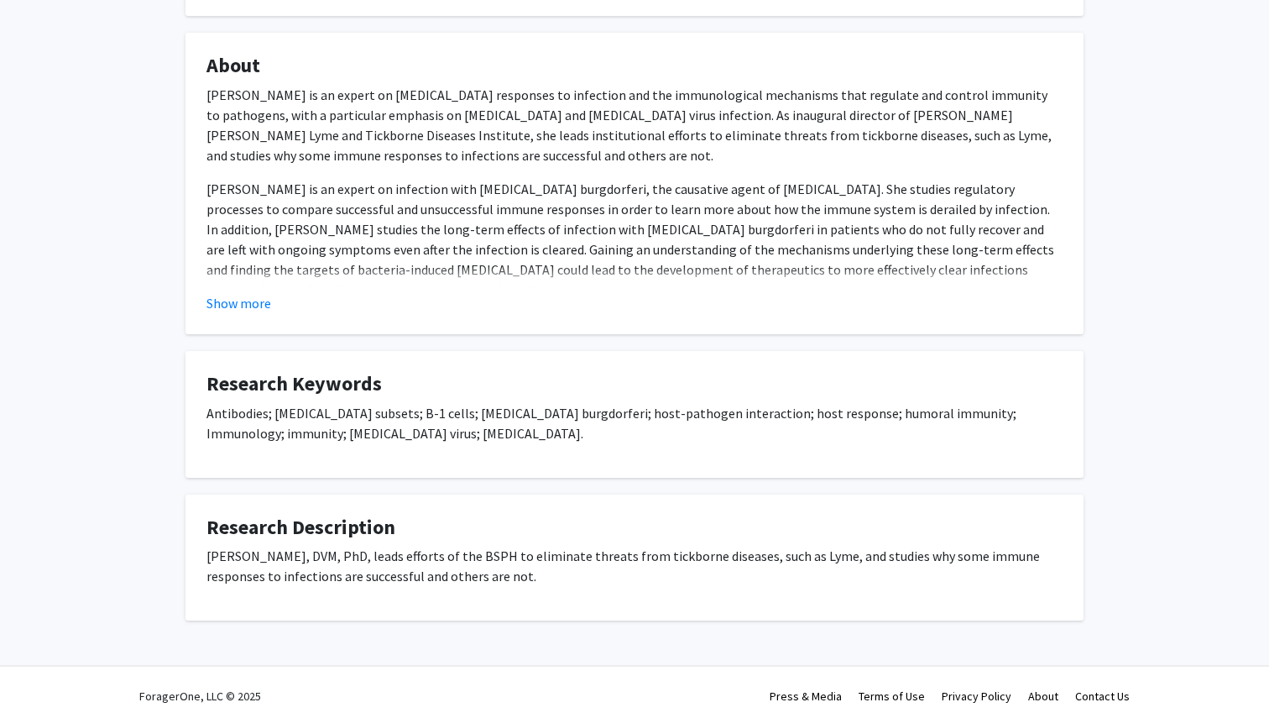
click at [269, 293] on div "Show more" at bounding box center [635, 303] width 856 height 20
click at [252, 299] on button "Show more" at bounding box center [239, 303] width 65 height 20
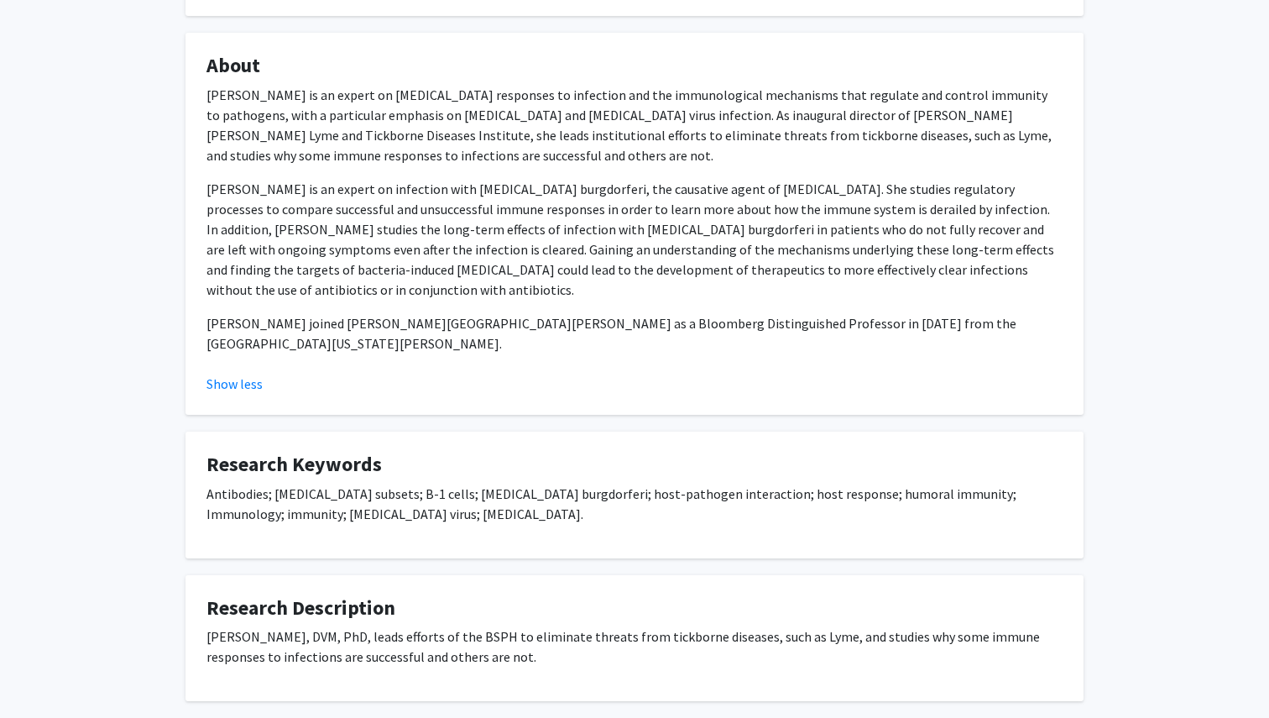
click at [290, 280] on p "[PERSON_NAME] is an expert on infection with [MEDICAL_DATA] burgdorferi, the ca…" at bounding box center [635, 239] width 856 height 121
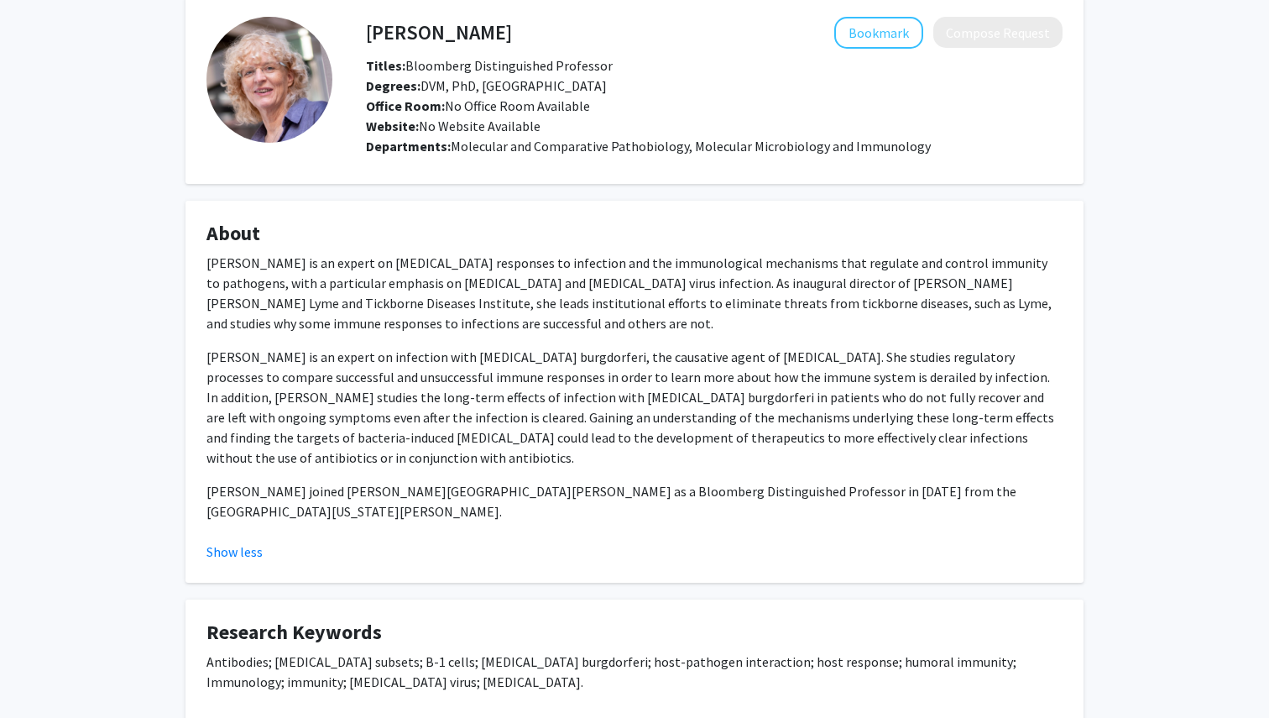
scroll to position [70, 0]
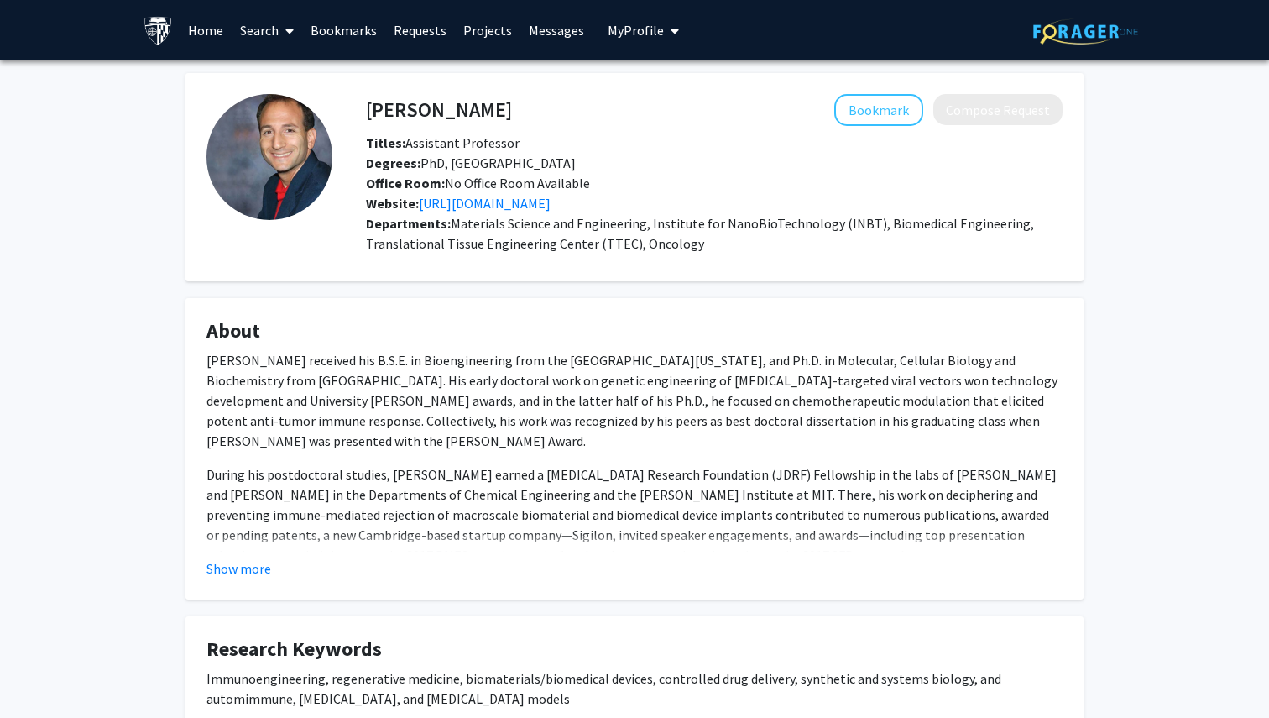
click at [746, 290] on div "Joshua Doloff Bookmark Compose Request Titles: Assistant Professor Degrees: PhD…" at bounding box center [634, 526] width 923 height 907
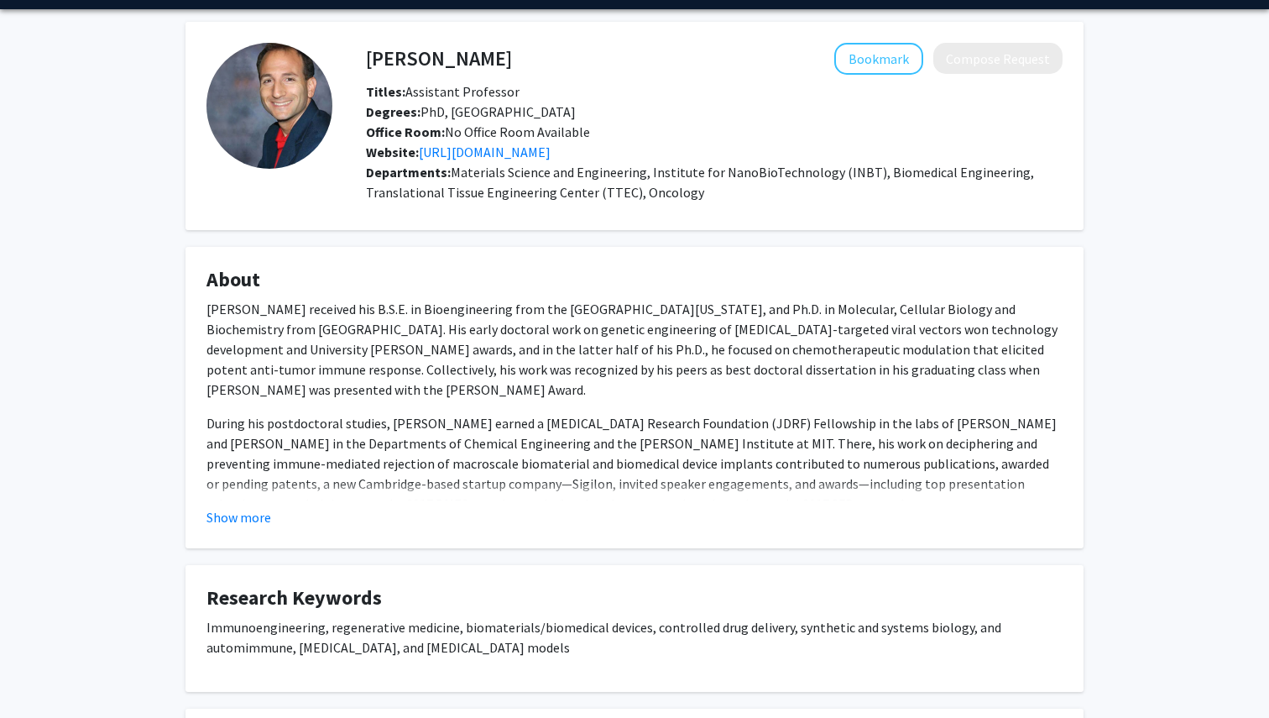
scroll to position [52, 0]
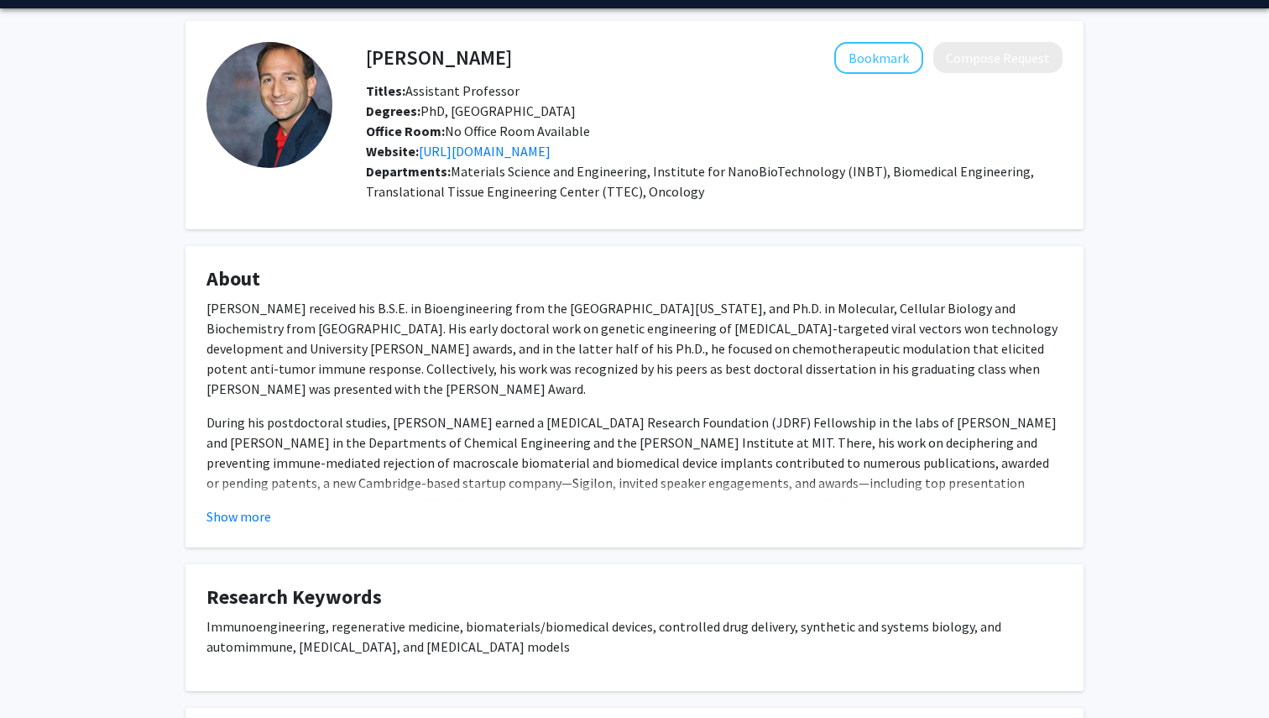
click at [887, 38] on fg-card "Joshua Doloff Bookmark Compose Request Titles: Assistant Professor Degrees: PhD…" at bounding box center [635, 125] width 898 height 208
click at [892, 50] on button "Bookmark" at bounding box center [878, 58] width 89 height 32
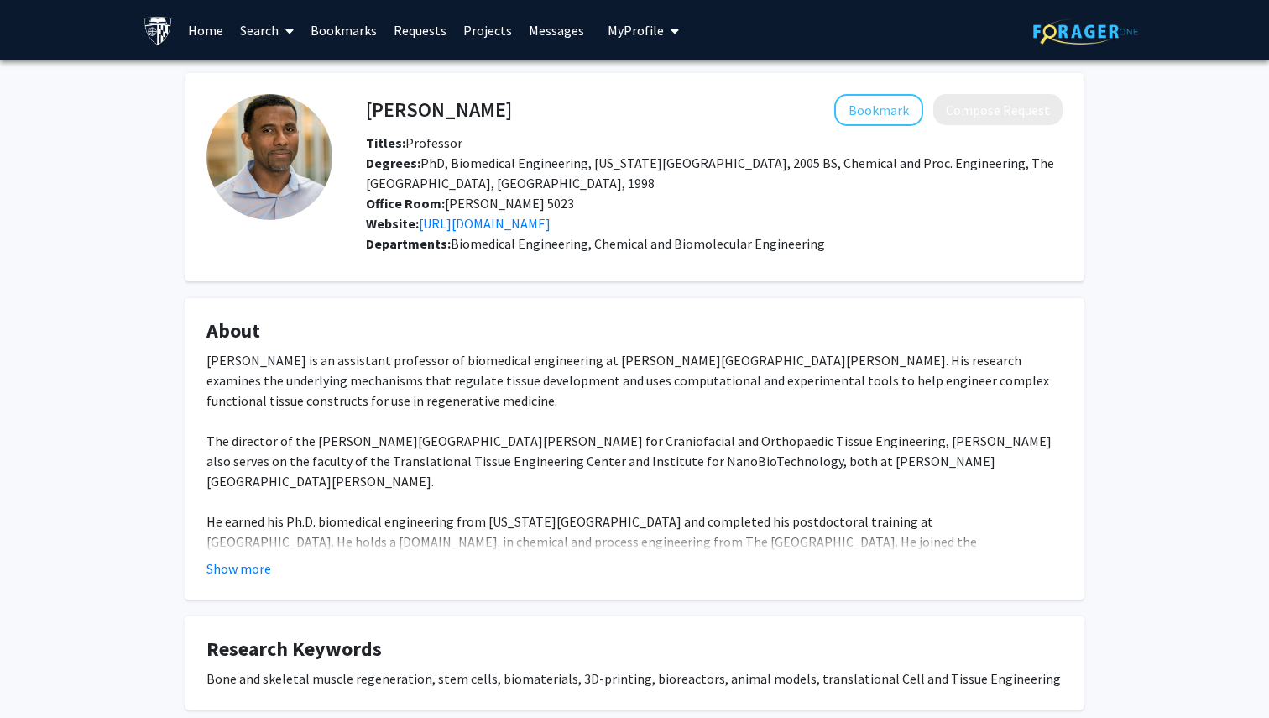
scroll to position [23, 0]
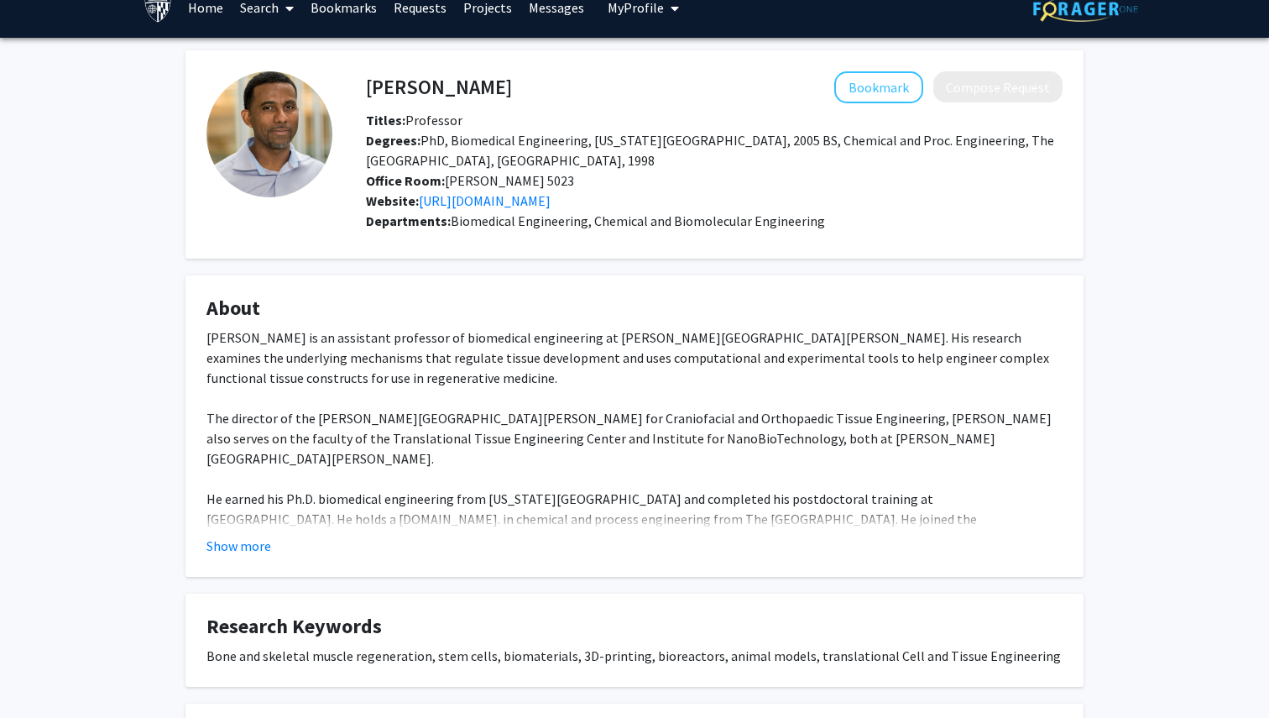
click at [578, 212] on span "Biomedical Engineering, Chemical and Biomolecular Engineering" at bounding box center [638, 220] width 374 height 17
click at [617, 363] on div "[PERSON_NAME] is an assistant professor of biomedical engineering at [PERSON_NA…" at bounding box center [635, 518] width 856 height 383
click at [782, 459] on div "[PERSON_NAME] is an assistant professor of biomedical engineering at [PERSON_NA…" at bounding box center [635, 518] width 856 height 383
click at [725, 466] on div "[PERSON_NAME] is an assistant professor of biomedical engineering at [PERSON_NA…" at bounding box center [635, 518] width 856 height 383
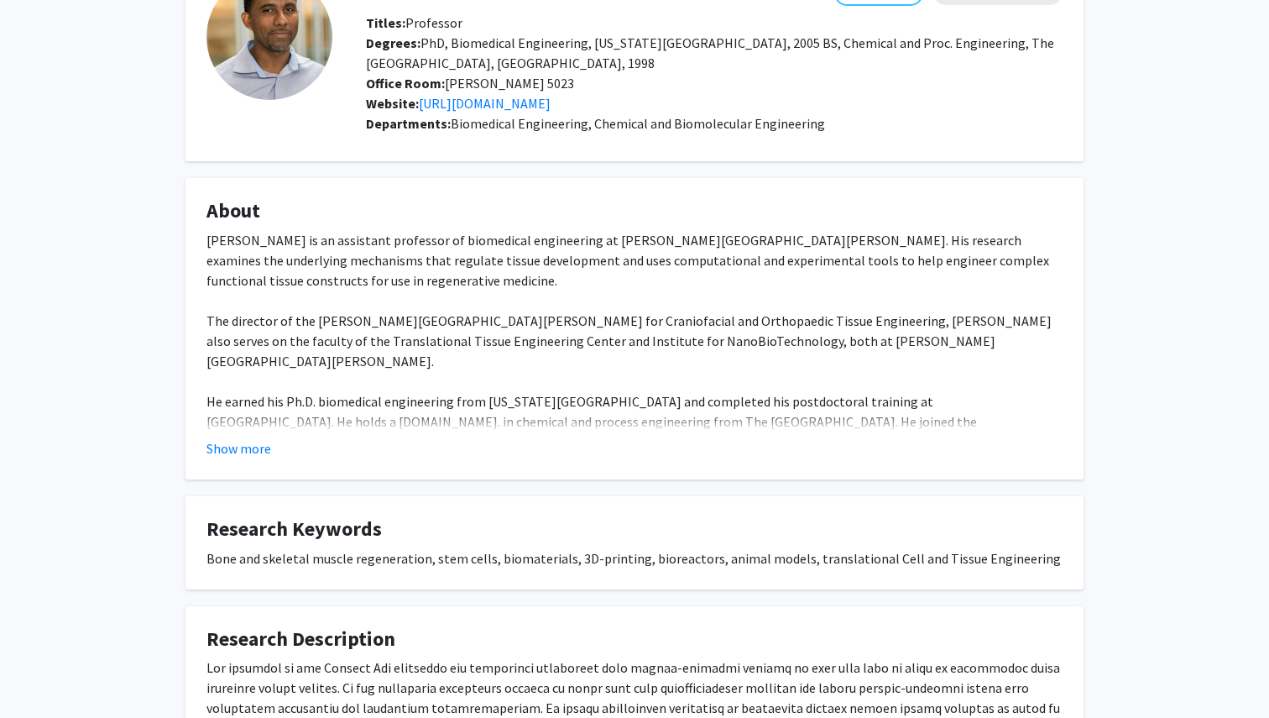
scroll to position [45, 0]
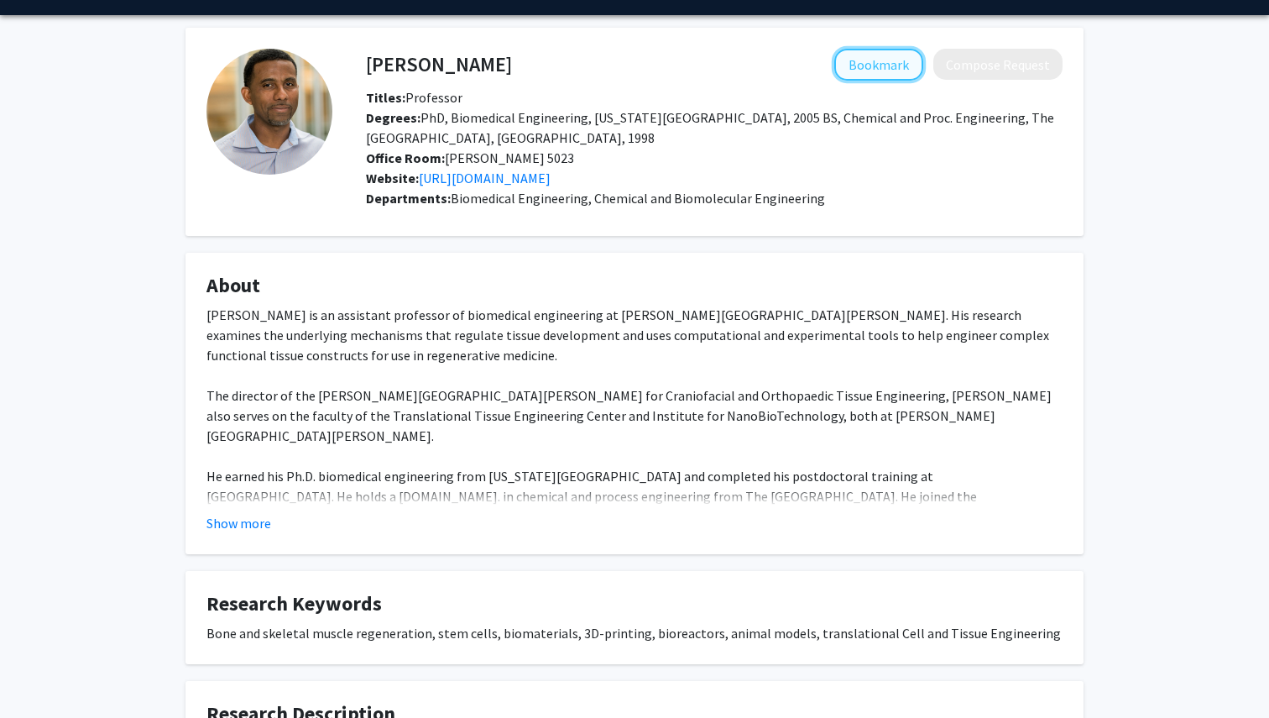
click at [894, 66] on button "Bookmark" at bounding box center [878, 65] width 89 height 32
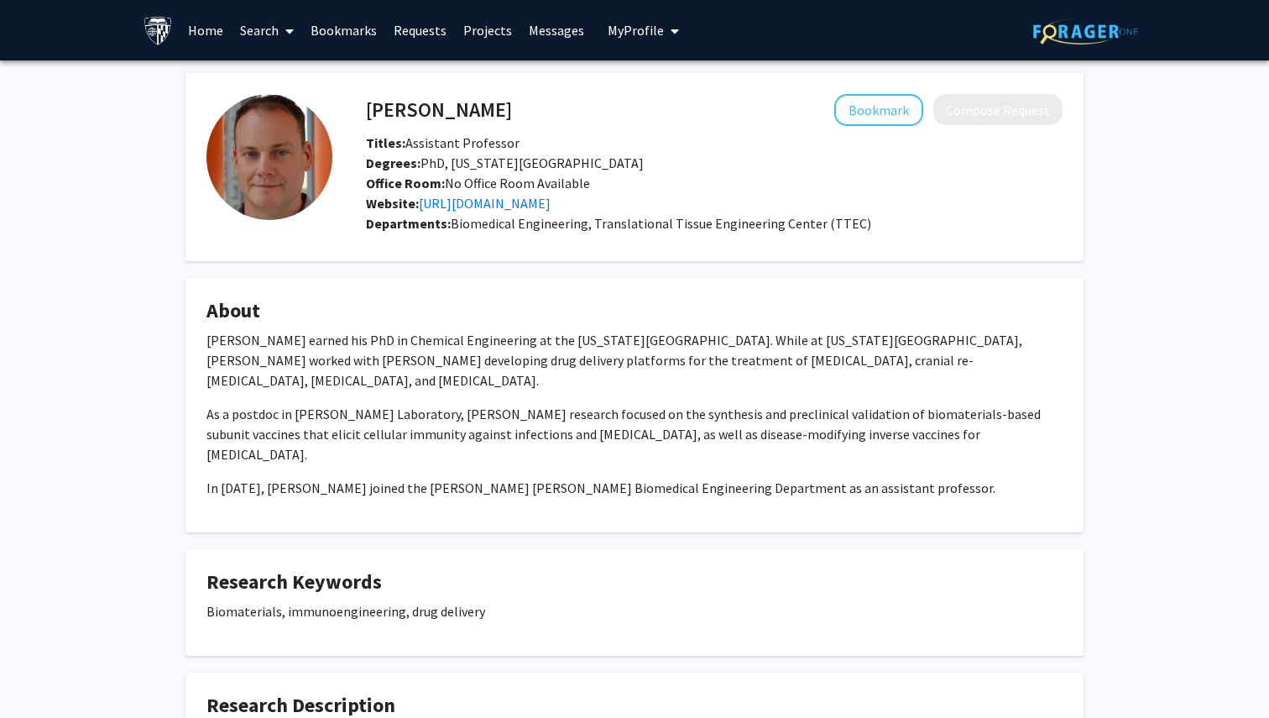
click at [549, 331] on p "[PERSON_NAME] earned his PhD in Chemical Engineering at the [US_STATE][GEOGRAPH…" at bounding box center [635, 360] width 856 height 60
click at [262, 32] on link "Search" at bounding box center [267, 30] width 71 height 59
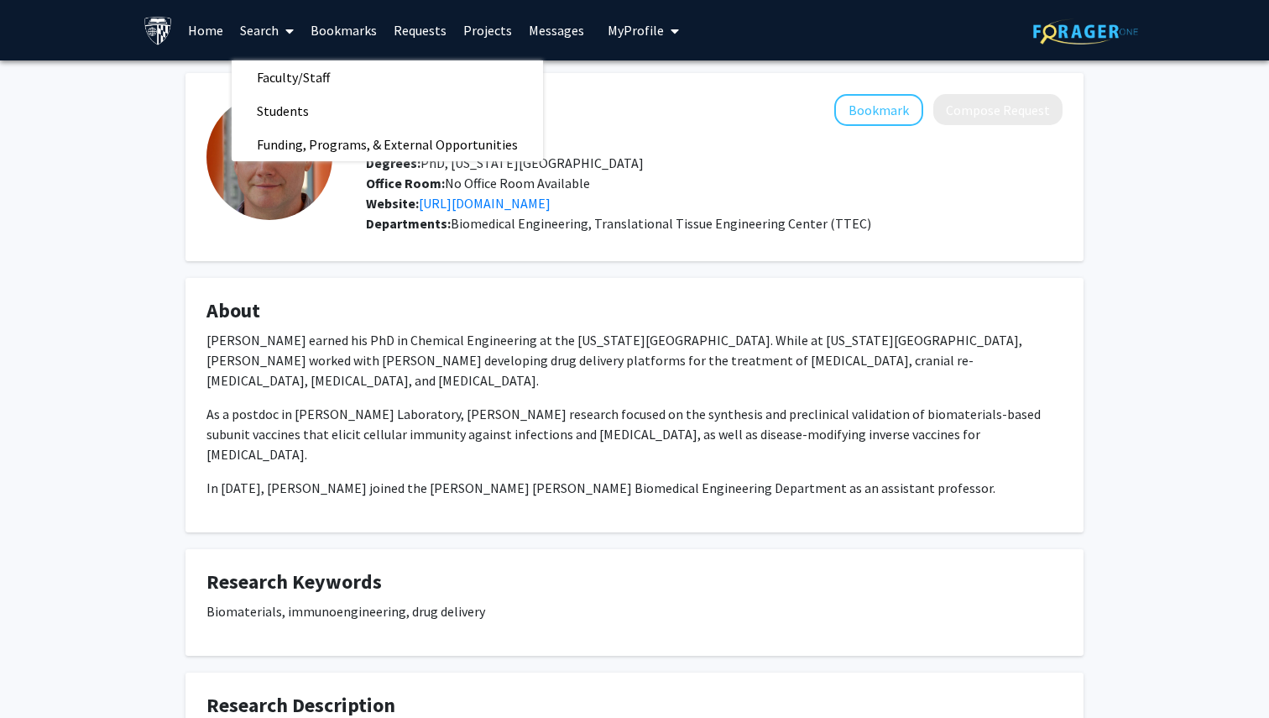
click at [259, 32] on link "Search" at bounding box center [267, 30] width 71 height 59
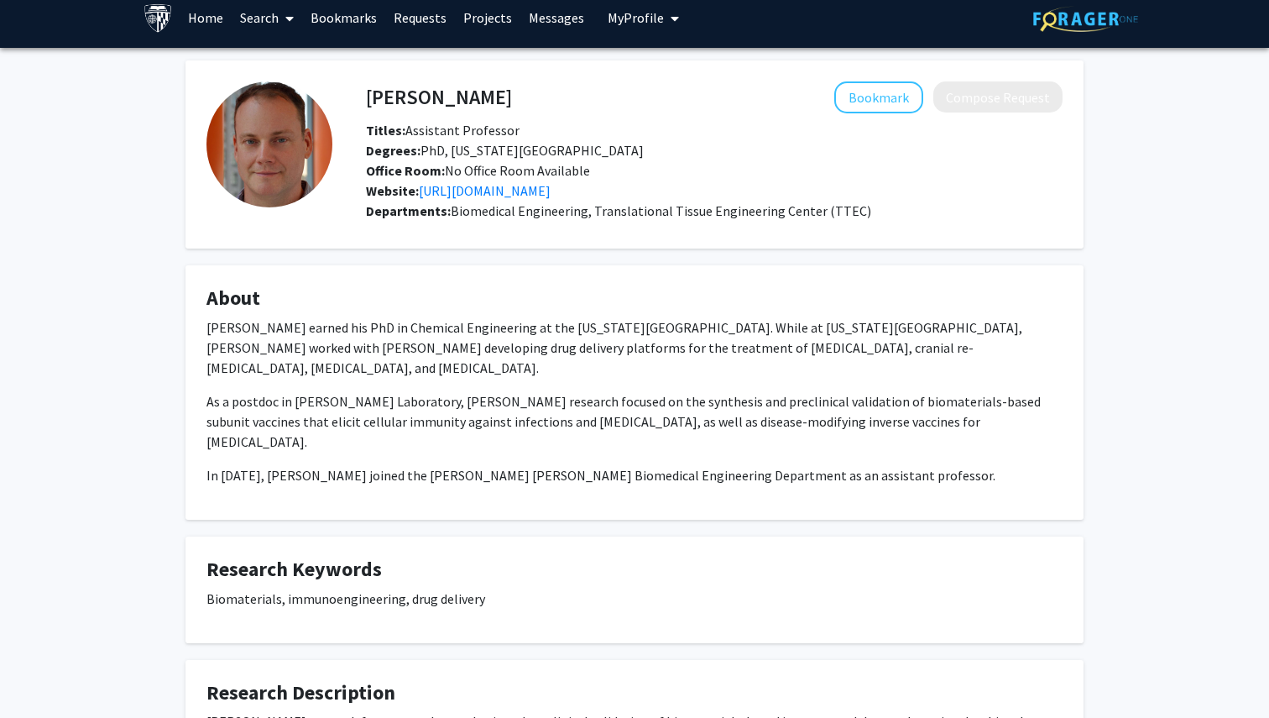
scroll to position [13, 0]
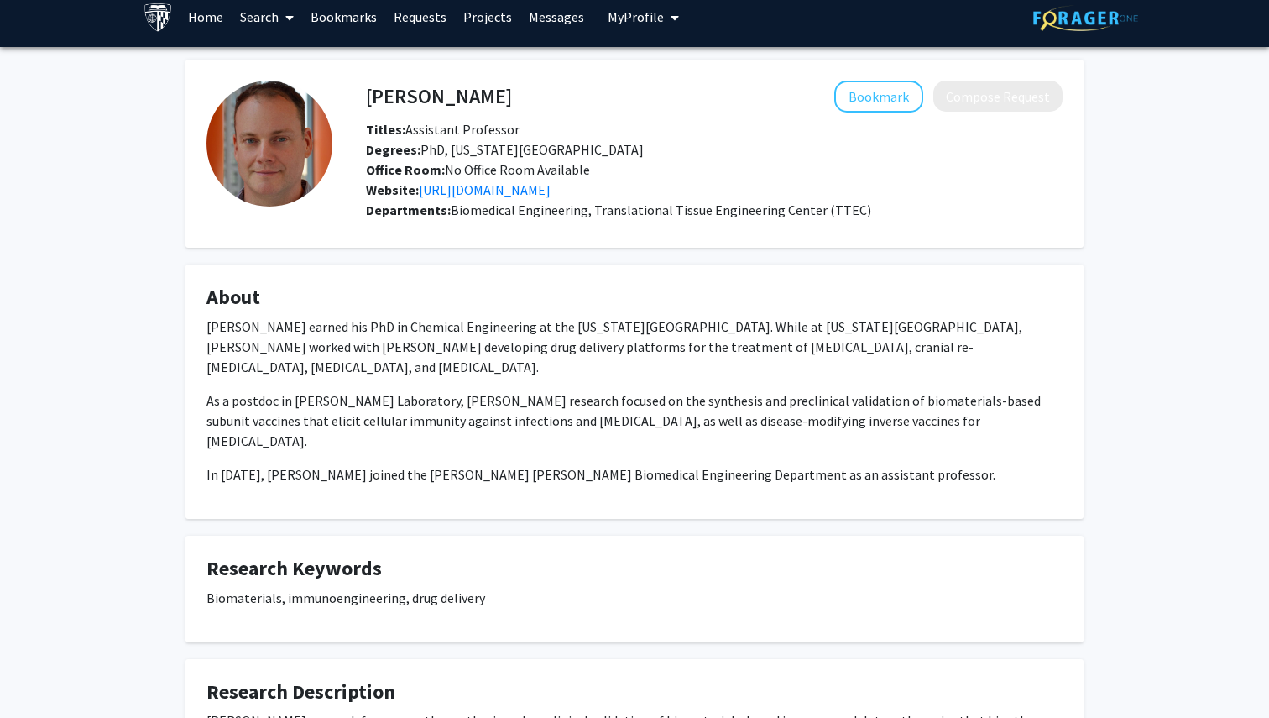
click at [852, 419] on div "[PERSON_NAME] earned his PhD in Chemical Engineering at the [US_STATE][GEOGRAPH…" at bounding box center [635, 401] width 856 height 168
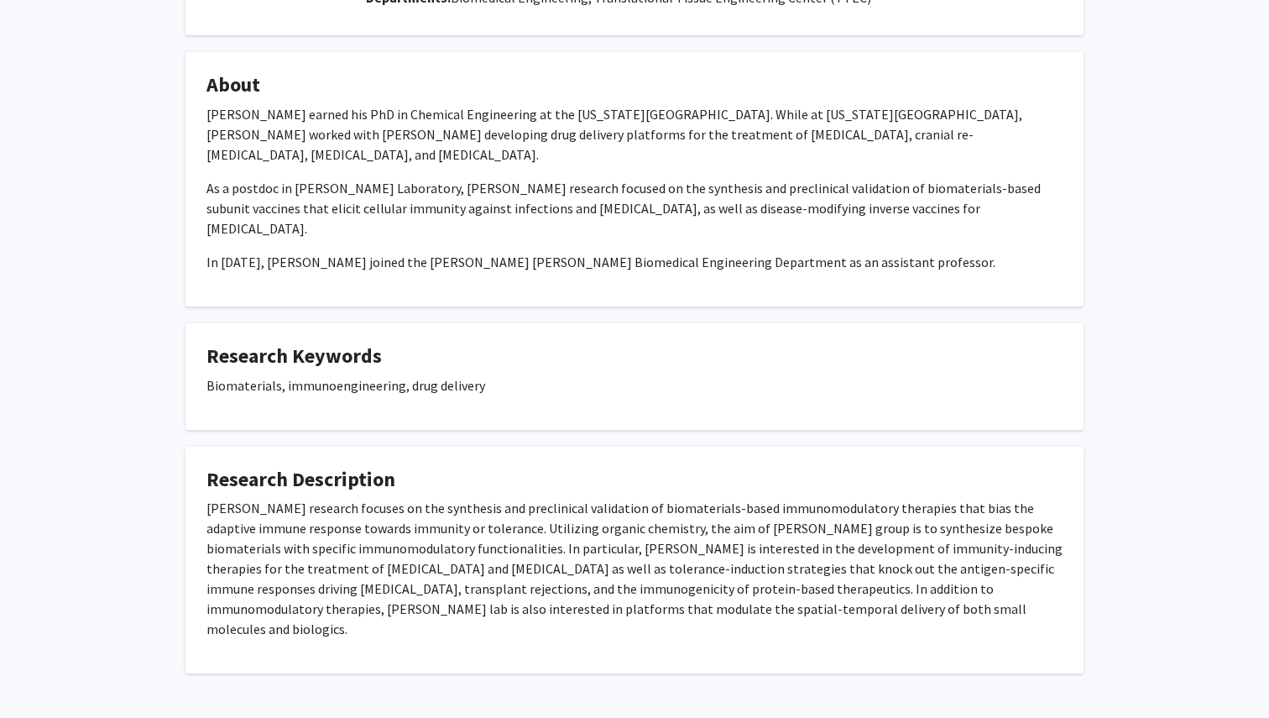
scroll to position [0, 0]
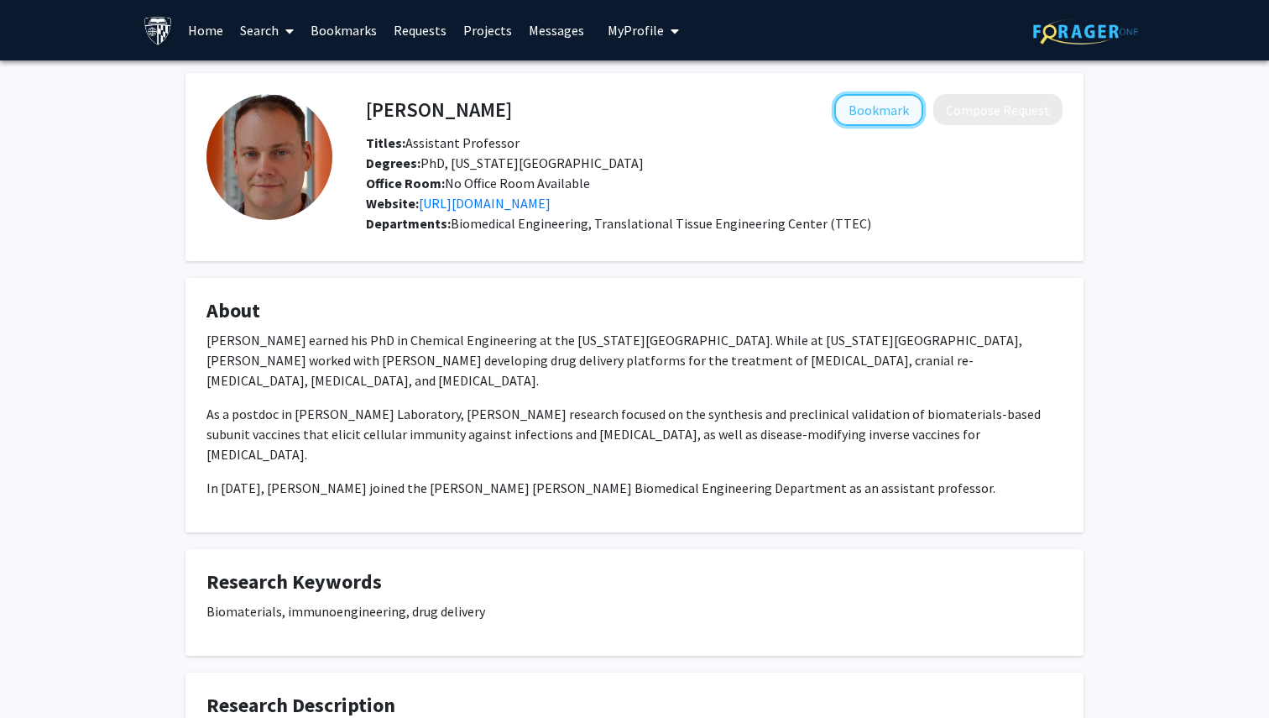
click at [892, 107] on button "Bookmark" at bounding box center [878, 110] width 89 height 32
click at [935, 228] on div "Departments: Biomedical Engineering, Translational Tissue Engineering Center (T…" at bounding box center [714, 223] width 697 height 20
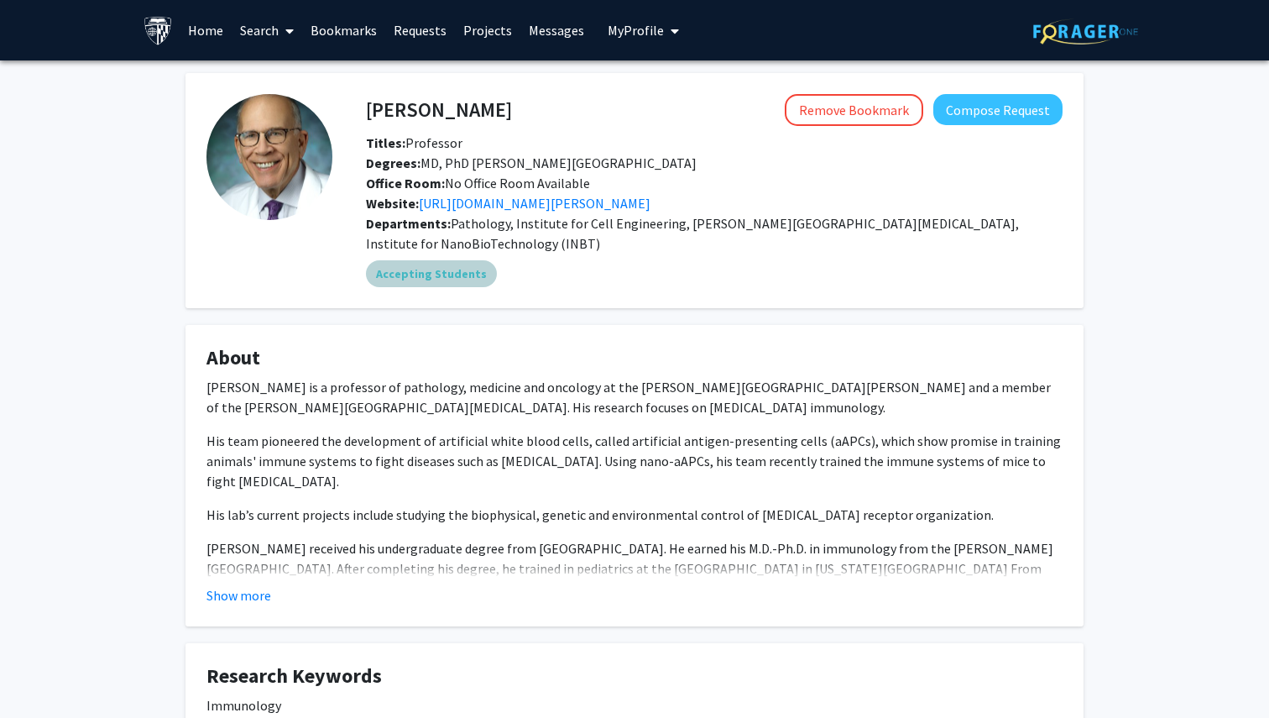
click at [580, 282] on div "Accepting Students" at bounding box center [715, 274] width 704 height 34
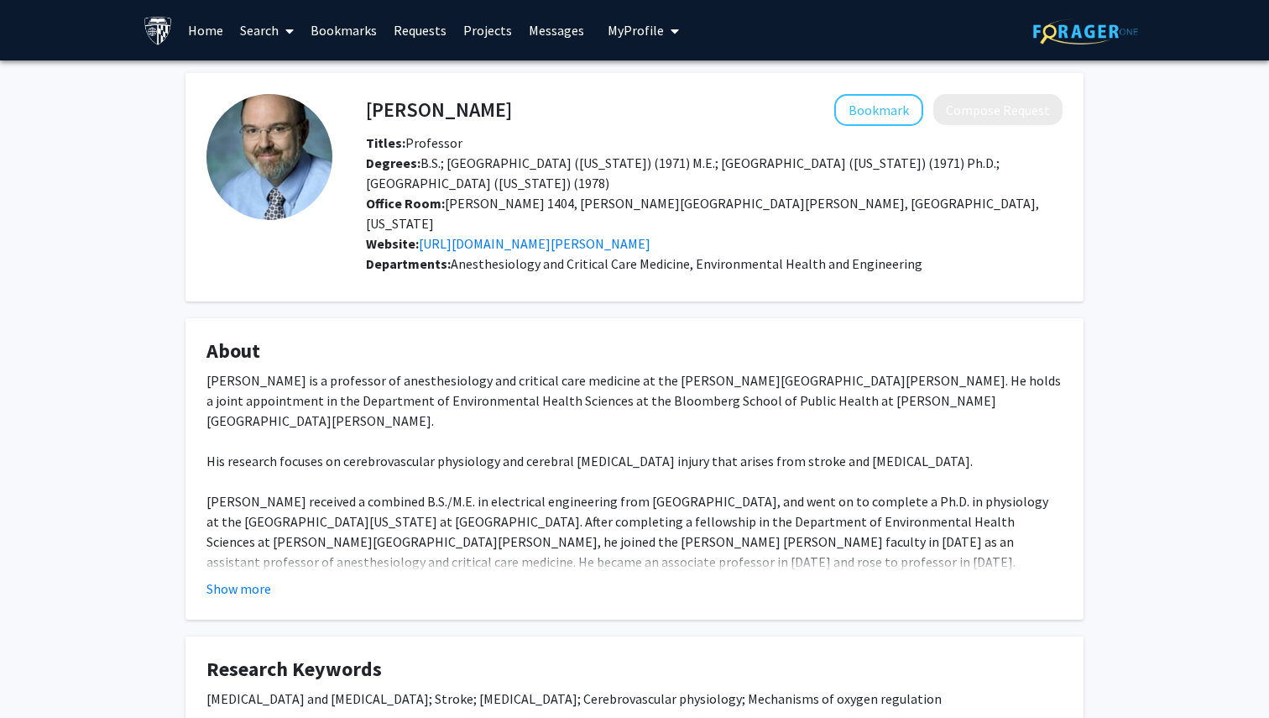
click at [433, 32] on link "Requests" at bounding box center [420, 30] width 70 height 59
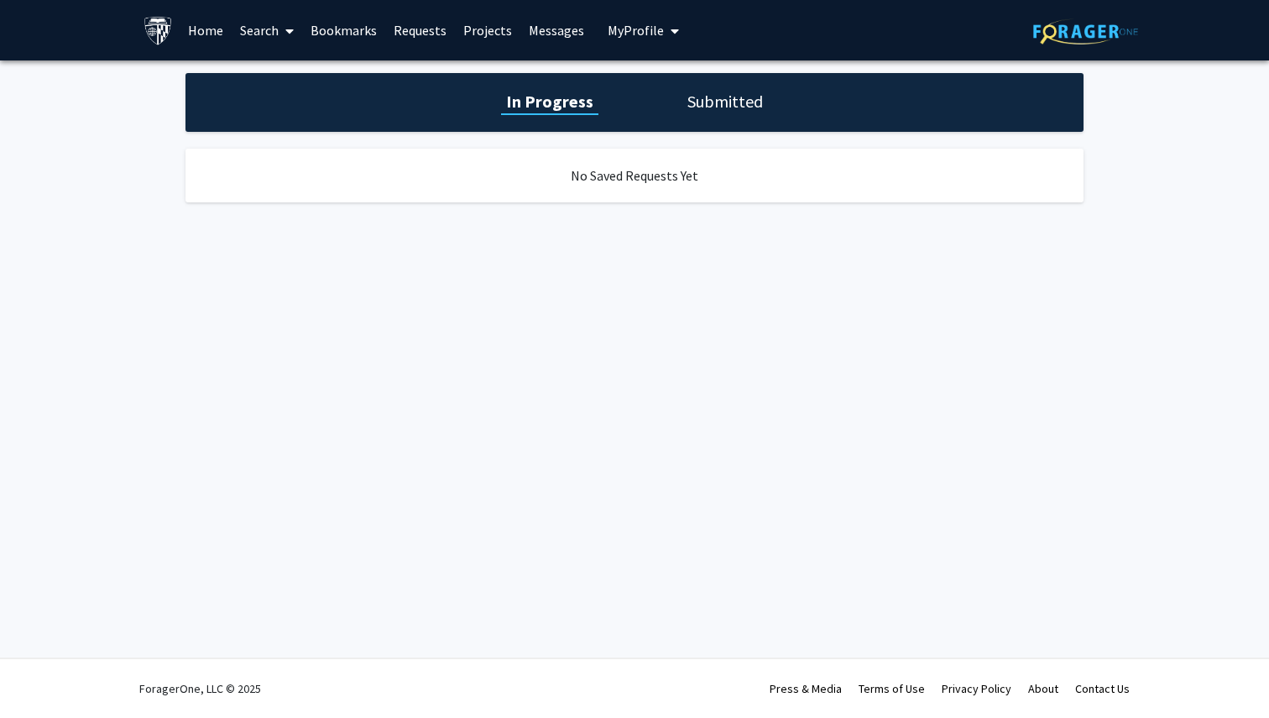
click at [473, 33] on link "Projects" at bounding box center [487, 30] width 65 height 59
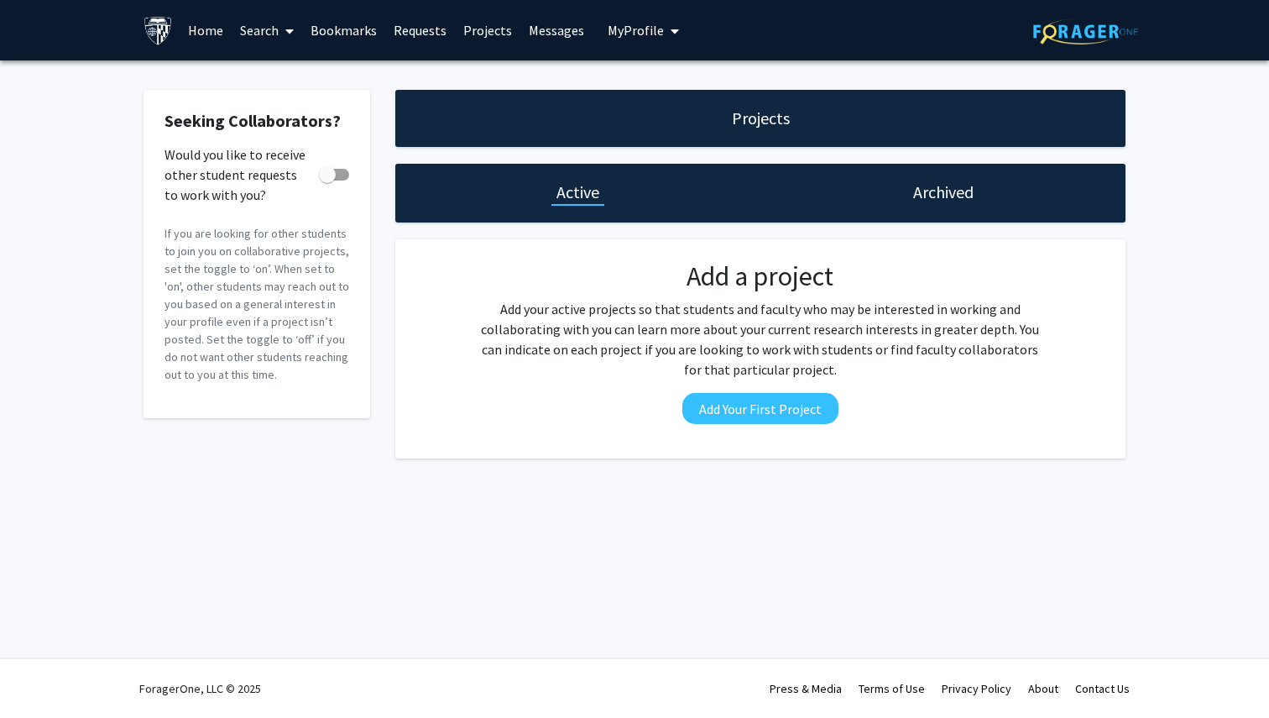
click at [664, 38] on span "My profile dropdown to access profile and logout" at bounding box center [671, 31] width 15 height 59
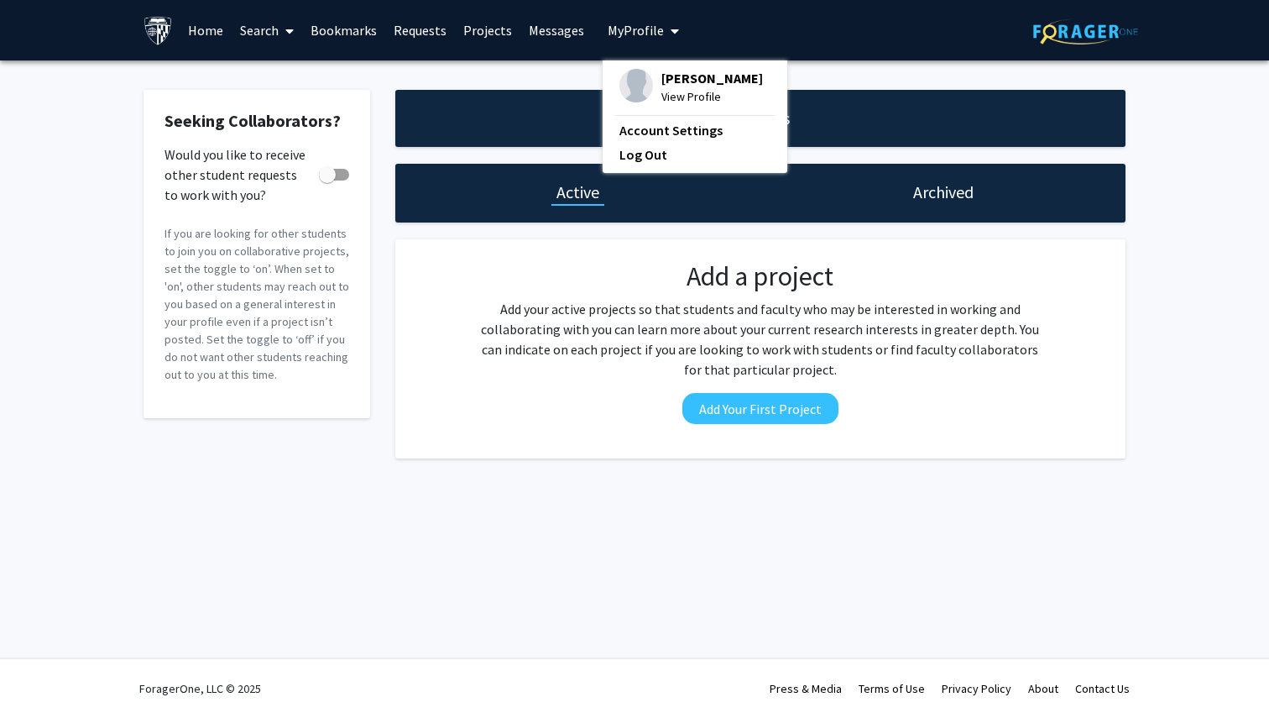
click at [400, 33] on link "Requests" at bounding box center [420, 30] width 70 height 59
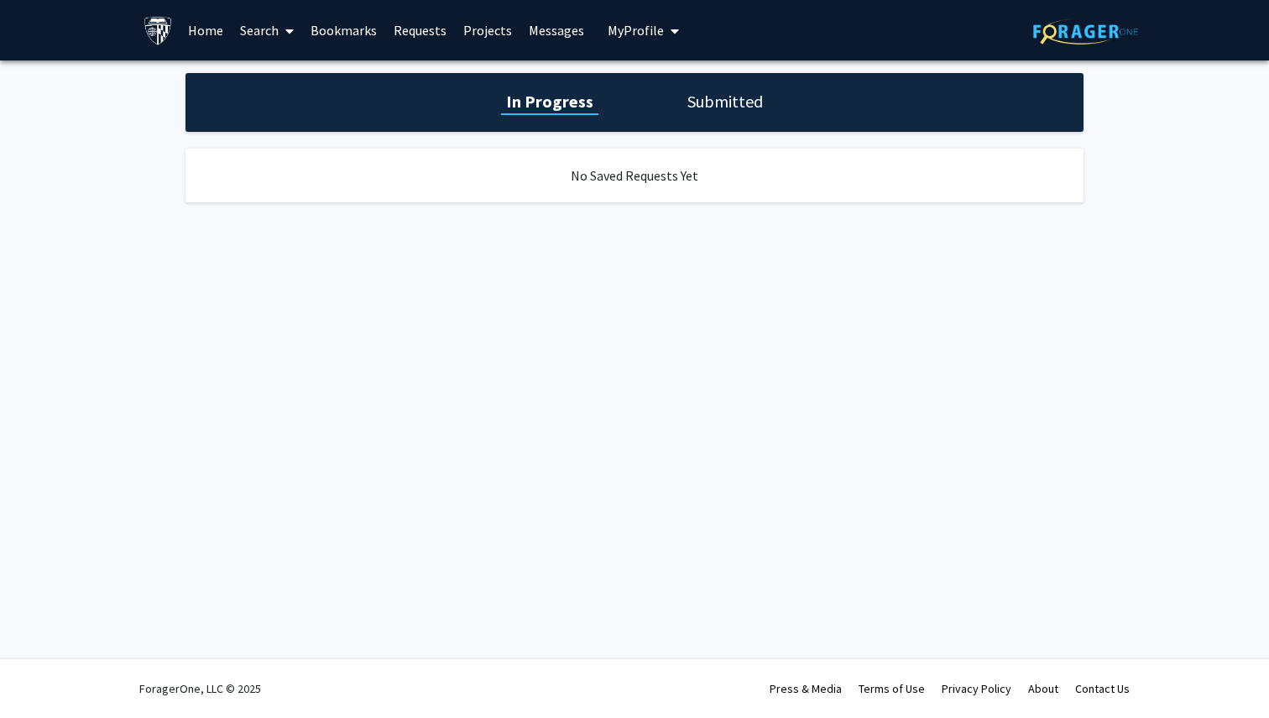
click at [272, 38] on link "Search" at bounding box center [267, 30] width 71 height 59
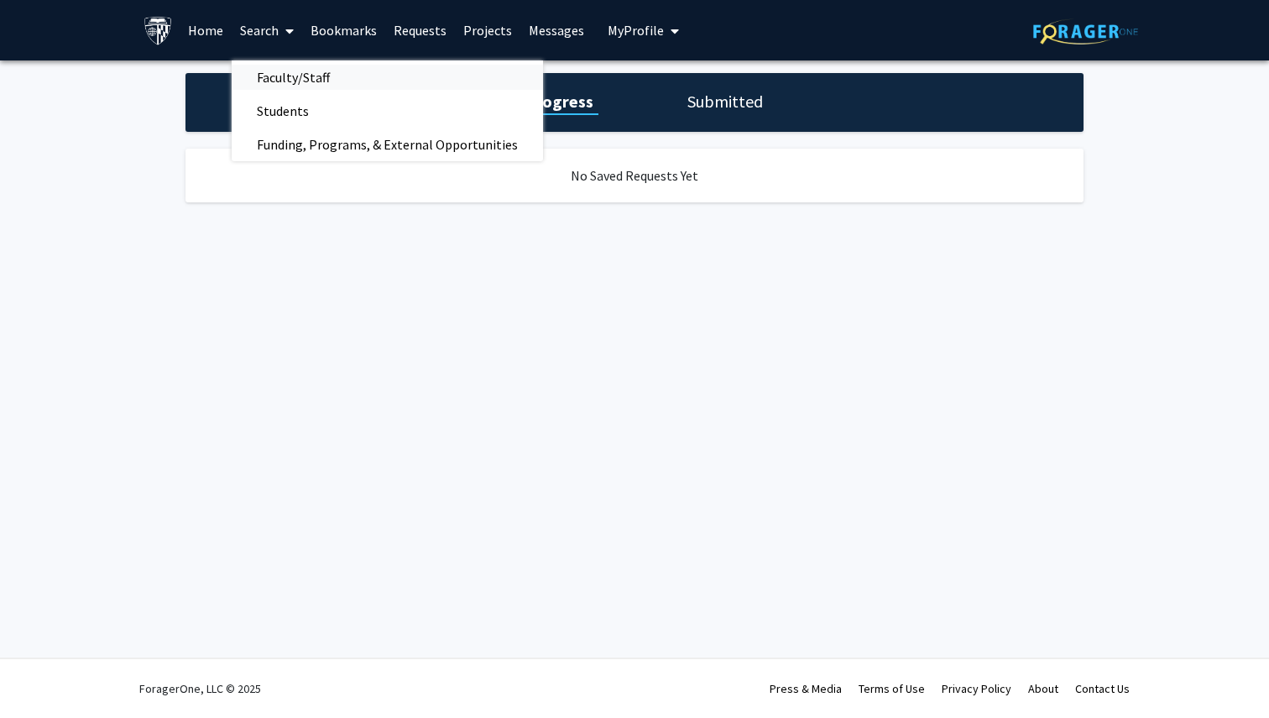
click at [281, 72] on span "Faculty/Staff" at bounding box center [293, 77] width 123 height 34
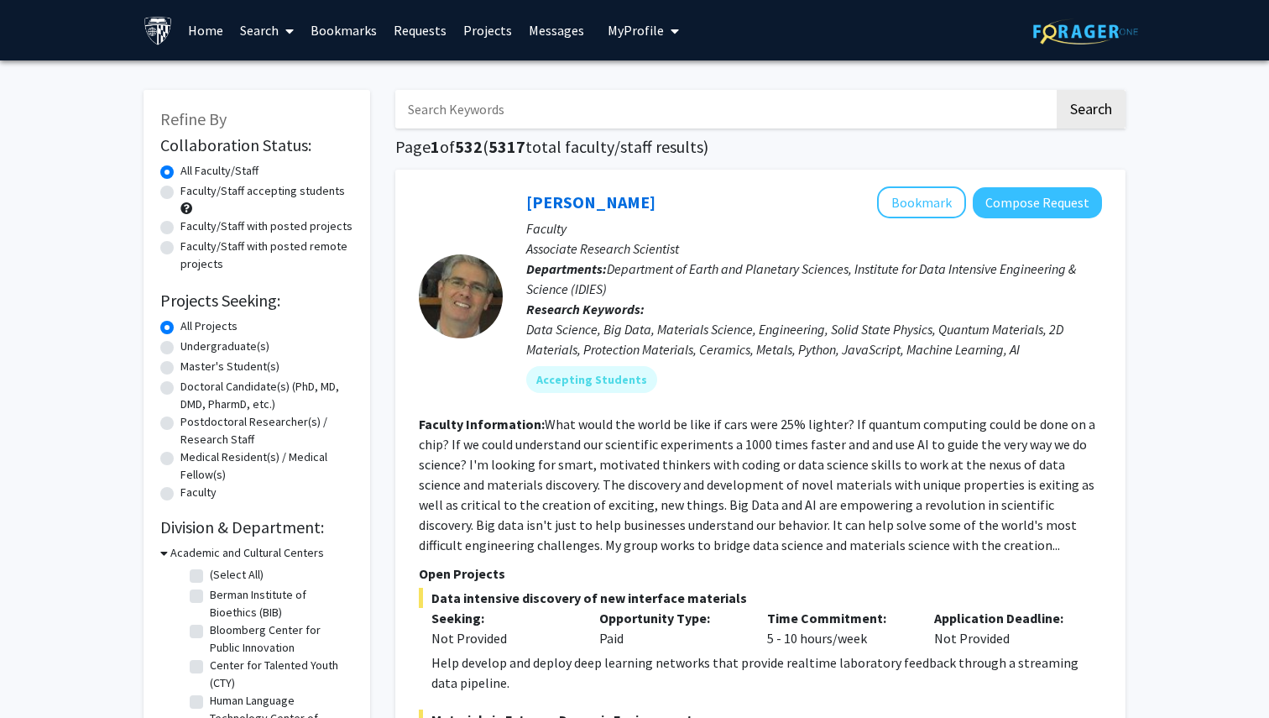
click at [607, 97] on input "Search Keywords" at bounding box center [724, 109] width 659 height 39
paste input "[PERSON_NAME]"
click at [1057, 90] on button "Search" at bounding box center [1091, 109] width 69 height 39
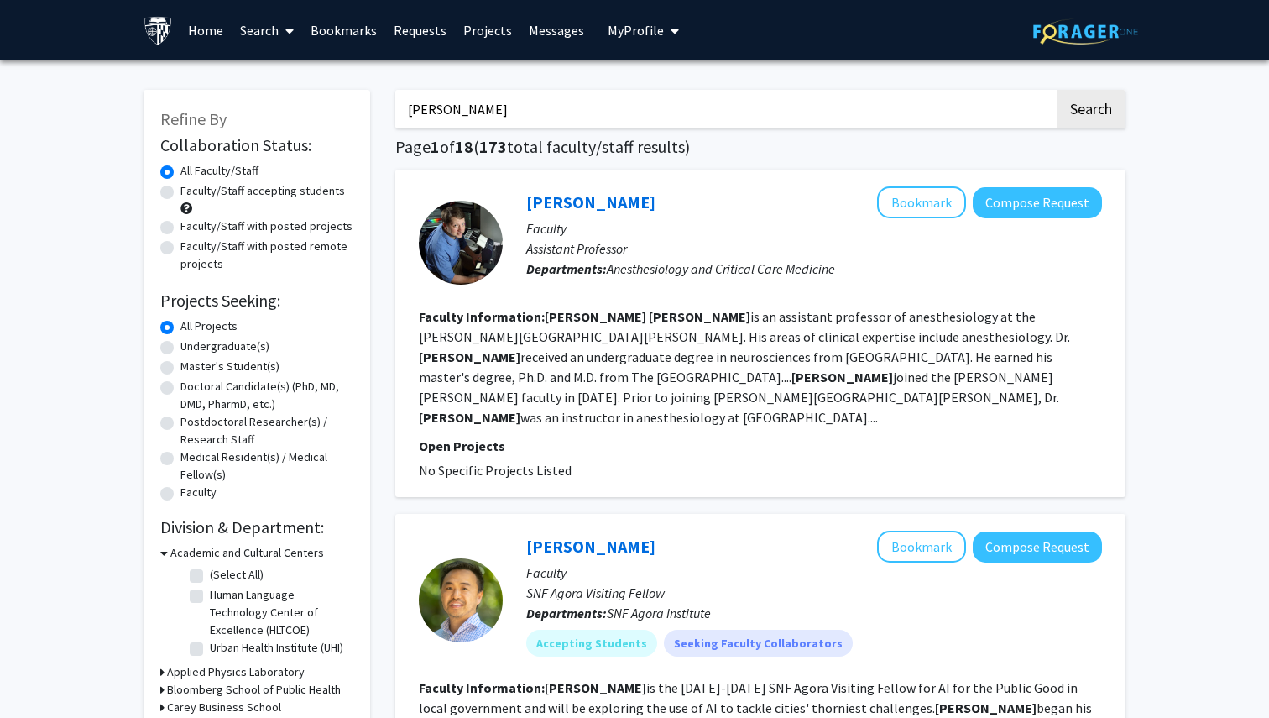
paste input "[PERSON_NAME]"
click at [1057, 90] on button "Search" at bounding box center [1091, 109] width 69 height 39
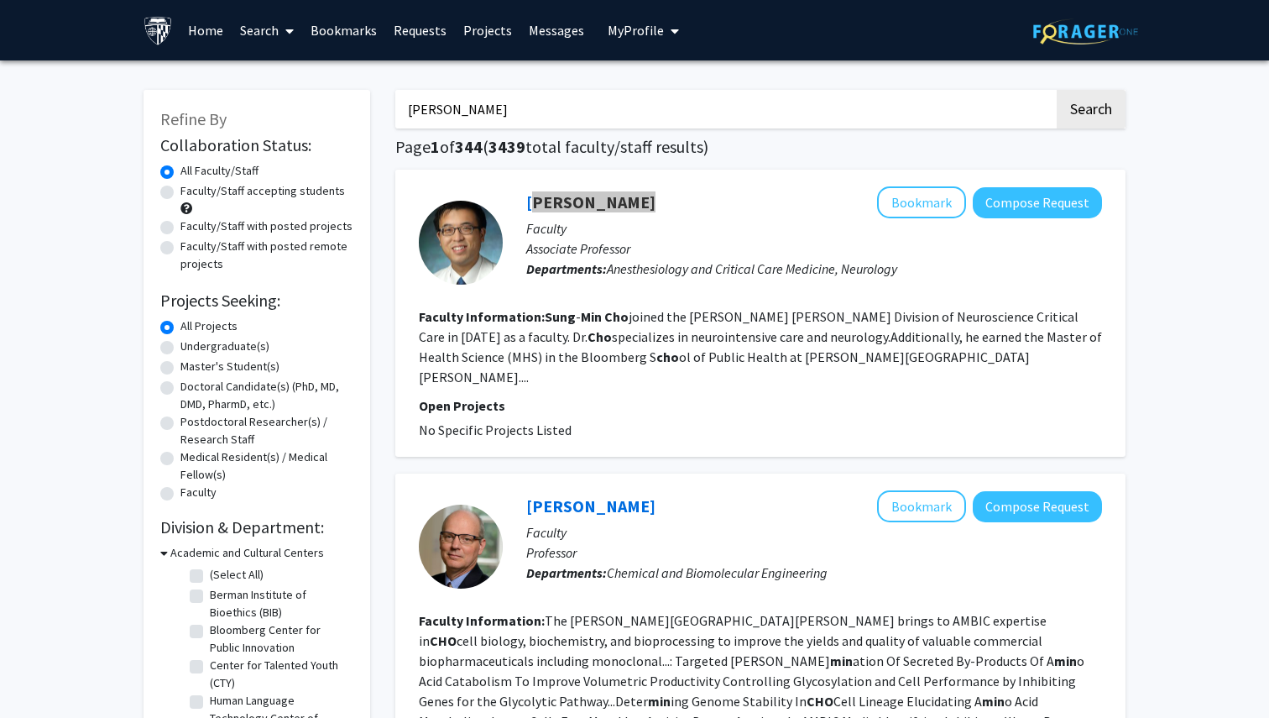
drag, startPoint x: 552, startPoint y: 212, endPoint x: 846, endPoint y: 15, distance: 353.5
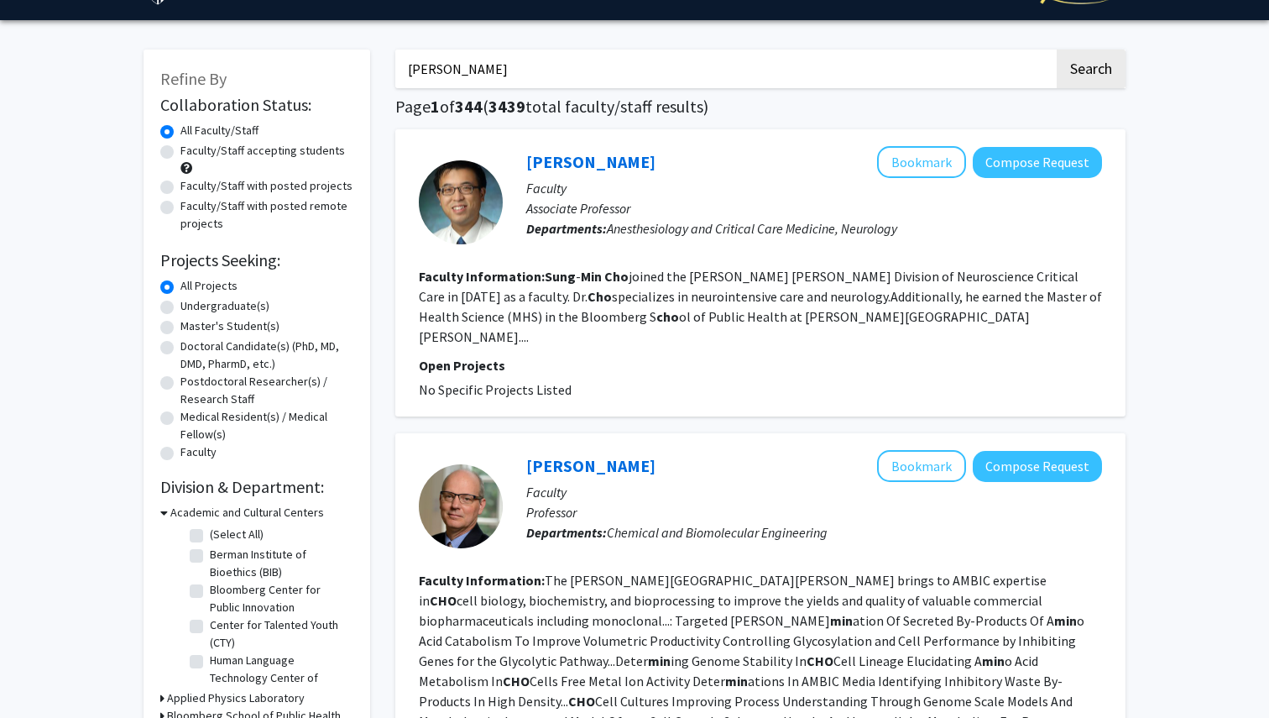
click at [672, 73] on input "[PERSON_NAME]" at bounding box center [724, 69] width 659 height 39
paste input "Modell"
click at [1057, 50] on button "Search" at bounding box center [1091, 69] width 69 height 39
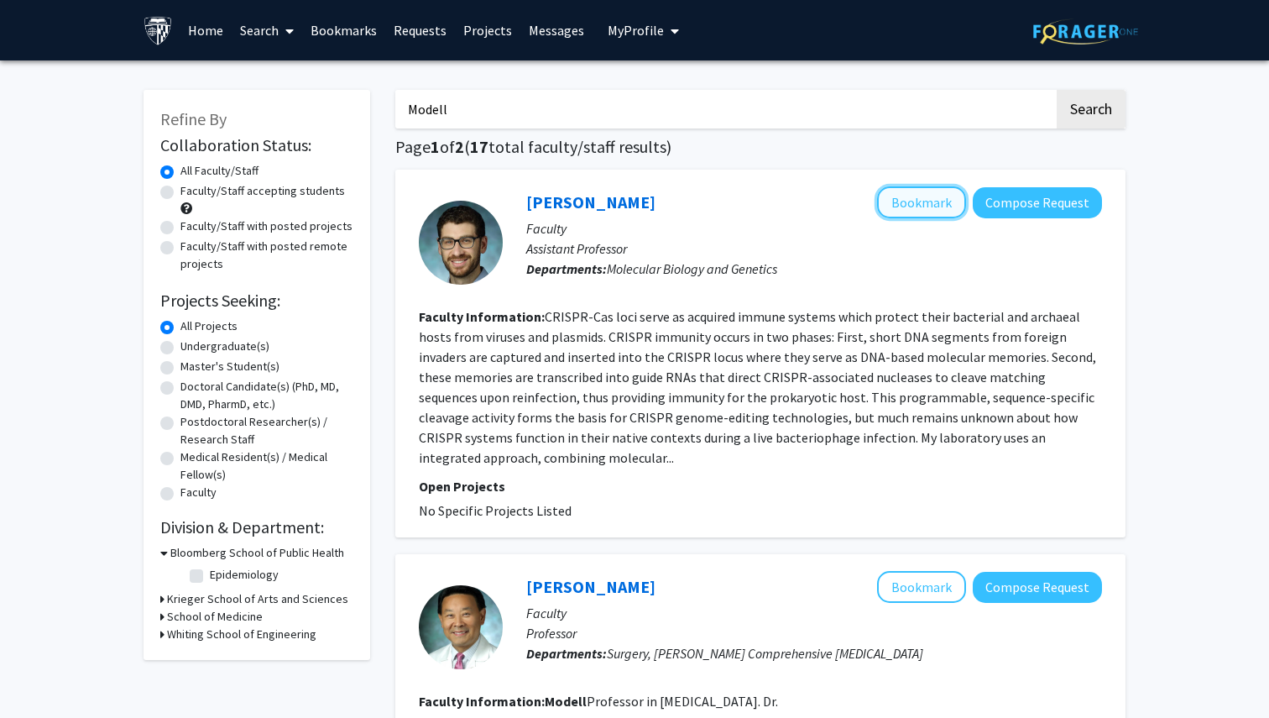
click at [927, 202] on button "Bookmark" at bounding box center [921, 202] width 89 height 32
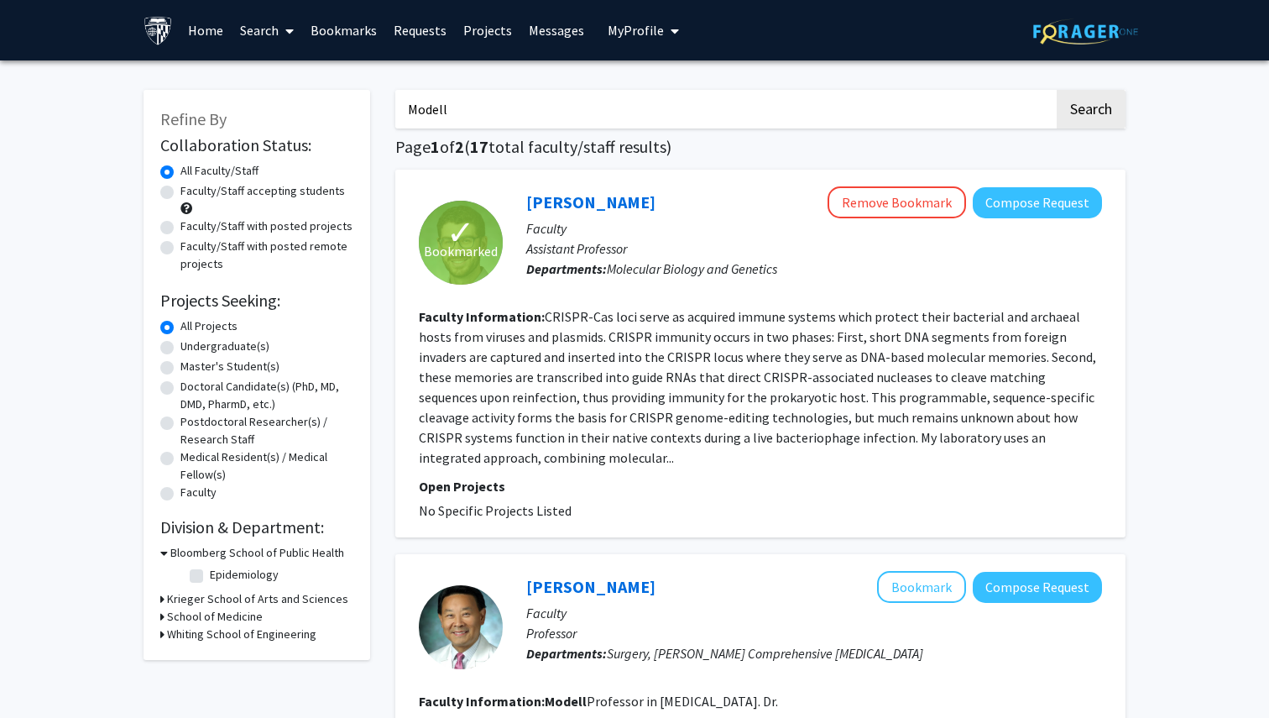
click at [638, 105] on input "Modell" at bounding box center [724, 109] width 659 height 39
paste input "Antoine E. Azar"
paste input "Search Keywords"
type input "Antoine E. Azar"
click at [1057, 90] on button "Search" at bounding box center [1091, 109] width 69 height 39
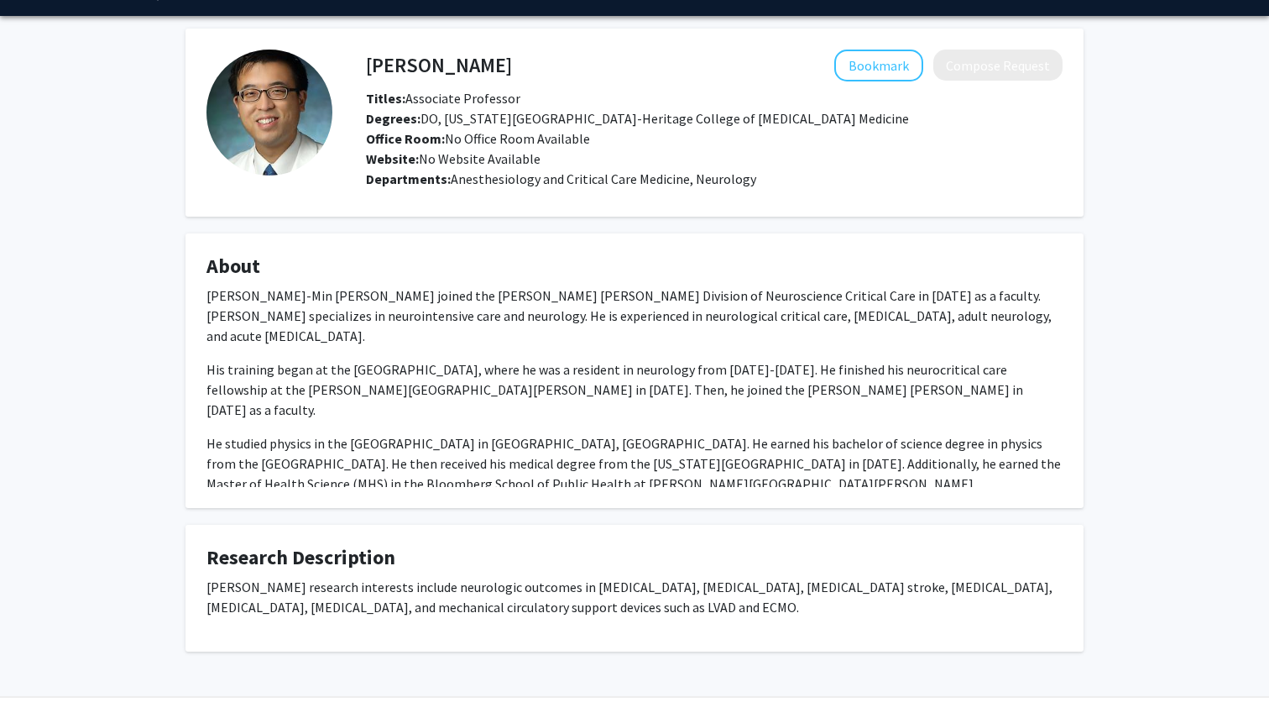
scroll to position [49, 0]
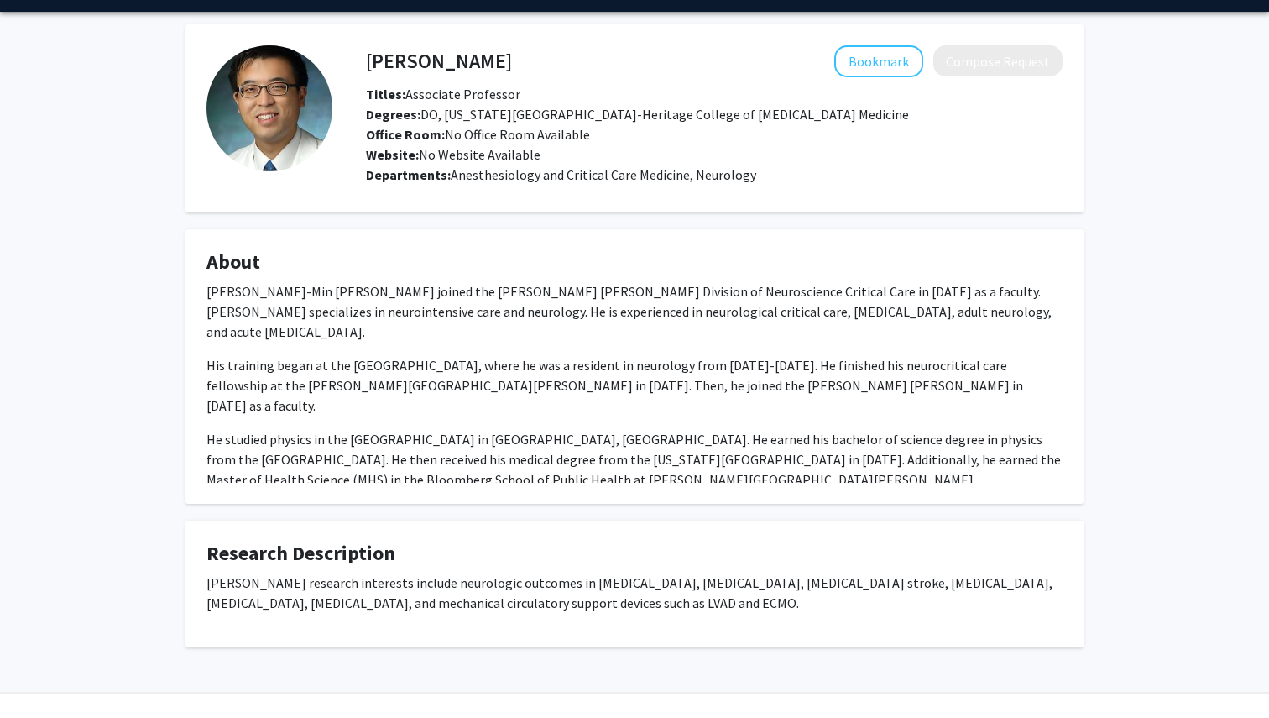
click at [783, 241] on fg-card "About [PERSON_NAME]-Min [PERSON_NAME] joined the [PERSON_NAME] [PERSON_NAME] Di…" at bounding box center [635, 366] width 898 height 275
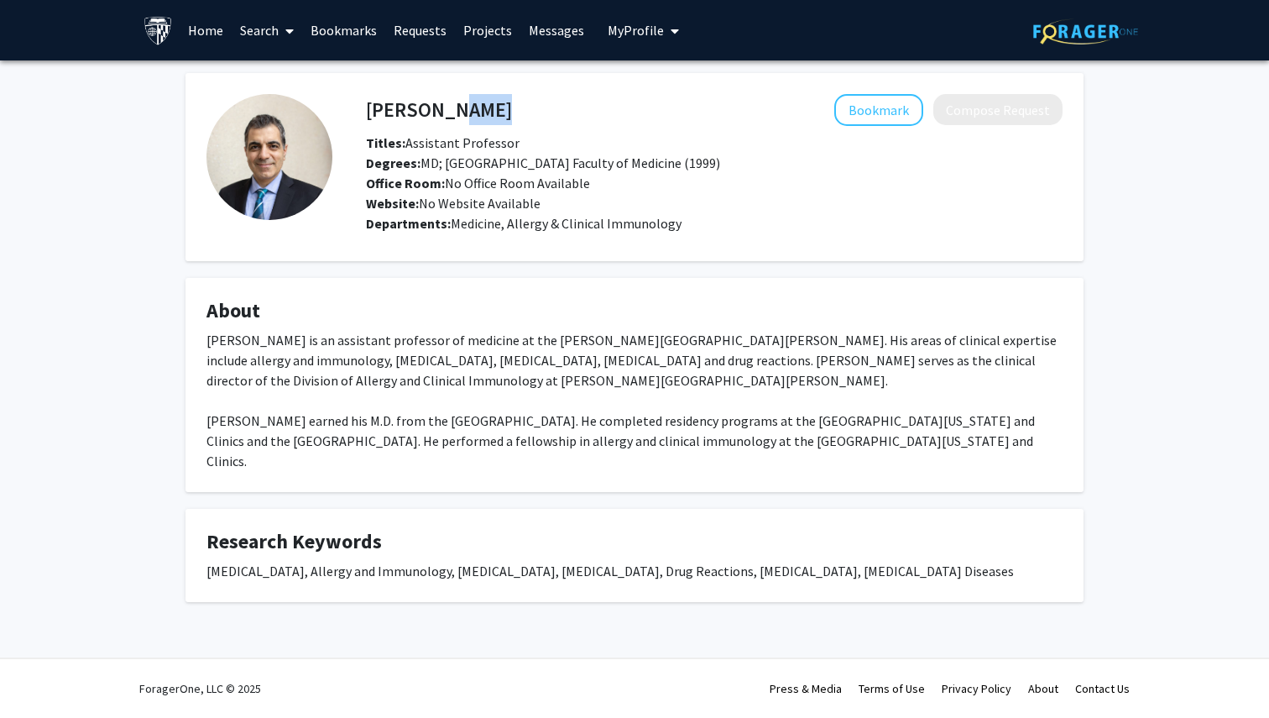
drag, startPoint x: 437, startPoint y: 109, endPoint x: 492, endPoint y: 109, distance: 55.4
click at [493, 109] on div "[PERSON_NAME] Bookmark Compose Request" at bounding box center [714, 110] width 722 height 32
copy h4 "[PERSON_NAME]"
click at [512, 109] on div "Bookmark Compose Request" at bounding box center [787, 110] width 551 height 32
click at [867, 103] on button "Bookmark" at bounding box center [878, 110] width 89 height 32
